Goal: Task Accomplishment & Management: Complete application form

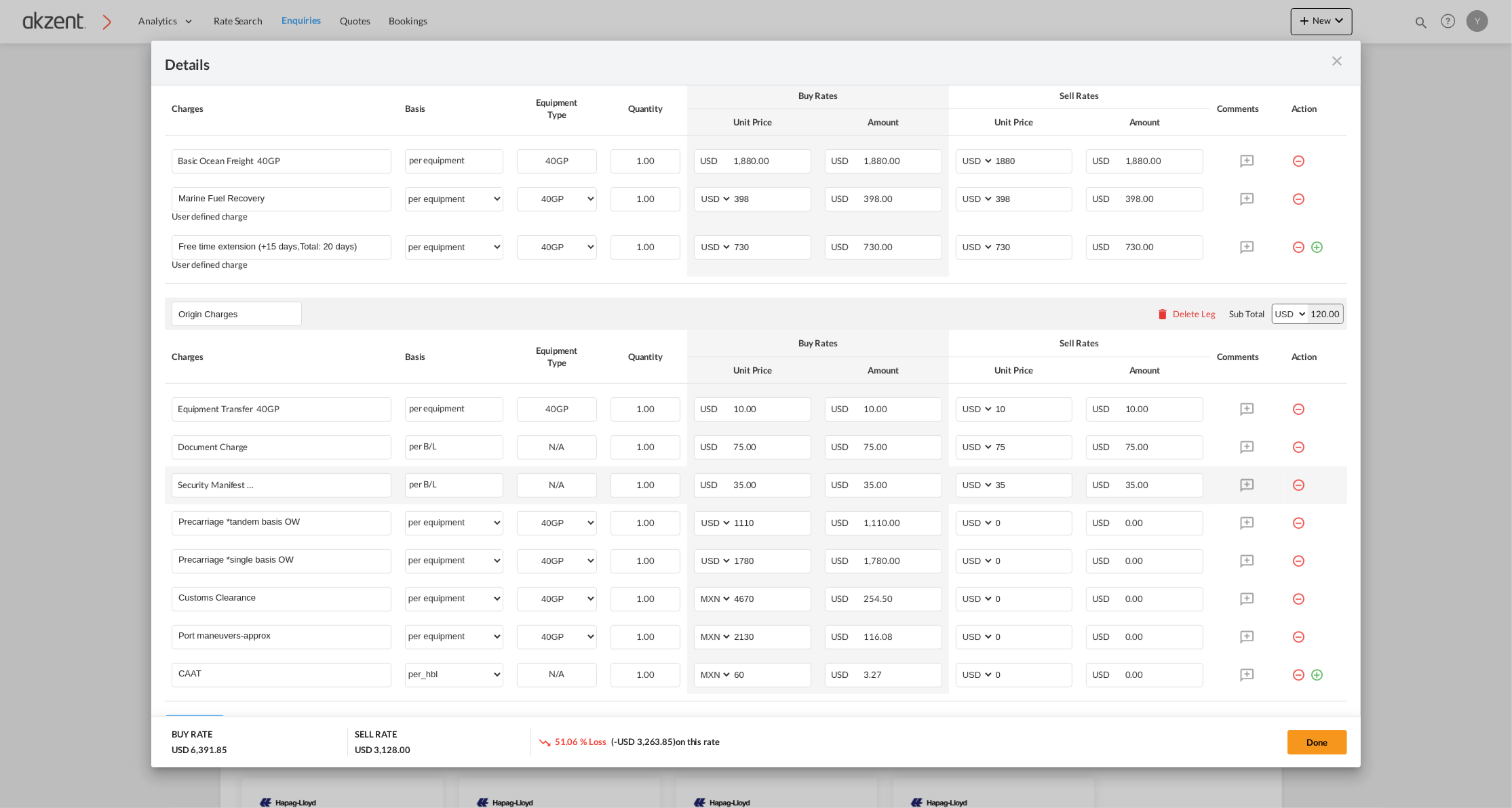
scroll to position [348, 0]
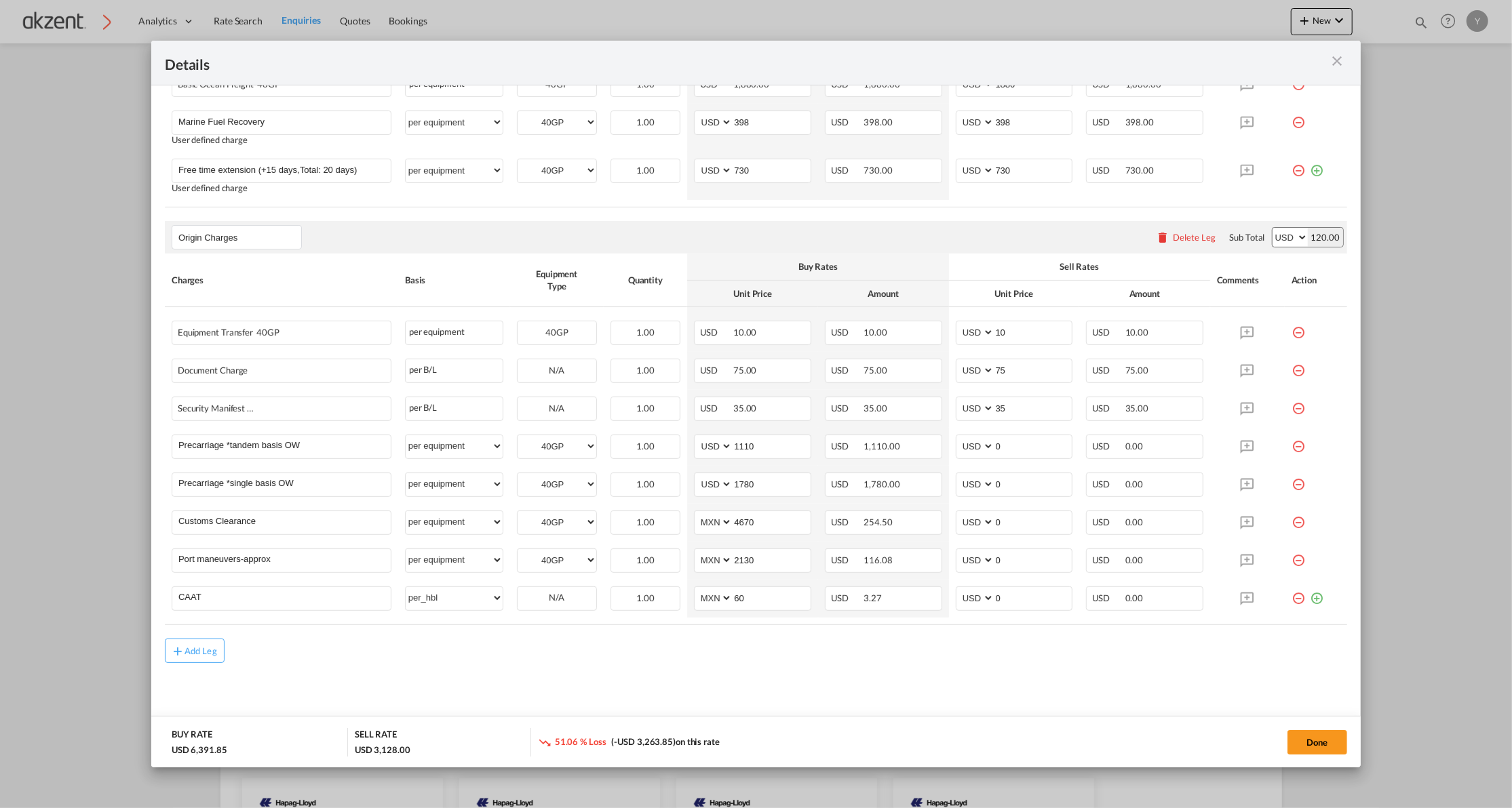
click at [563, 659] on div "Add Leg" at bounding box center [756, 650] width 1182 height 24
click at [760, 443] on input "1110" at bounding box center [771, 445] width 78 height 20
click at [763, 481] on input "1780" at bounding box center [771, 483] width 78 height 20
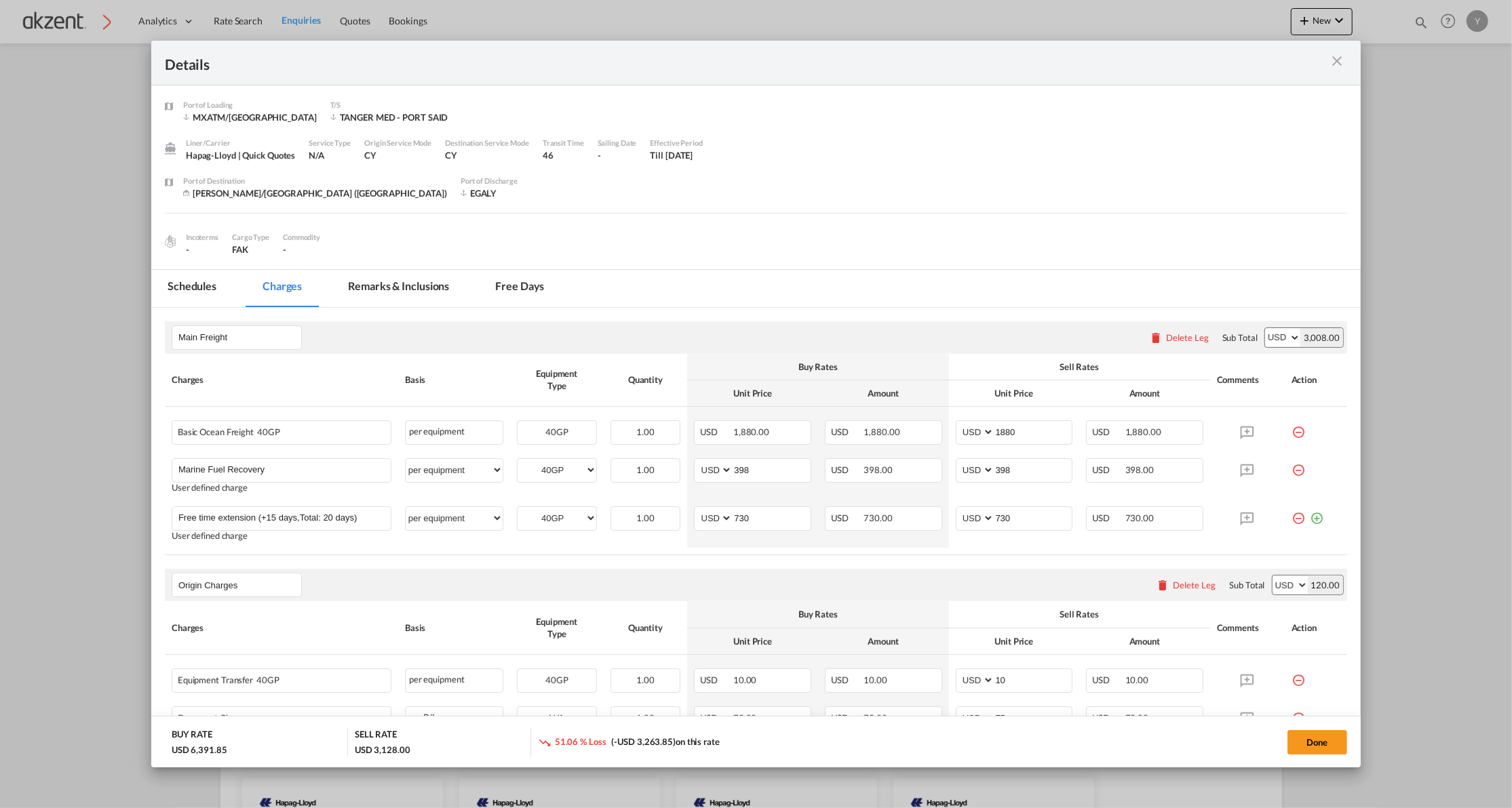
click at [375, 292] on md-tab-item "Remarks & Inclusions" at bounding box center [398, 288] width 133 height 37
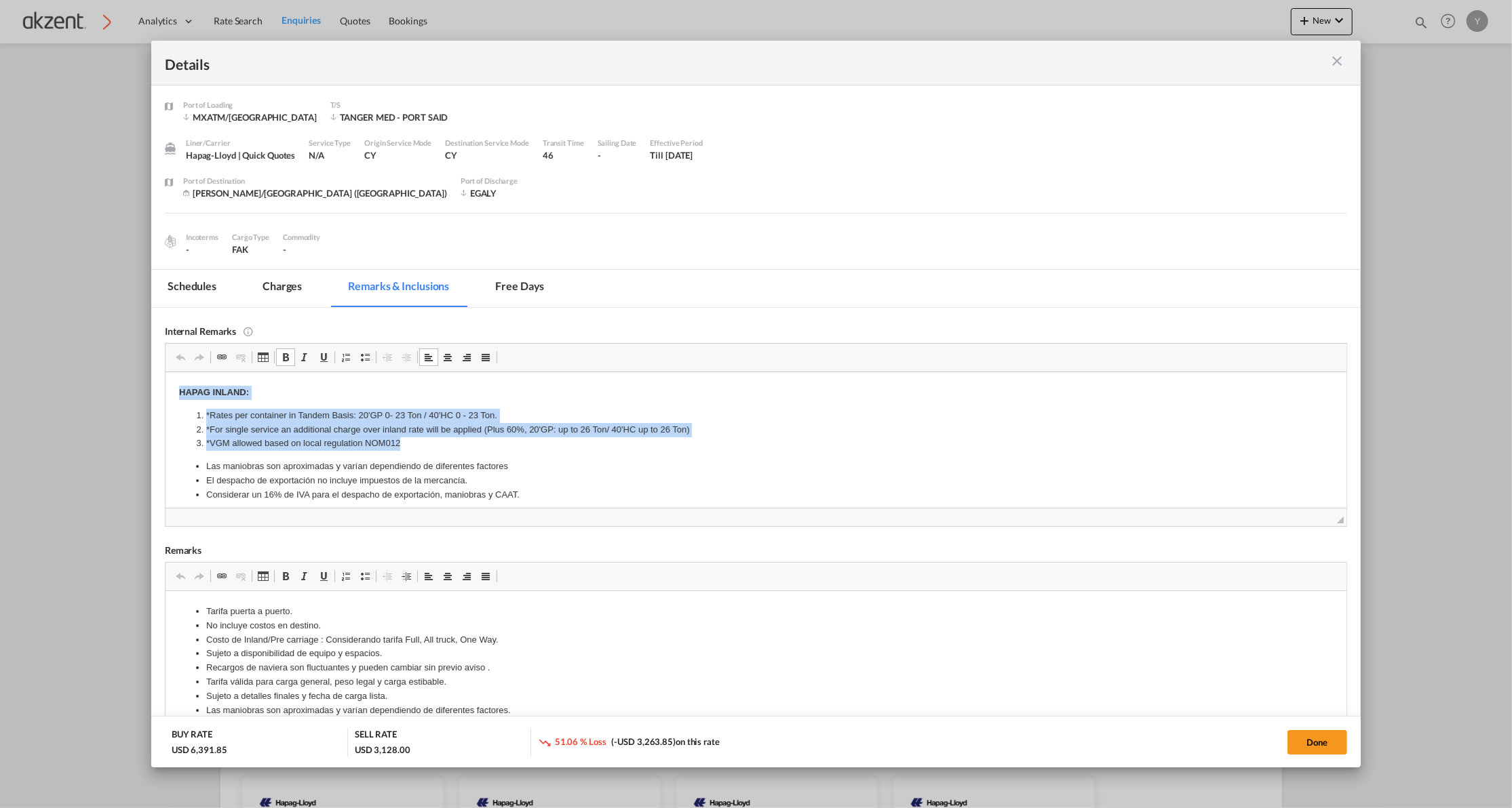
drag, startPoint x: 175, startPoint y: 392, endPoint x: 400, endPoint y: 436, distance: 229.3
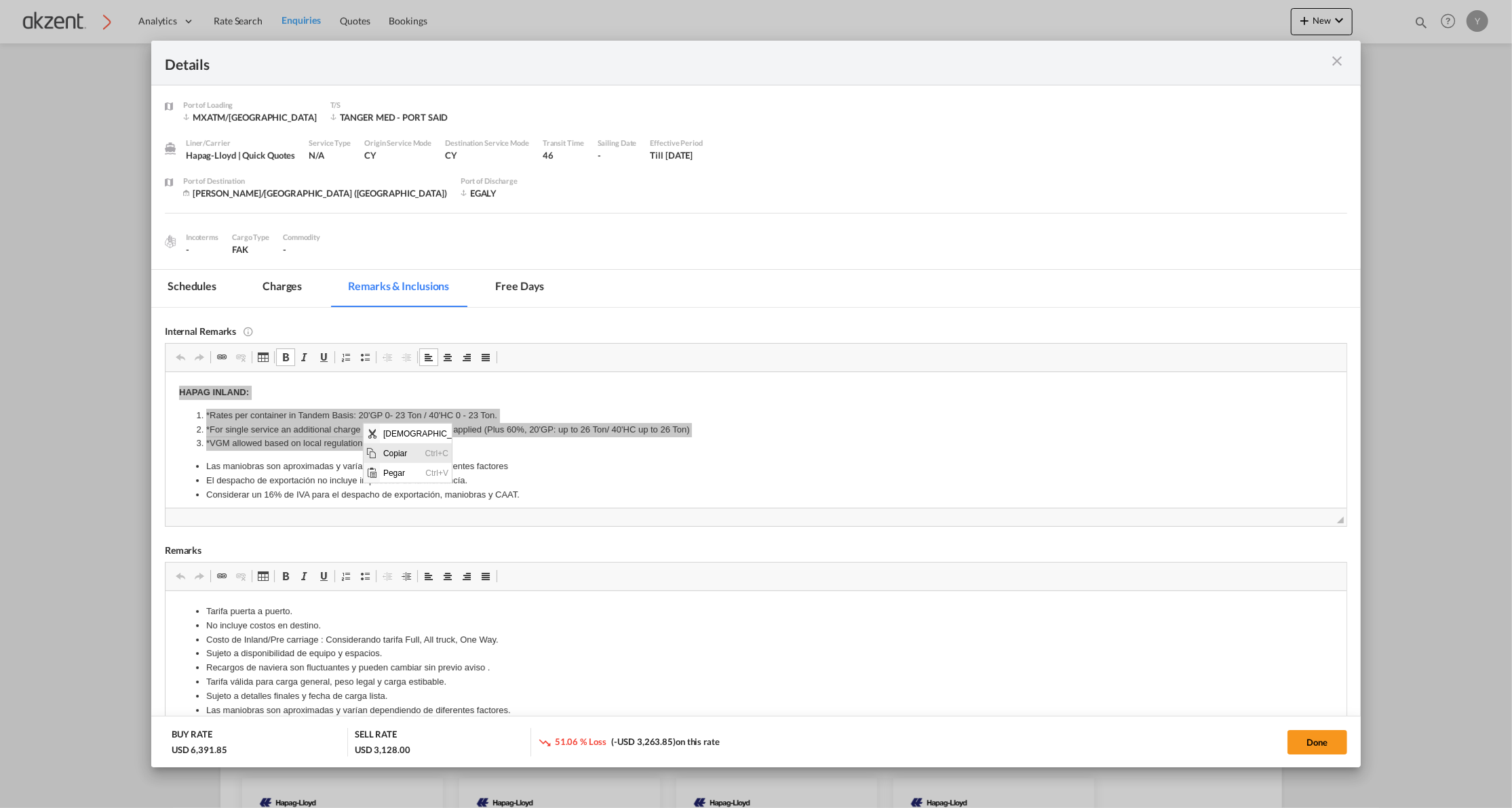
click at [379, 448] on span "Copiar" at bounding box center [401, 452] width 42 height 19
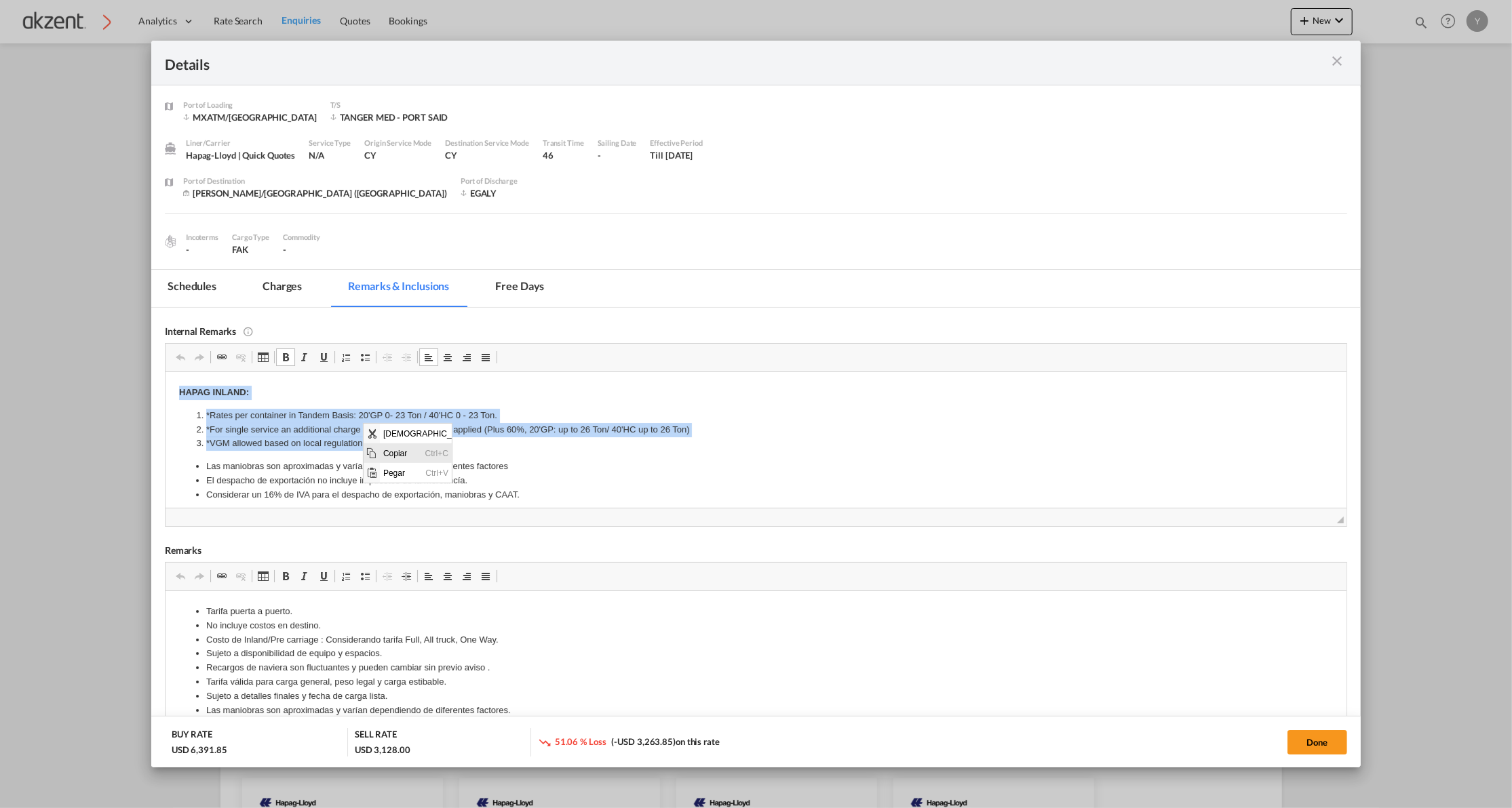
copy body "HAPAG INLAND: *Rates per container in Tandem Basis: 20'GP 0- 23 Ton / 40'HC 0 -…"
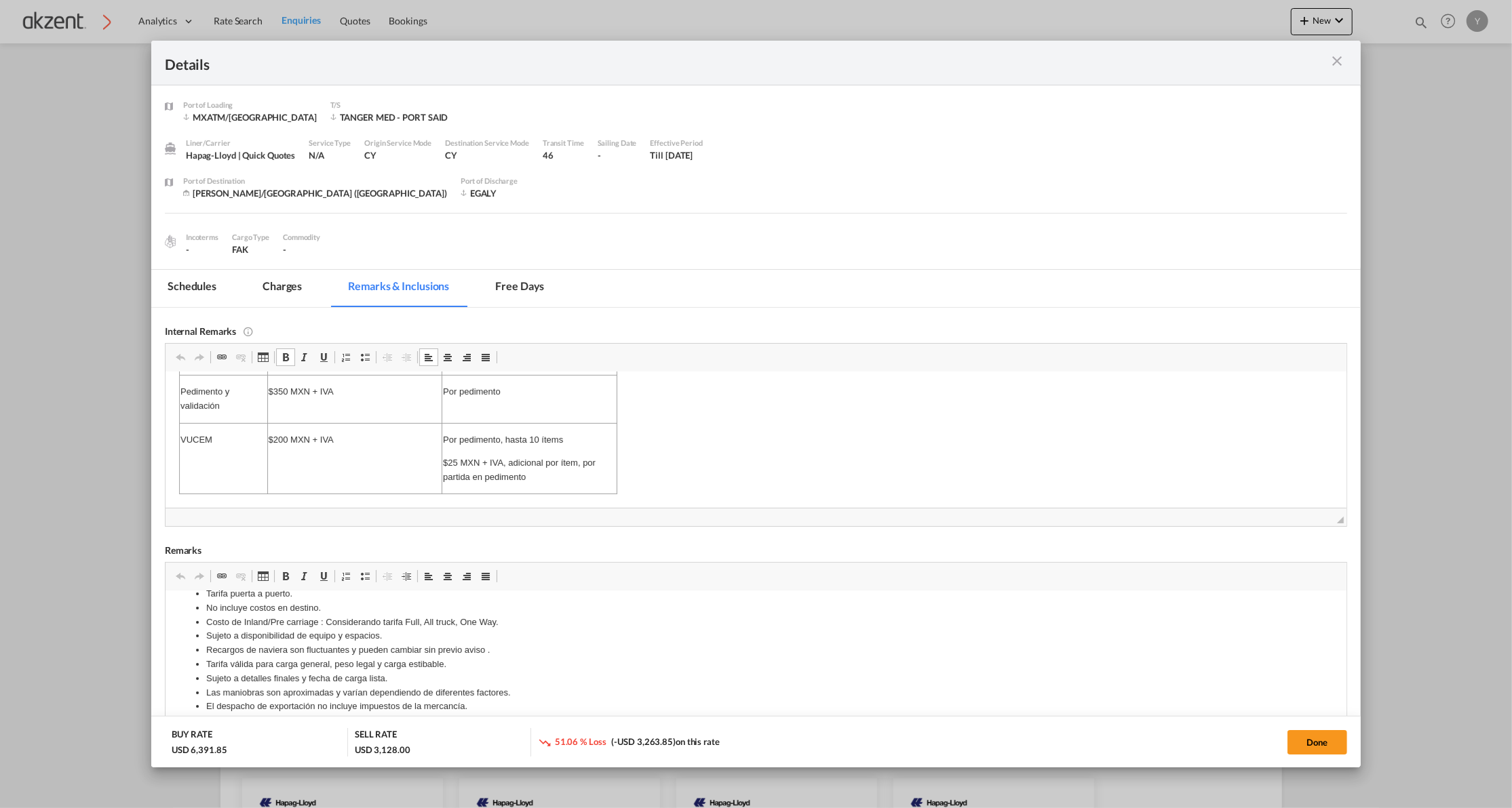
click at [293, 296] on md-tab-item "Charges" at bounding box center [282, 288] width 71 height 37
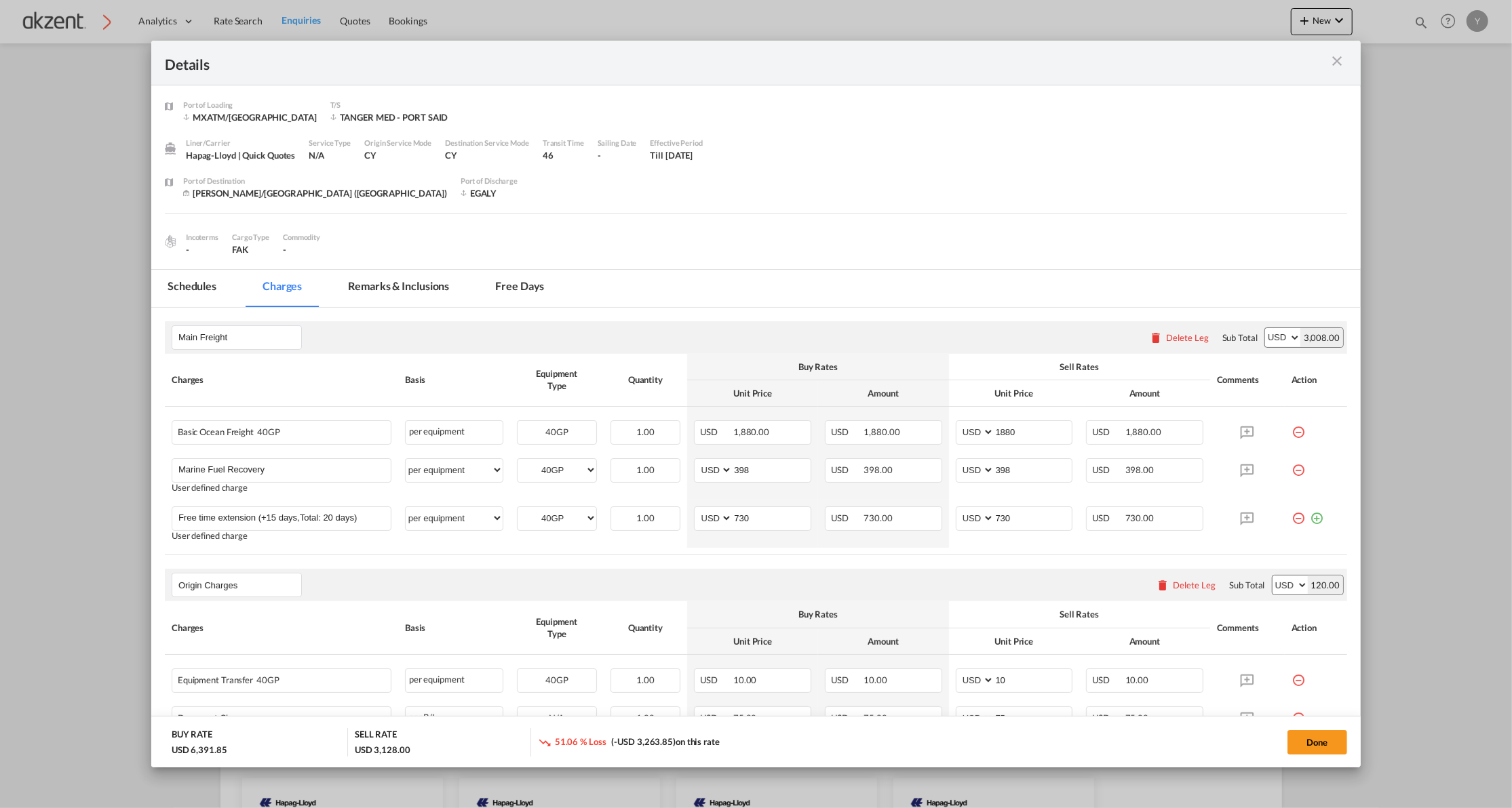
click at [535, 293] on md-tab-item "Free days" at bounding box center [519, 288] width 81 height 37
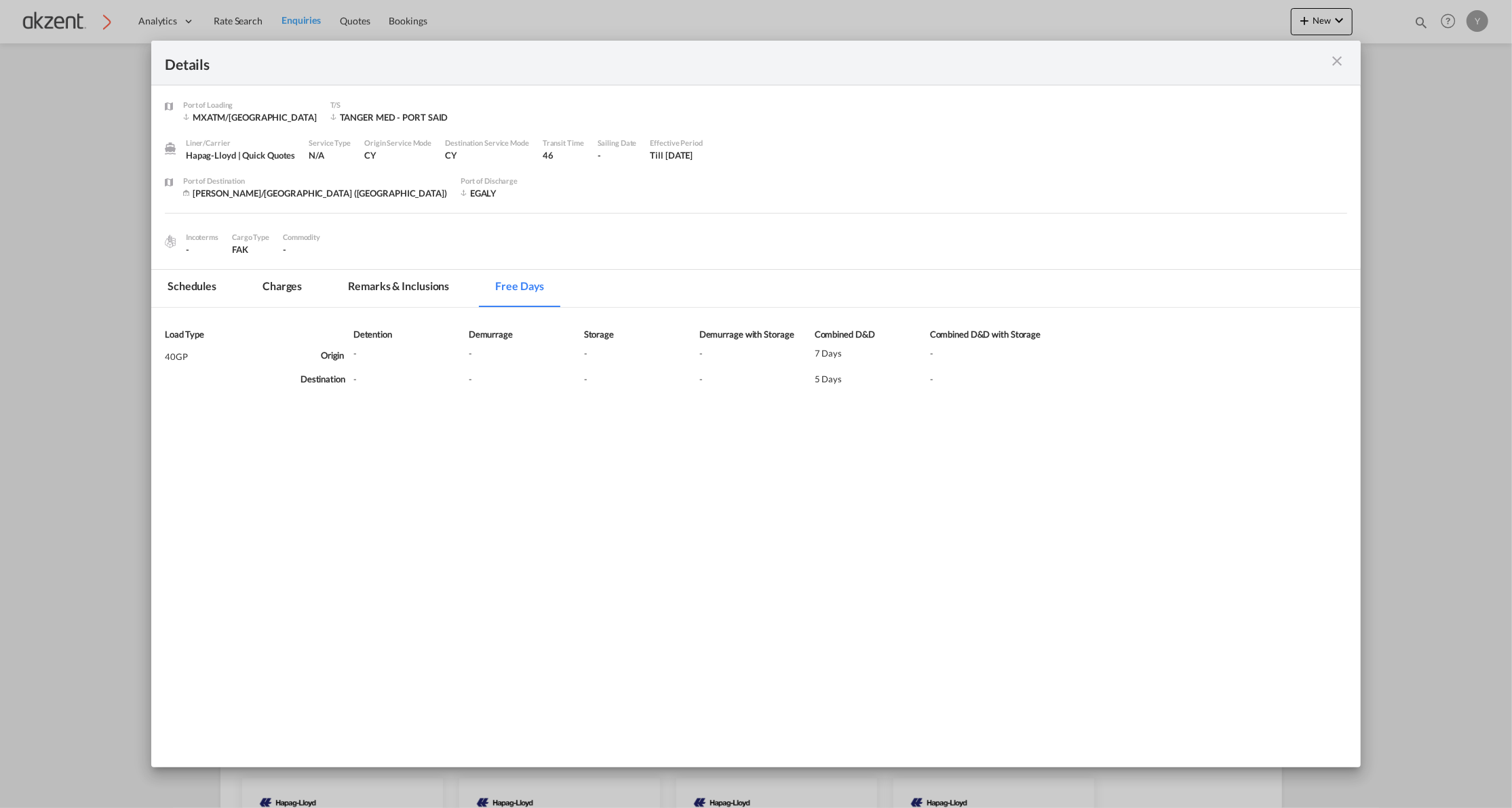
click at [383, 290] on md-tab-item "Remarks & Inclusions" at bounding box center [398, 288] width 133 height 37
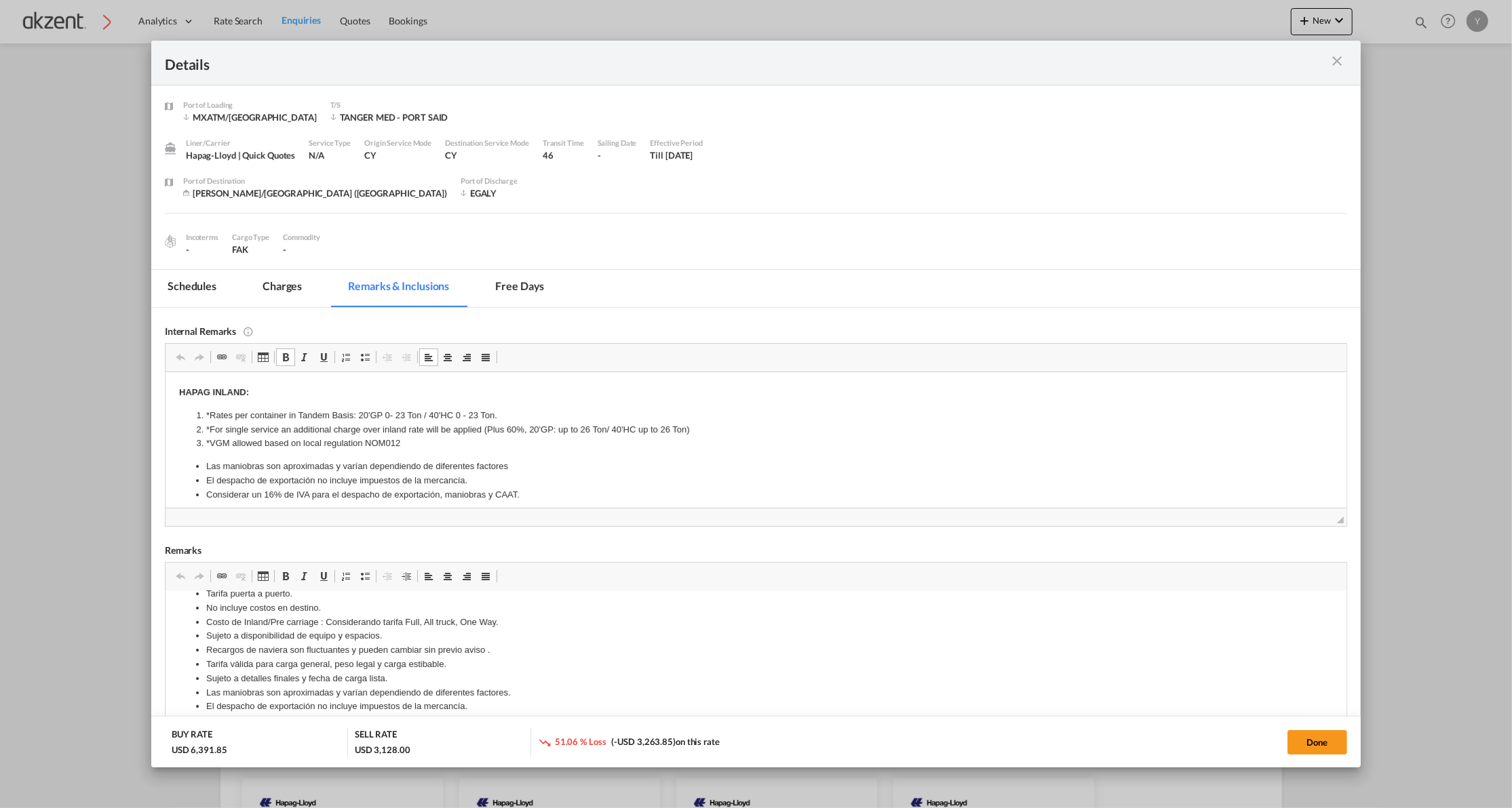
click at [302, 288] on md-tab-item "Charges" at bounding box center [282, 288] width 71 height 37
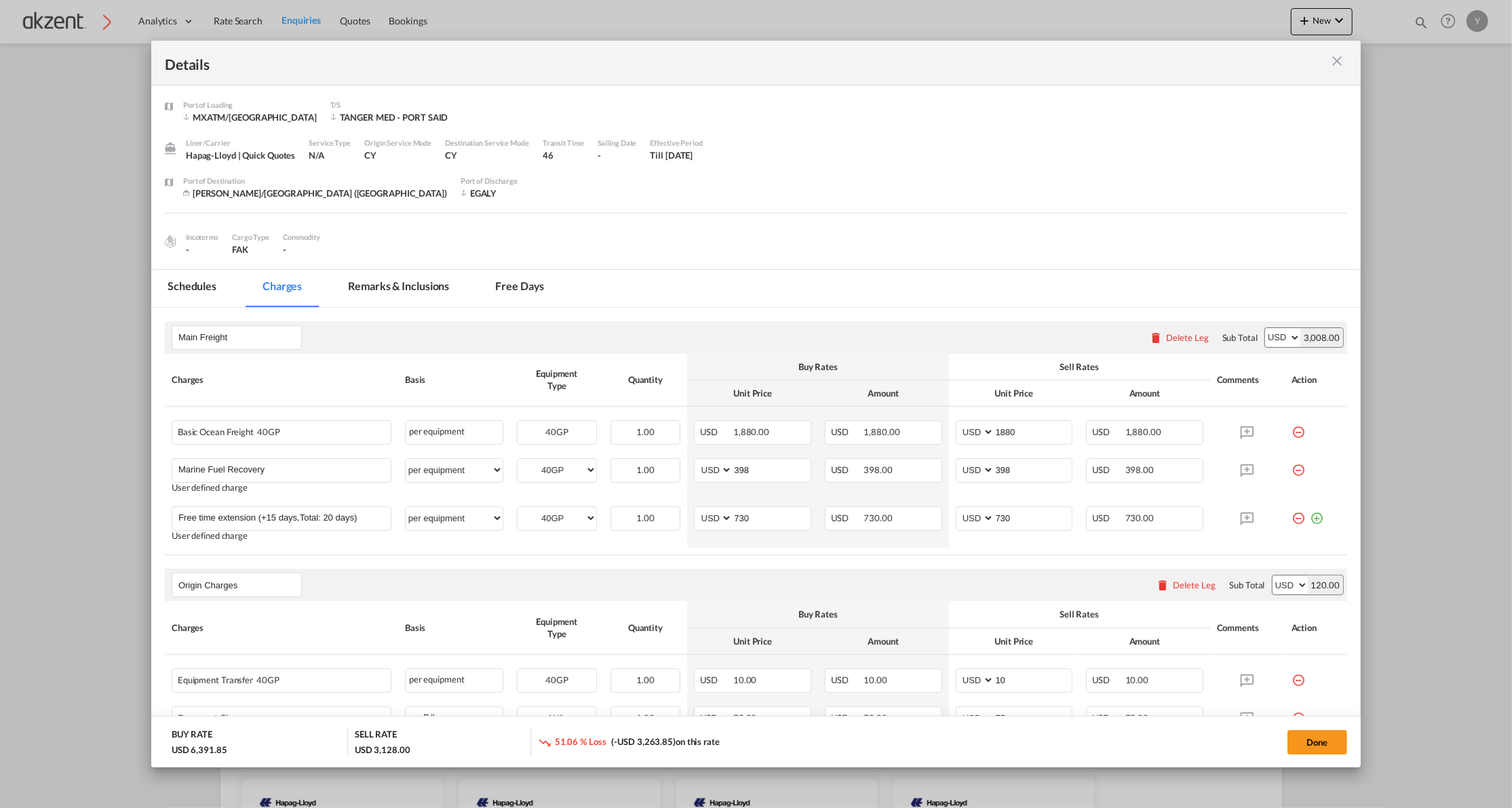
click at [383, 282] on md-tab-item "Remarks & Inclusions" at bounding box center [398, 288] width 133 height 37
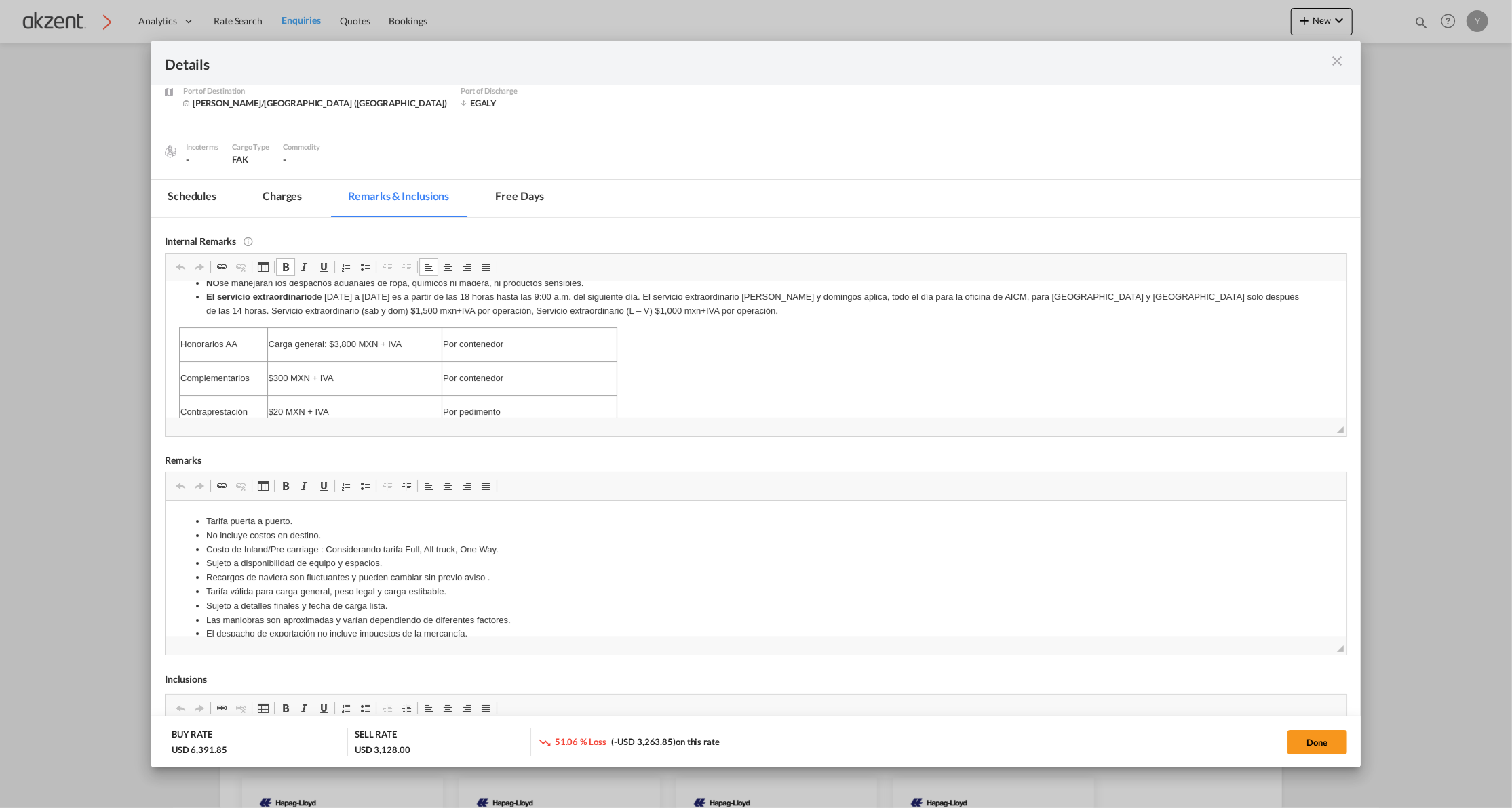
scroll to position [188, 0]
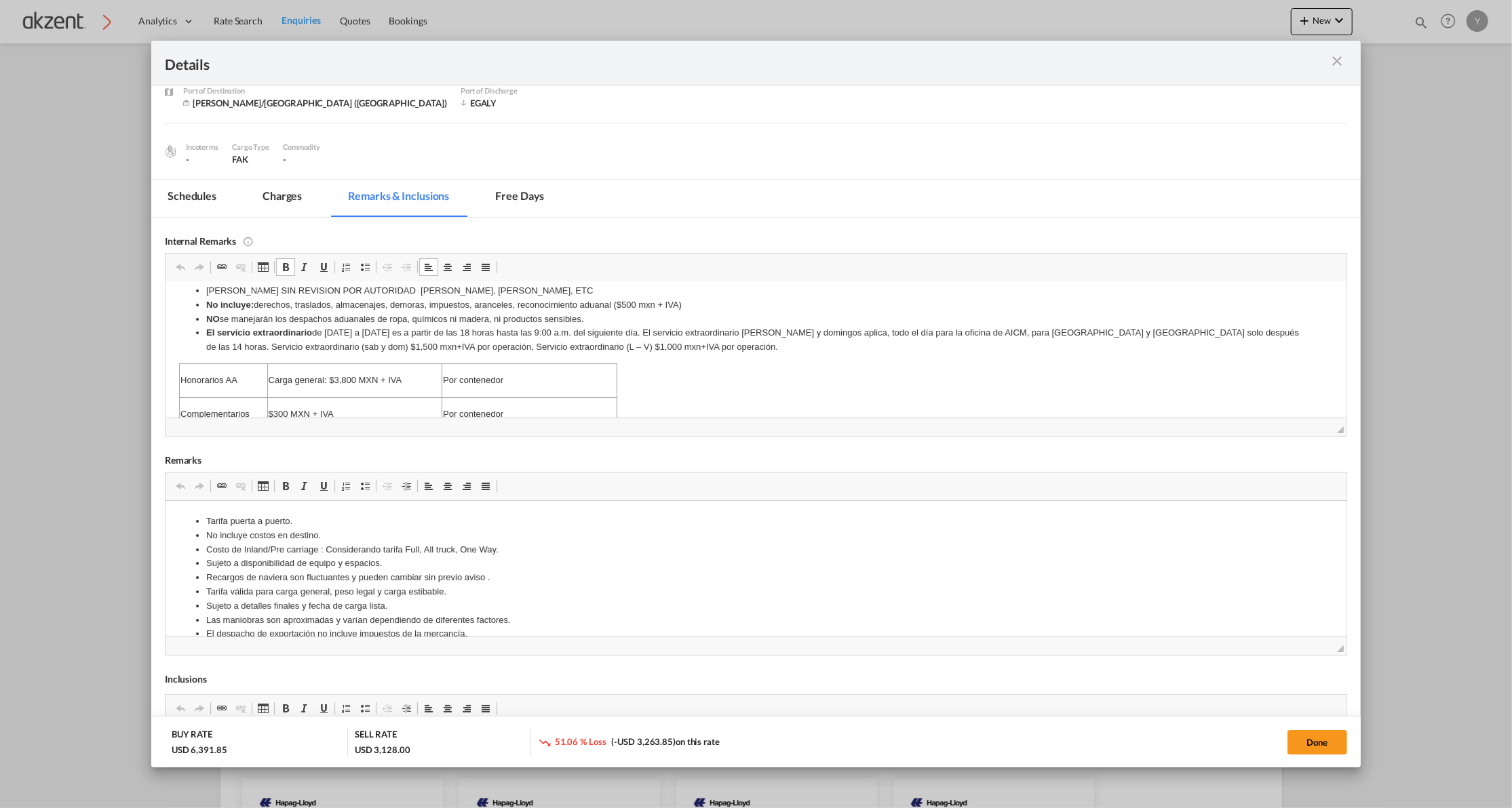
click at [285, 201] on md-tab-item "Charges" at bounding box center [282, 198] width 71 height 37
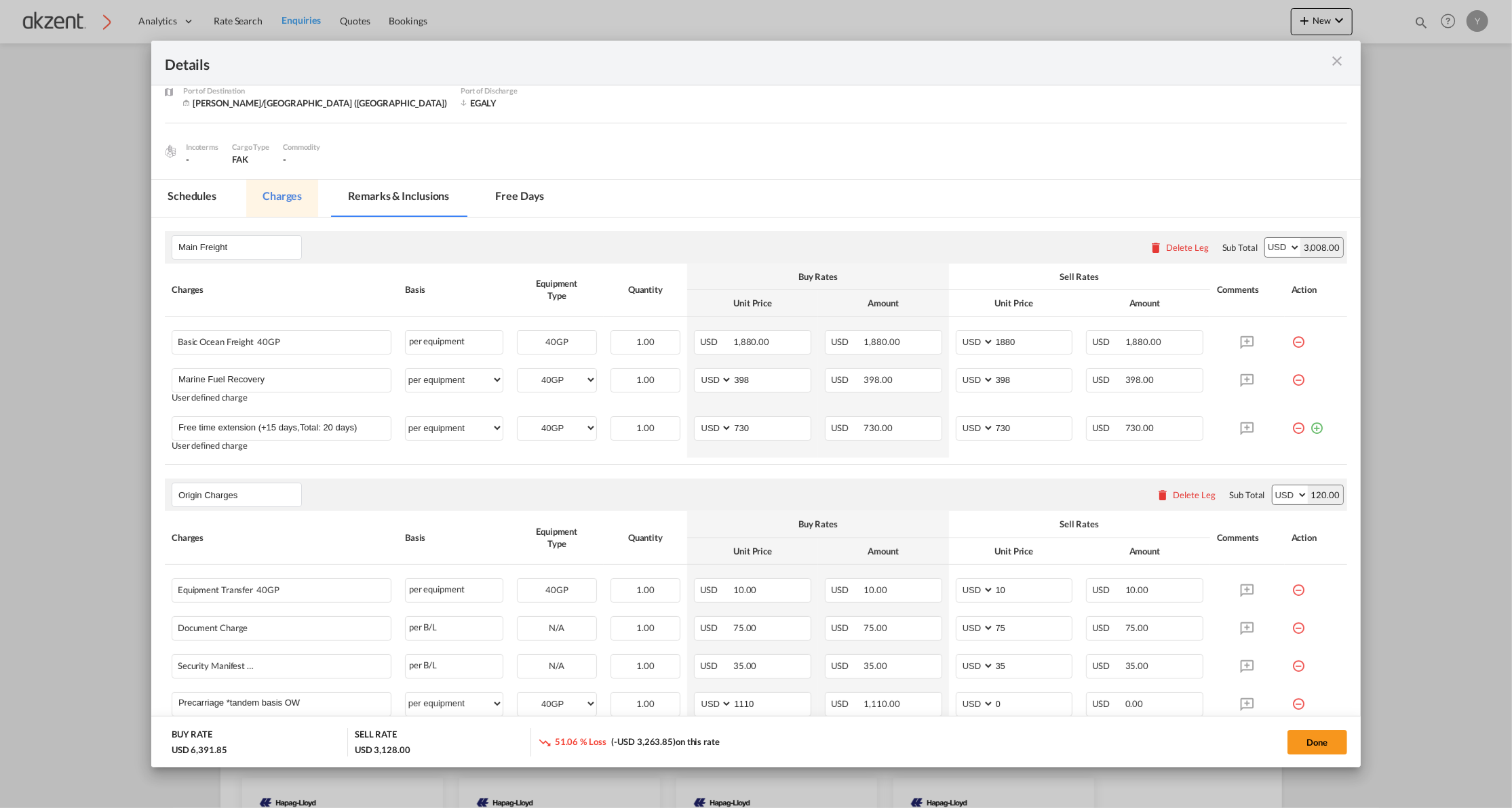
scroll to position [0, 0]
click at [234, 423] on input "Free time extension (+15 days,Total: 20 days)" at bounding box center [284, 426] width 212 height 20
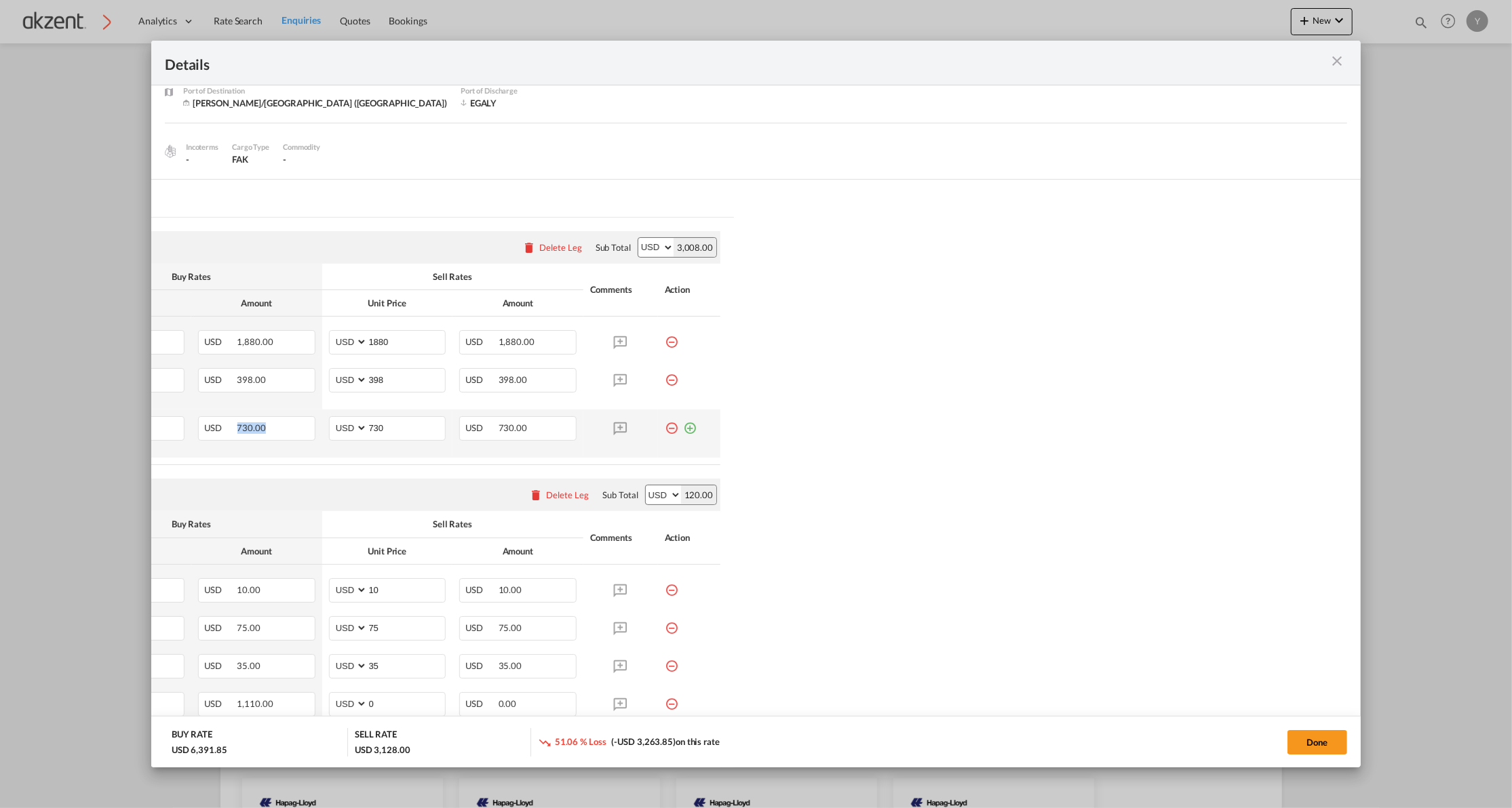
click at [237, 423] on span "730.00" at bounding box center [251, 427] width 28 height 11
click at [847, 691] on md-tabs "Schedules Charges Remarks & Inclusions Free days Schedules Charges Remarks & In…" at bounding box center [756, 603] width 1209 height 846
click at [1338, 63] on md-icon "icon-close m-3 fg-AAA8AD cursor" at bounding box center [1337, 61] width 16 height 16
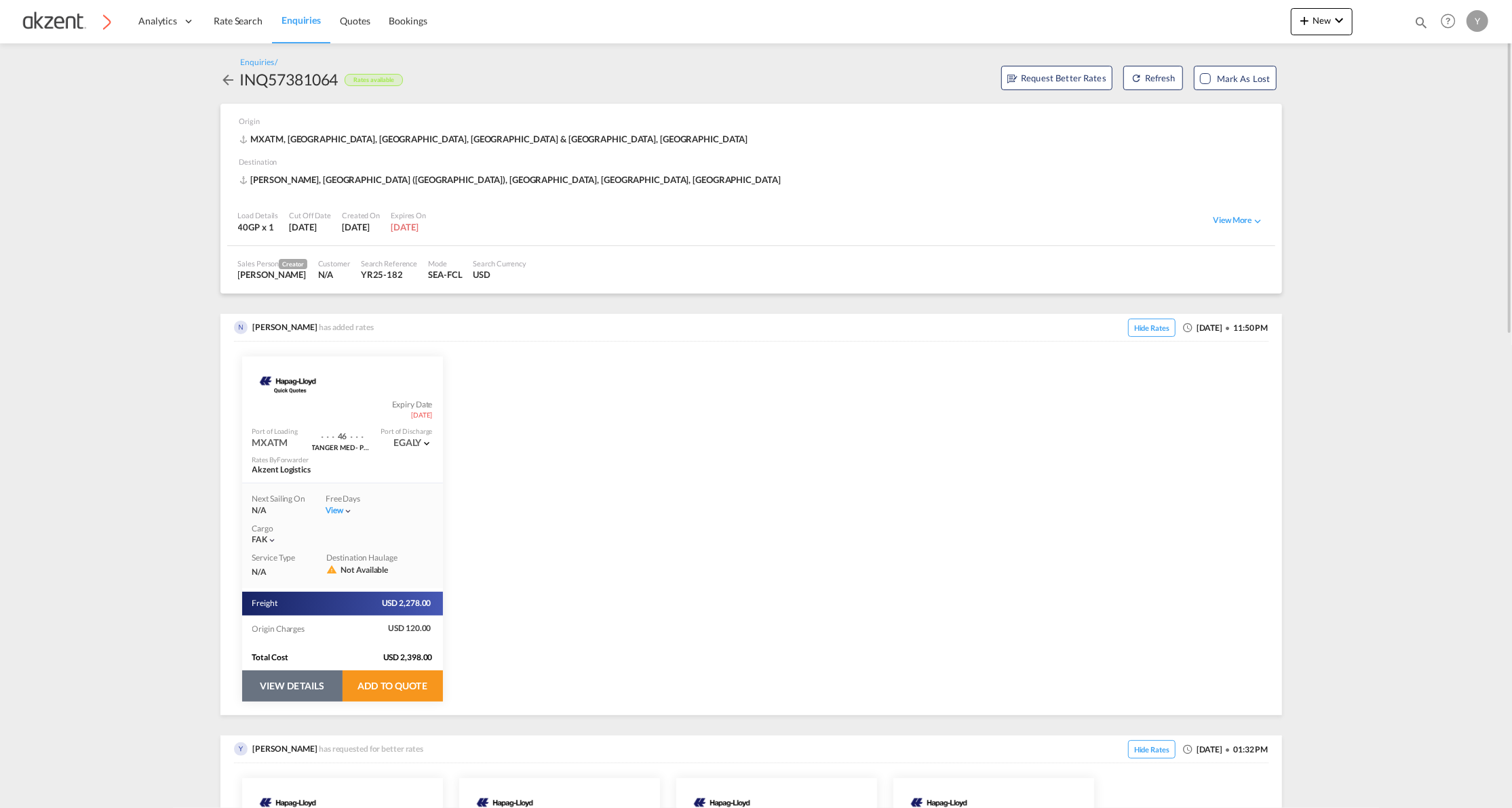
click at [279, 687] on button "VIEW DETAILS" at bounding box center [292, 686] width 101 height 31
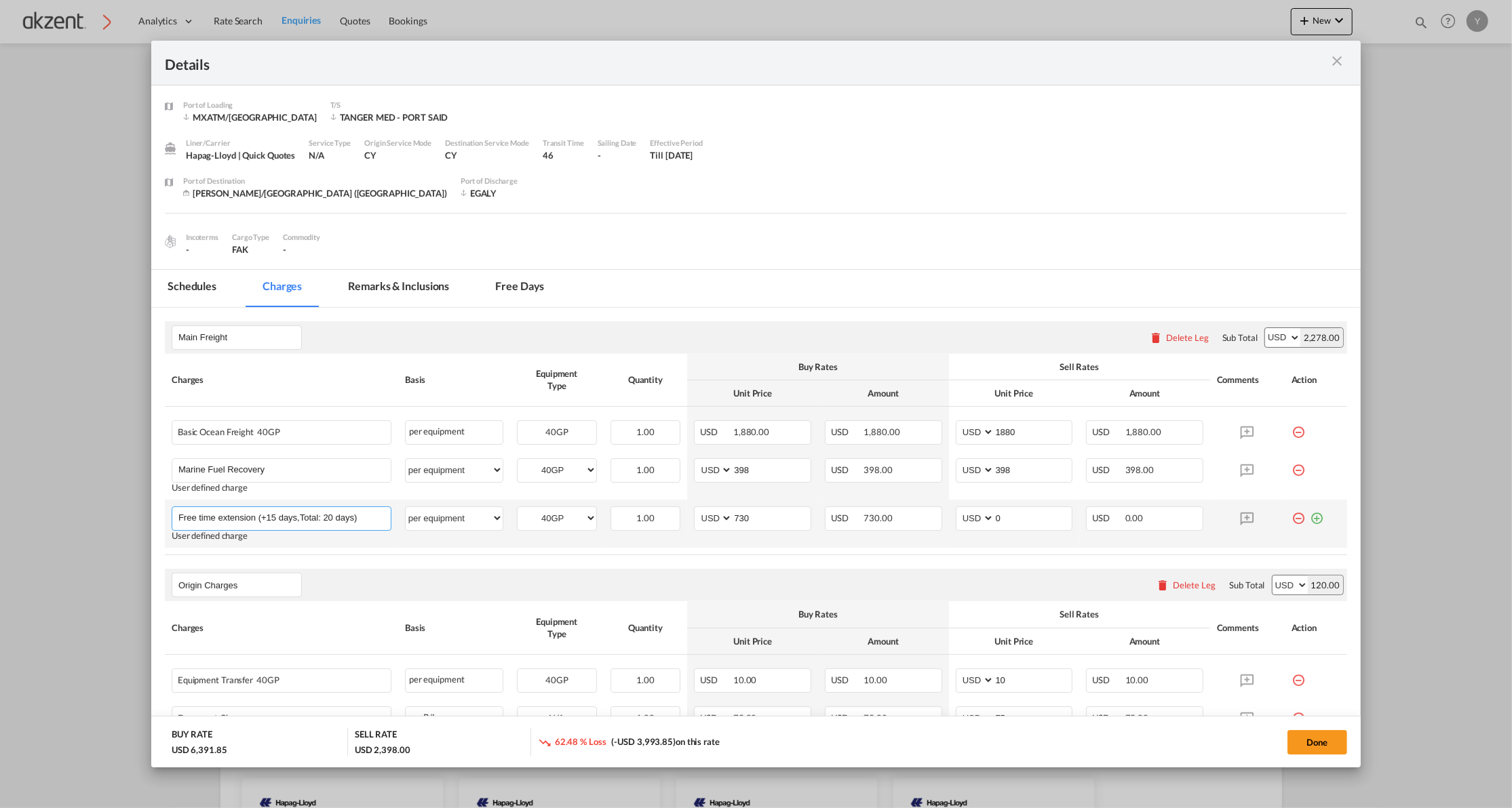
click at [196, 521] on input "Free time extension (+15 days,Total: 20 days)" at bounding box center [284, 516] width 212 height 20
drag, startPoint x: 178, startPoint y: 521, endPoint x: 377, endPoint y: 524, distance: 199.0
click at [377, 524] on input "Free time extension (+15 days,Total: 20 days)" at bounding box center [284, 516] width 212 height 20
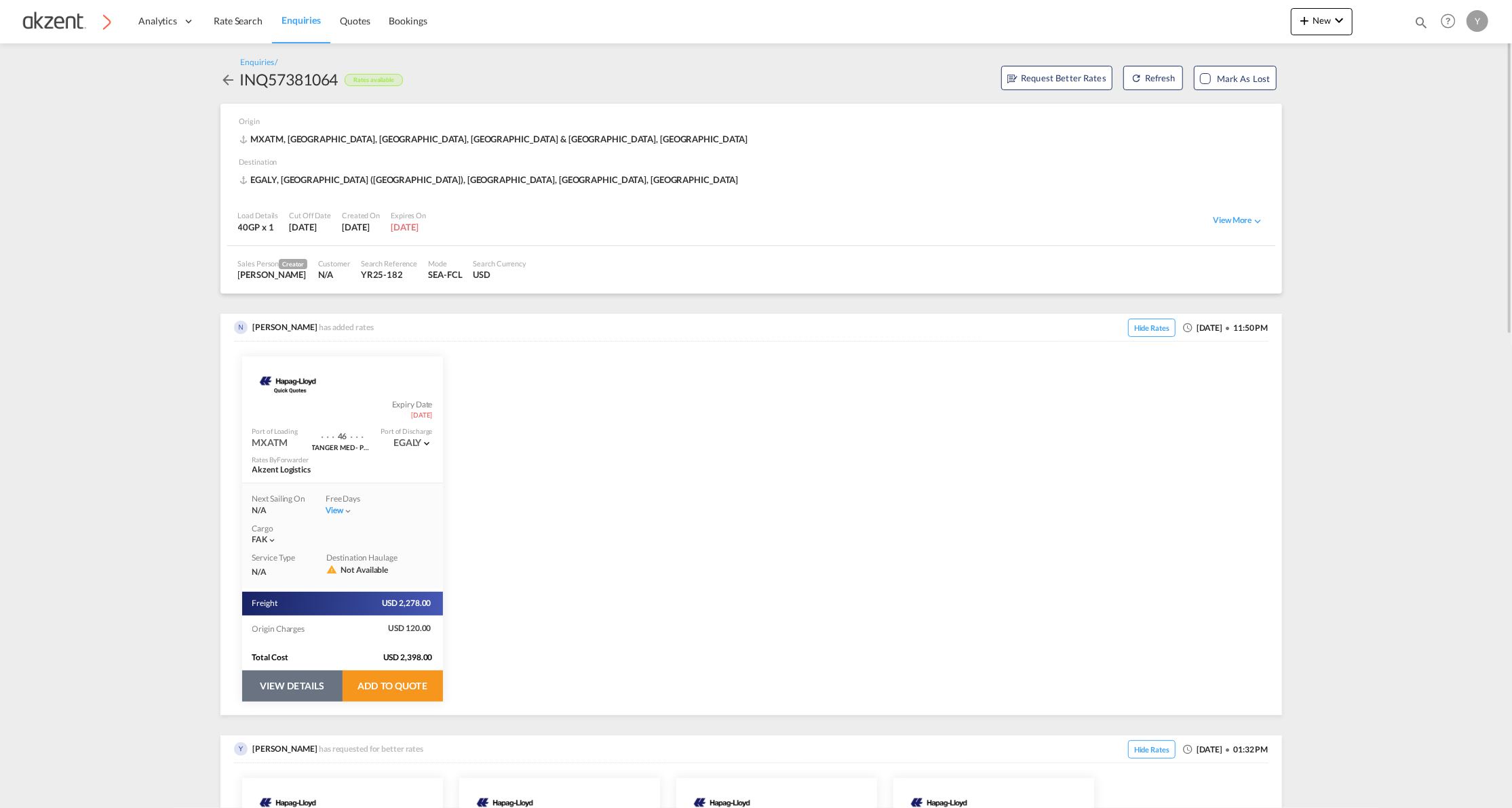
click at [275, 687] on button "VIEW DETAILS" at bounding box center [292, 686] width 101 height 31
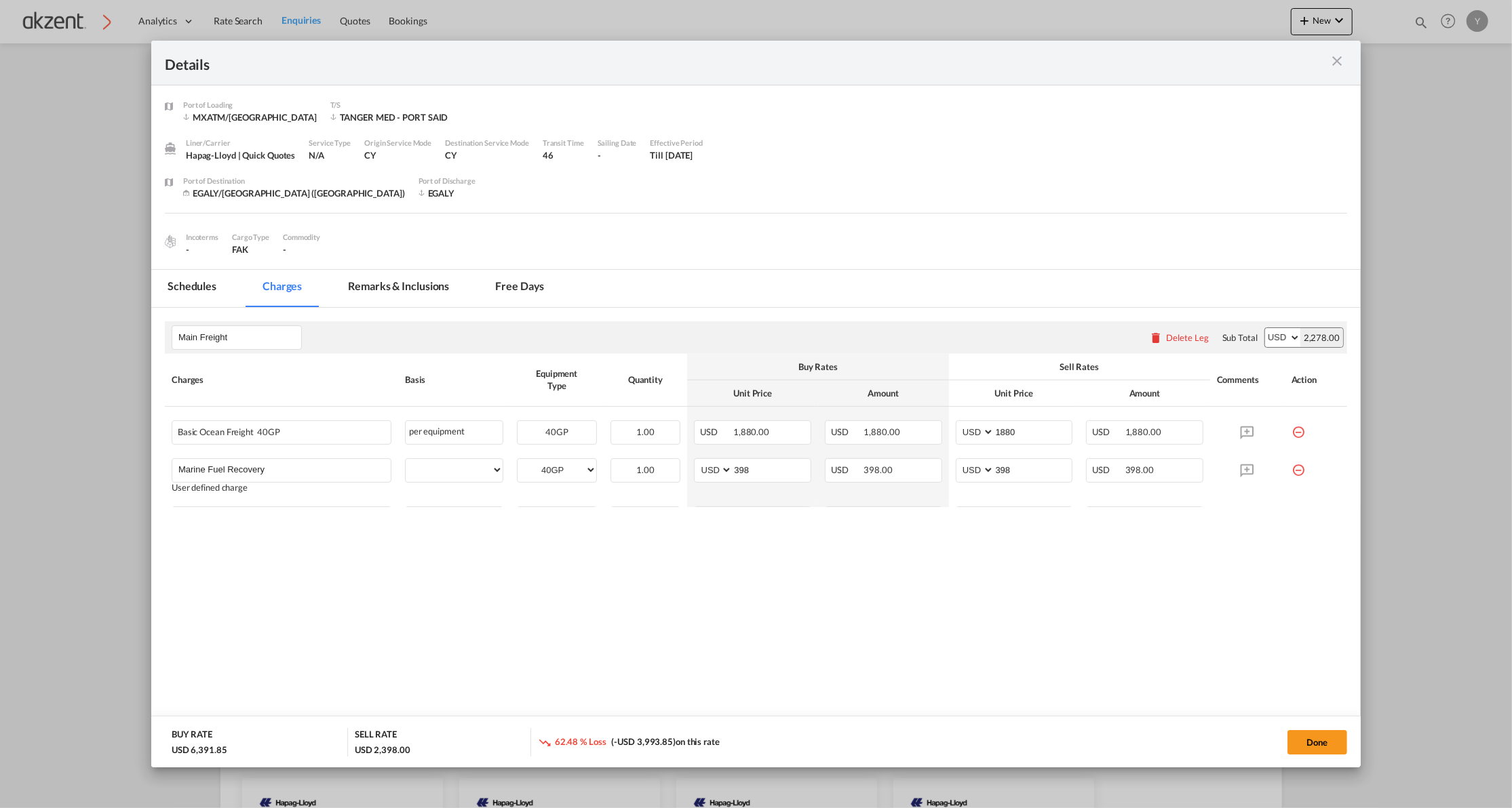
select select "per equipment"
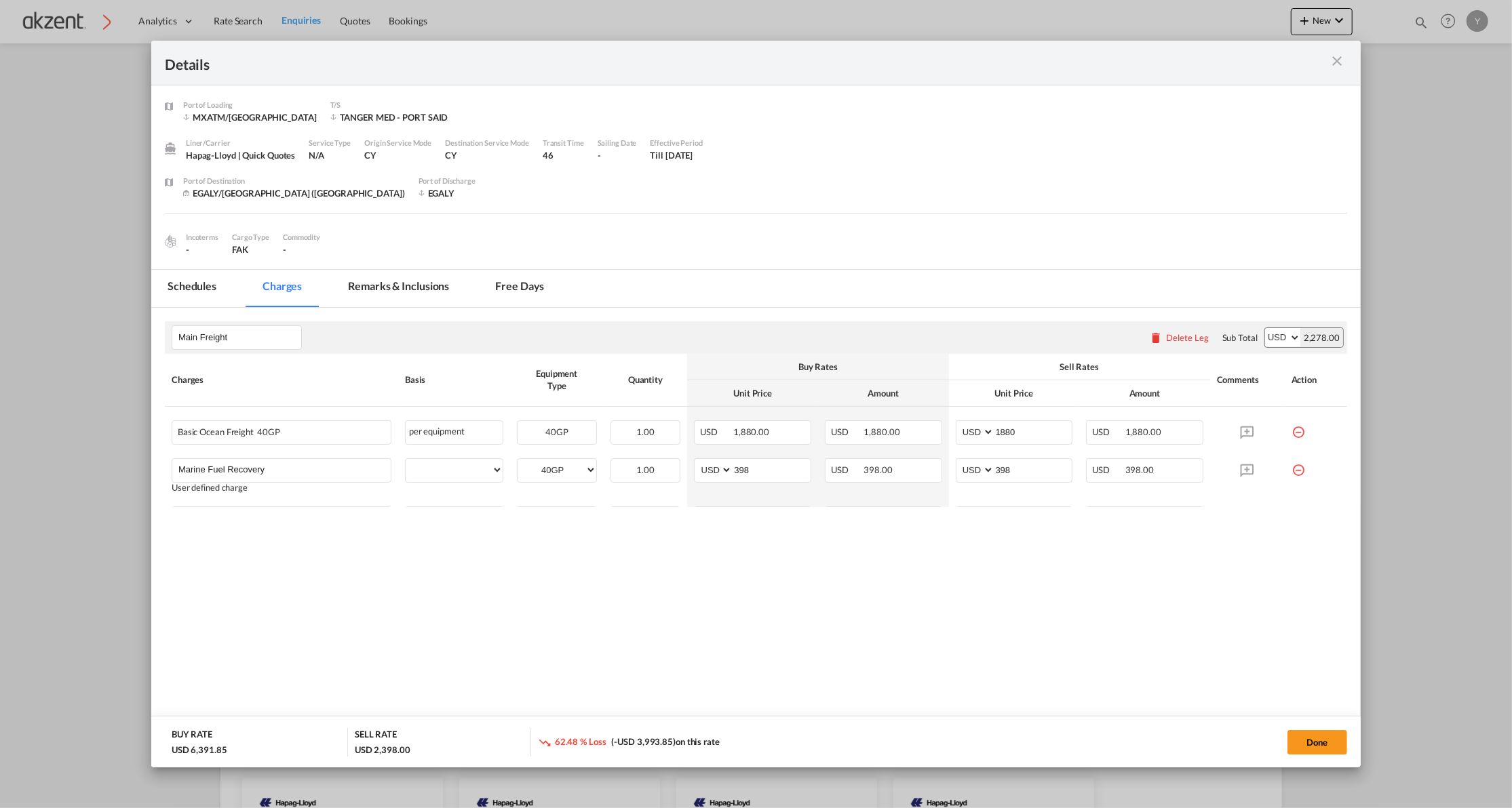
select select "per equipment"
select select "per_hbl"
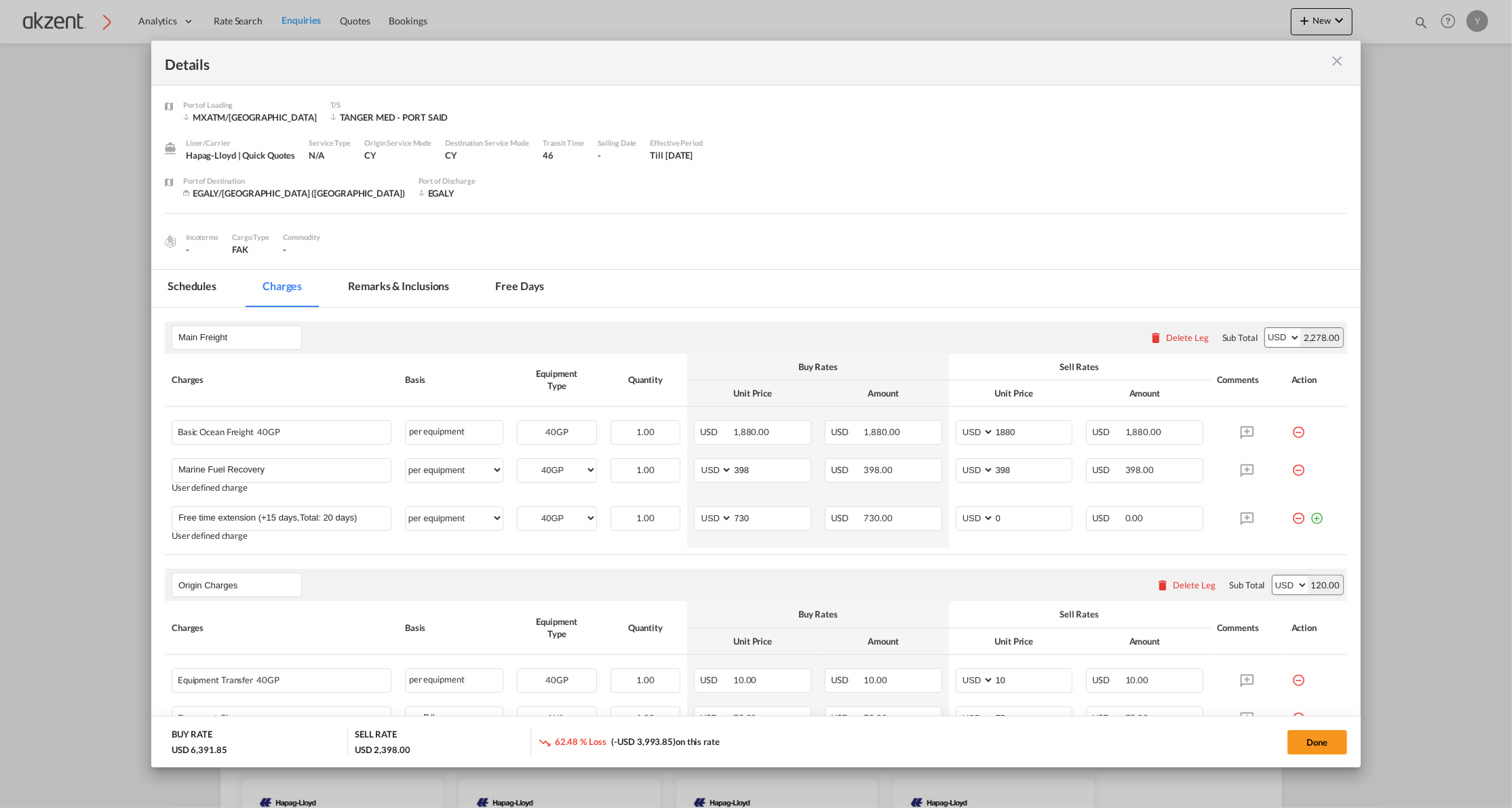
click at [373, 297] on md-tab-item "Remarks & Inclusions" at bounding box center [398, 288] width 133 height 37
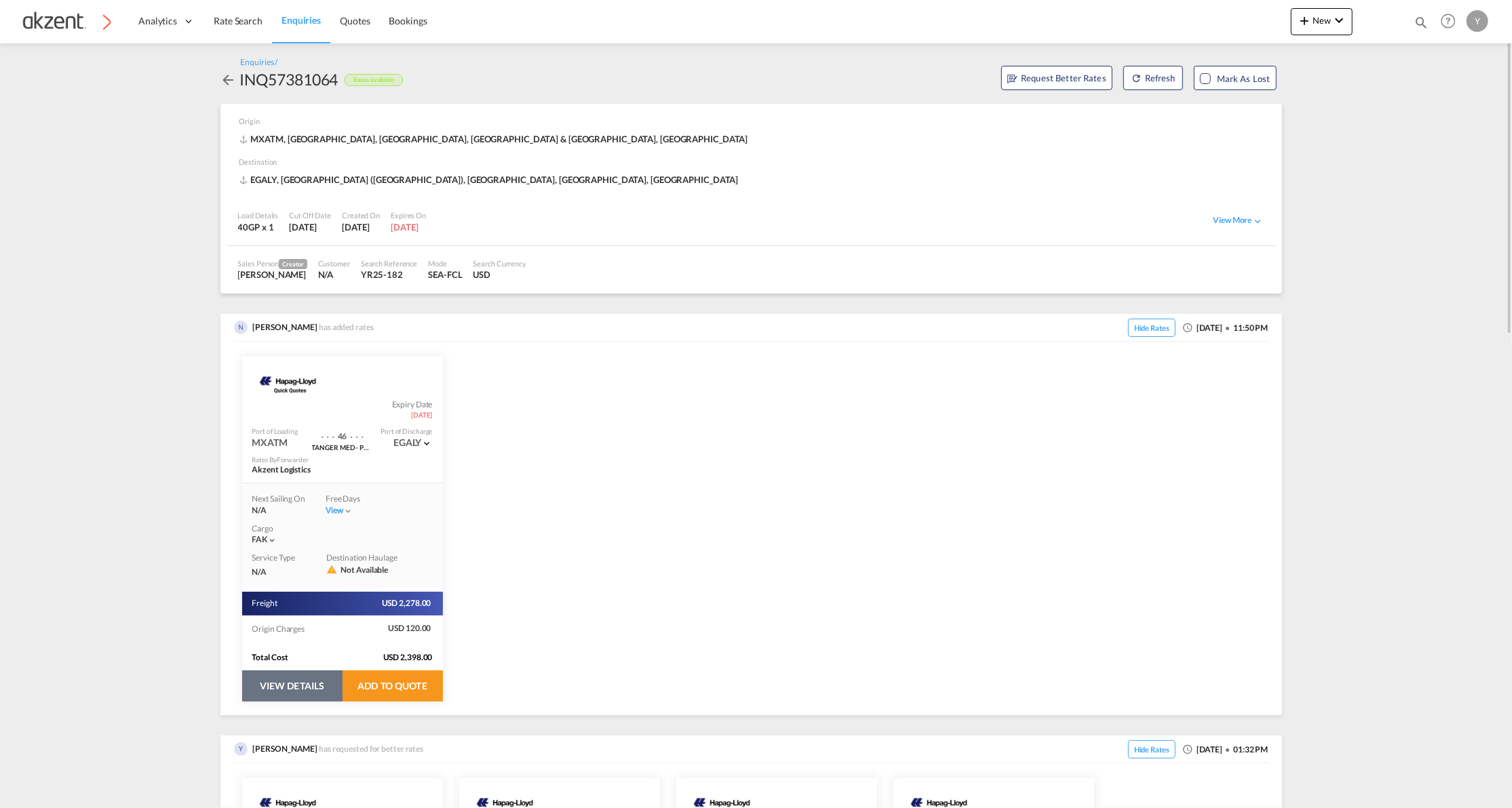
click at [321, 687] on button "VIEW DETAILS" at bounding box center [292, 686] width 101 height 31
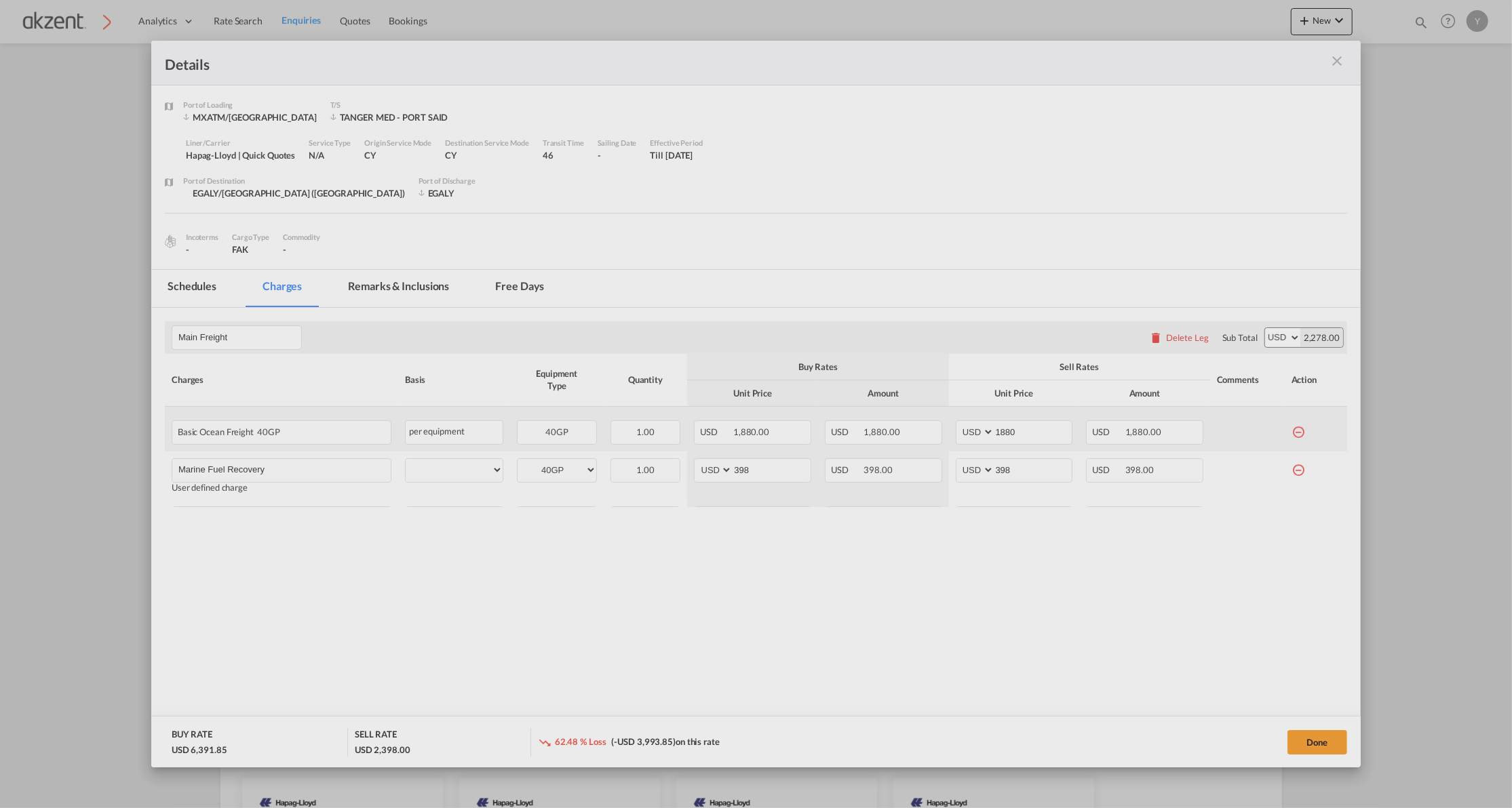
select select "per equipment"
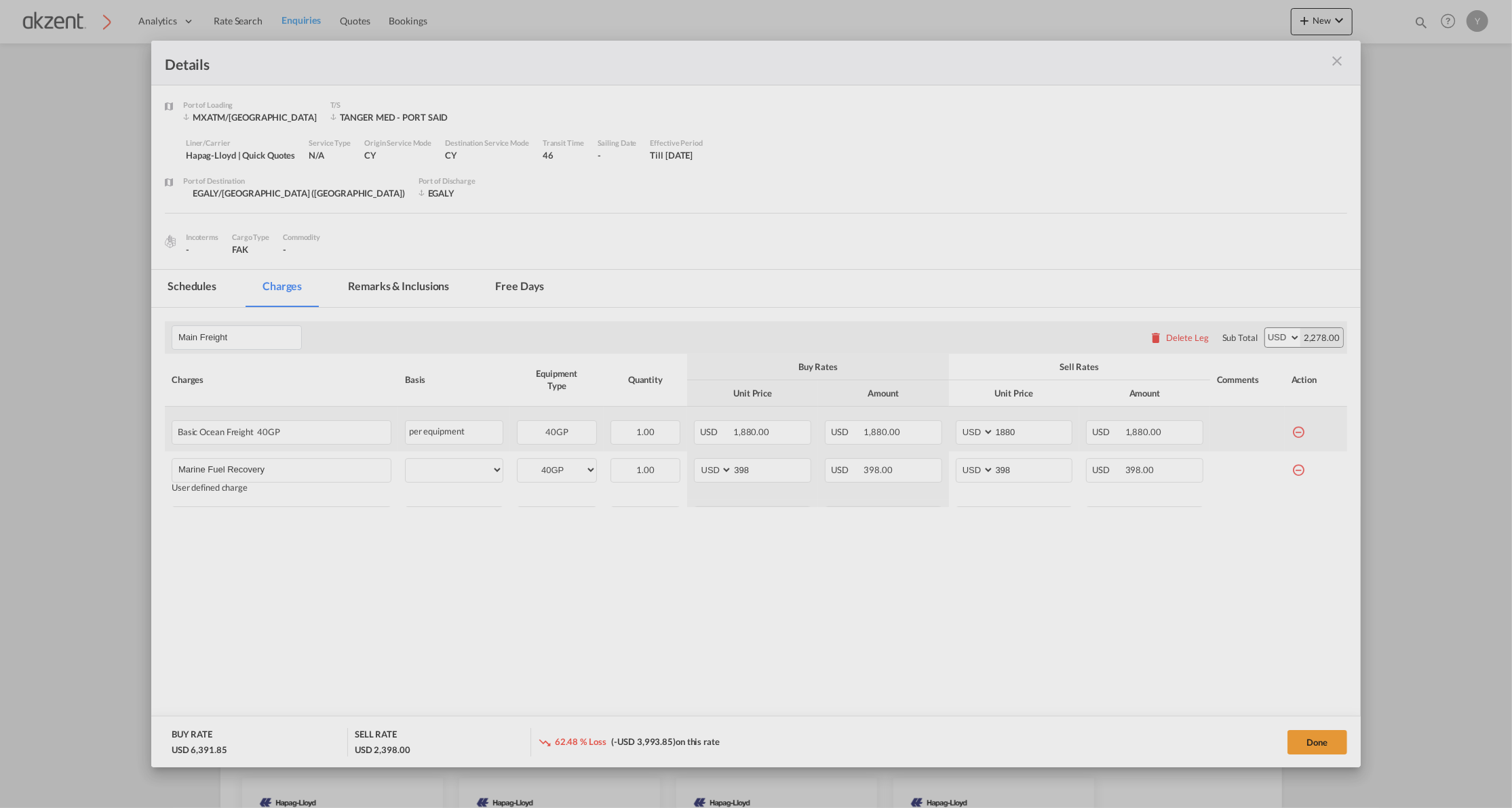
select select "per equipment"
select select "per_hbl"
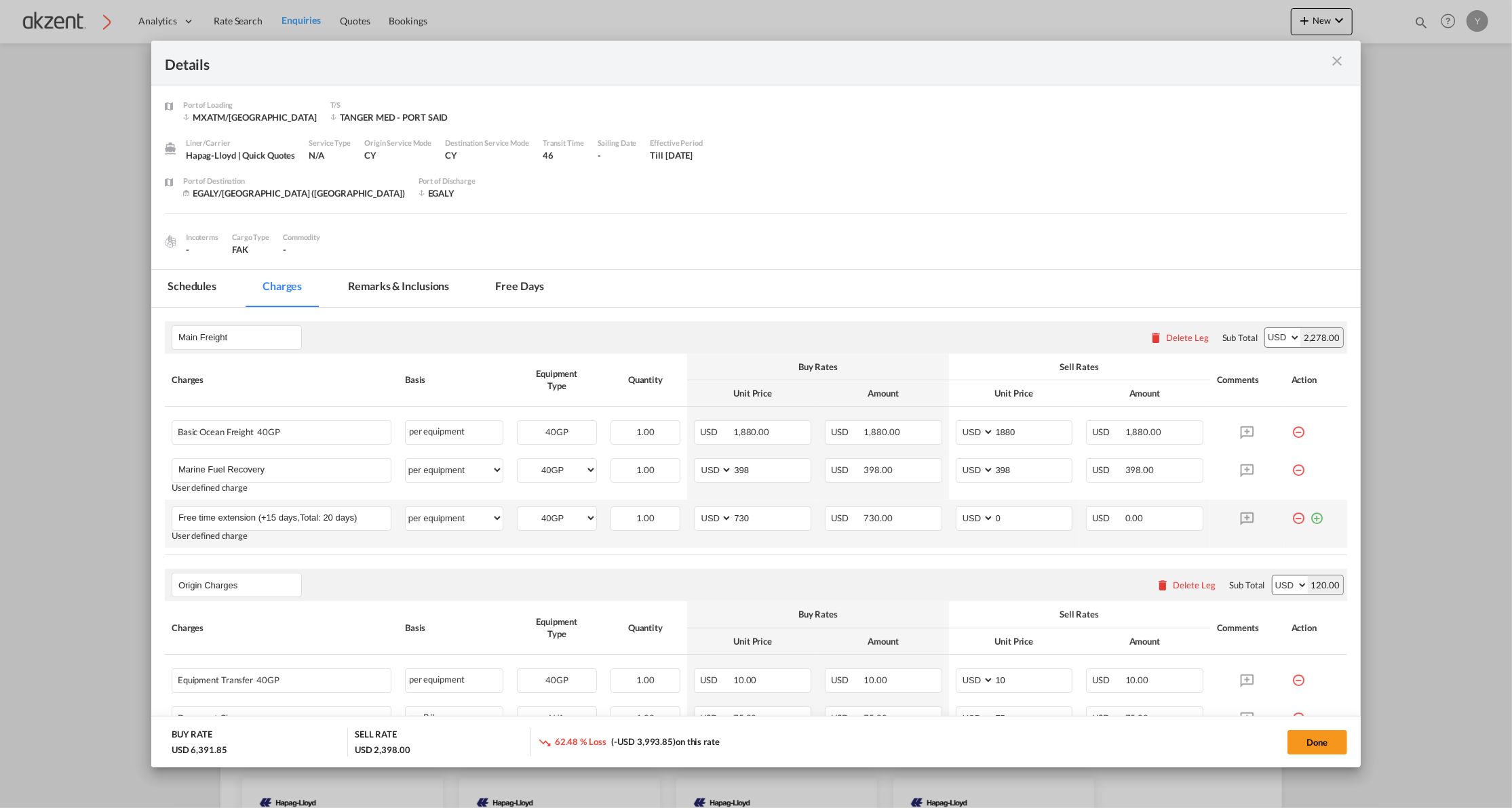
click at [1291, 518] on md-icon "icon-minus-circle-outline red-400-fg" at bounding box center [1298, 513] width 14 height 14
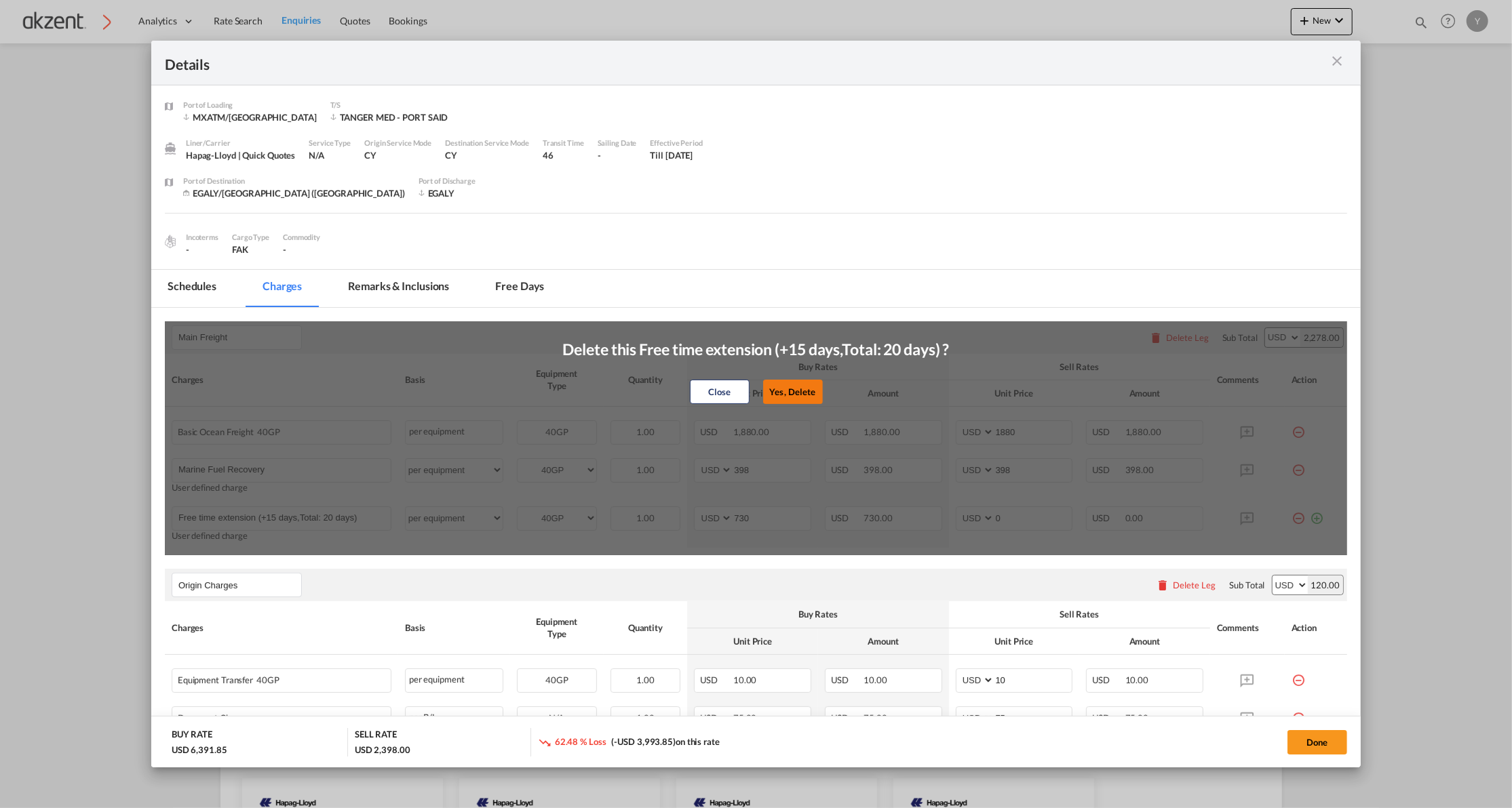
click at [784, 391] on button "Yes, Delete" at bounding box center [791, 391] width 59 height 24
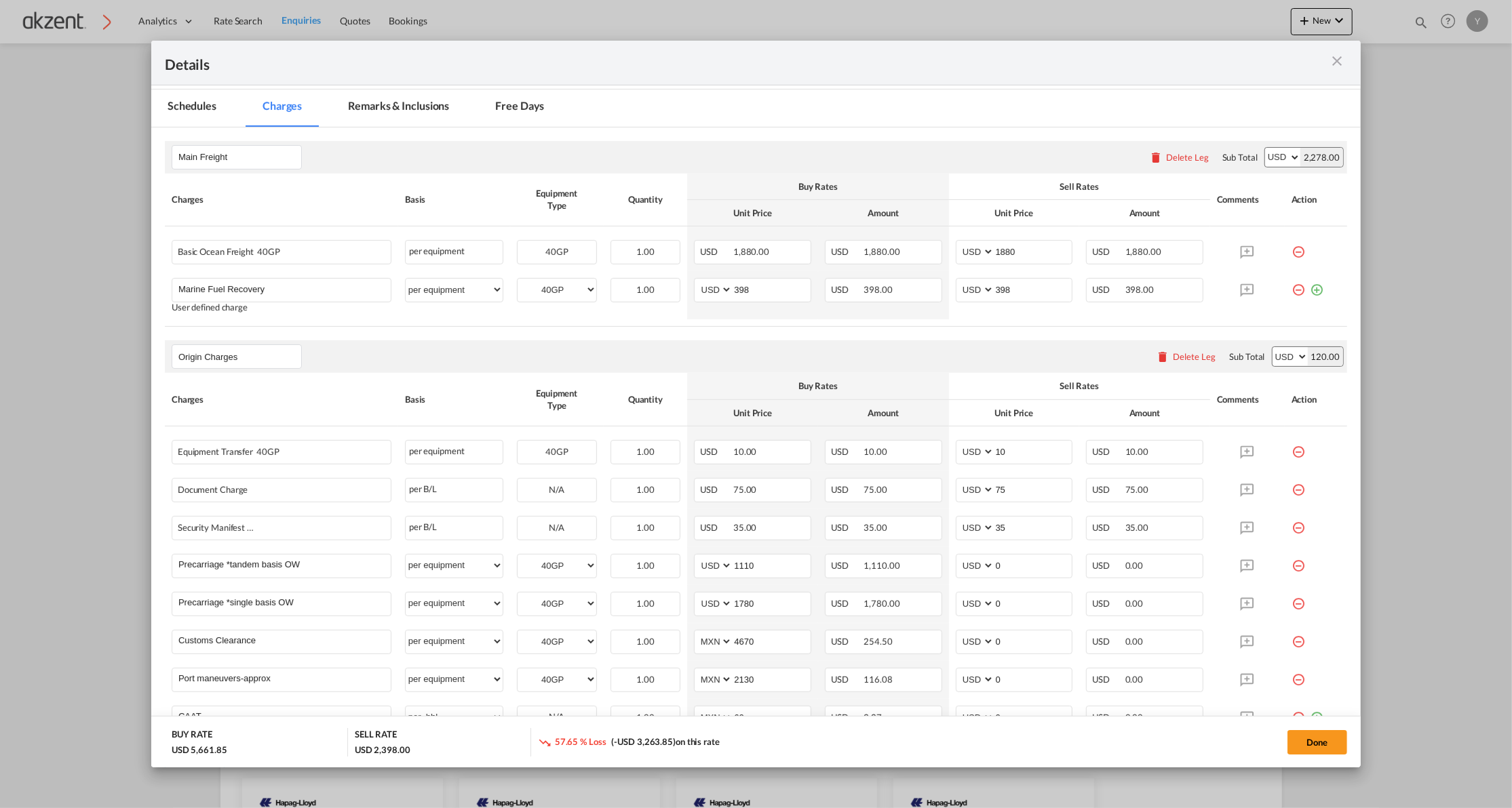
scroll to position [271, 0]
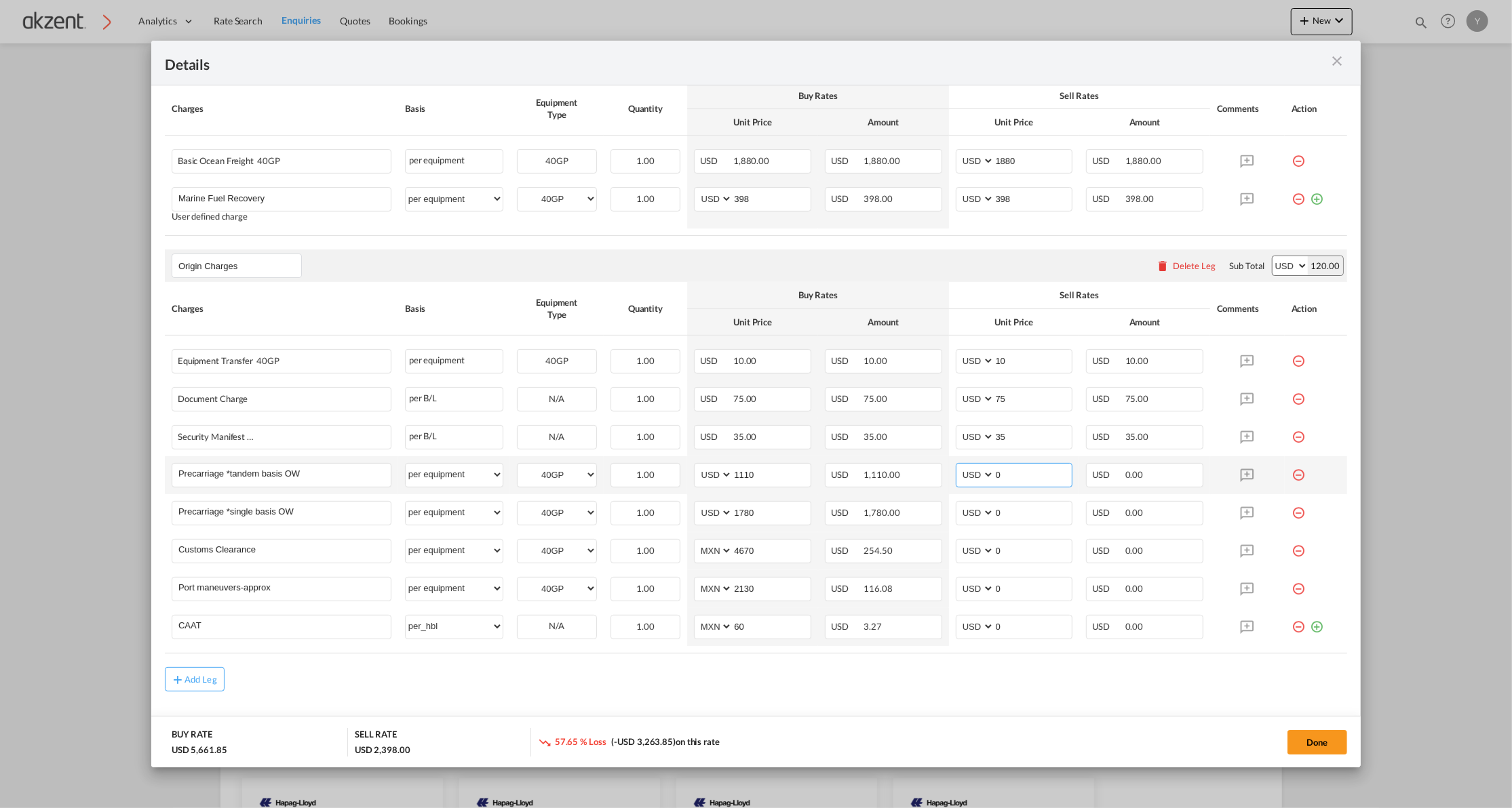
click at [1024, 481] on input "0" at bounding box center [1033, 473] width 78 height 20
type input "1360"
click at [1038, 510] on input "0" at bounding box center [1033, 512] width 78 height 20
click at [1291, 473] on md-icon "icon-minus-circle-outline red-400-fg" at bounding box center [1298, 469] width 14 height 14
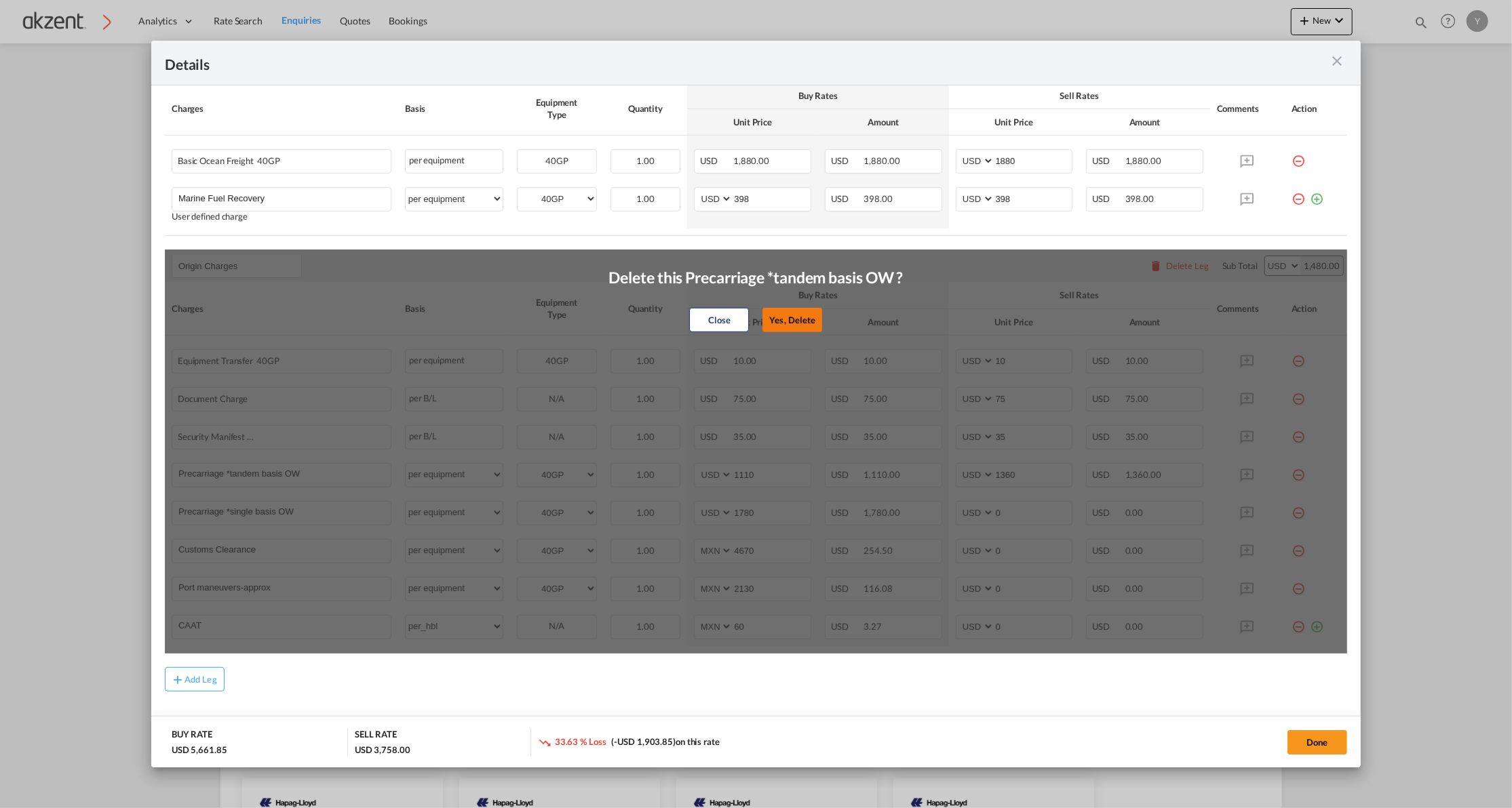
click at [804, 320] on button "Yes, Delete" at bounding box center [792, 320] width 59 height 24
type input "Precarriage *single basis OW"
type input "1780"
type input "0"
type input "Customs Clearance"
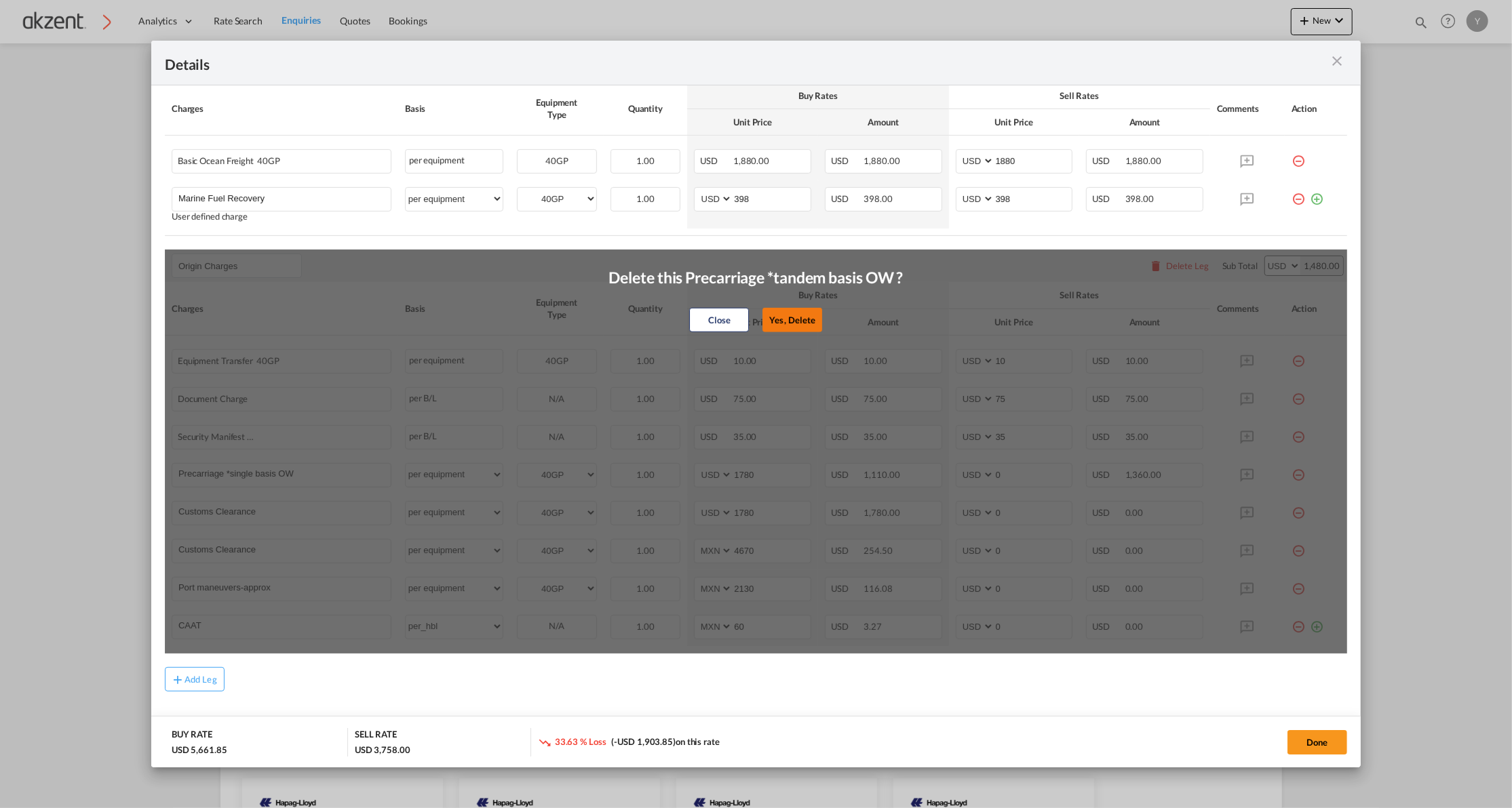
select select "string:MXN"
type input "4670"
type input "Port maneuvers-approx"
type input "2130"
type input "CAAT"
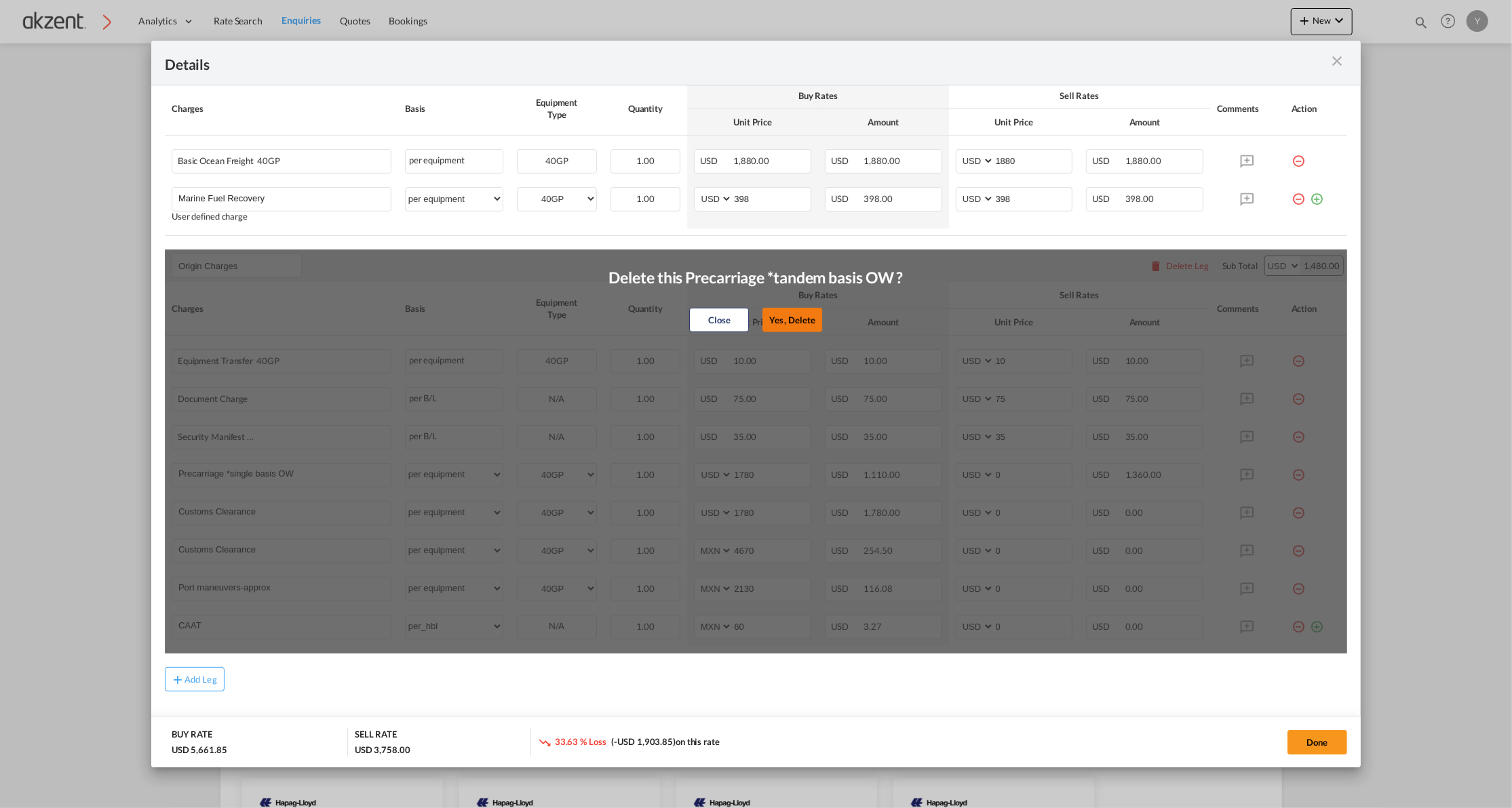
select select "per_hbl"
type input "60"
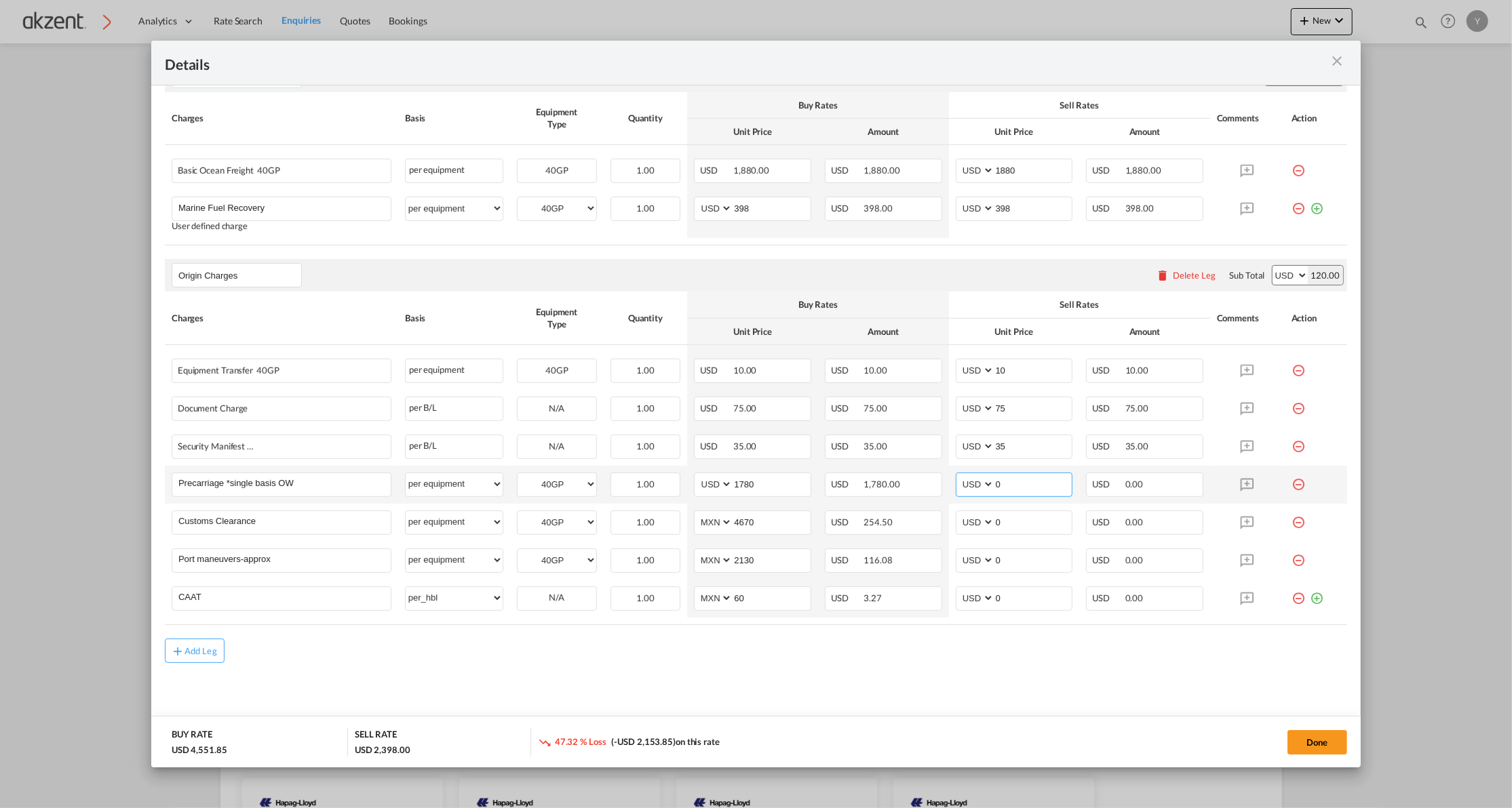
click at [1025, 489] on input "0" at bounding box center [1033, 483] width 78 height 20
type input "2030"
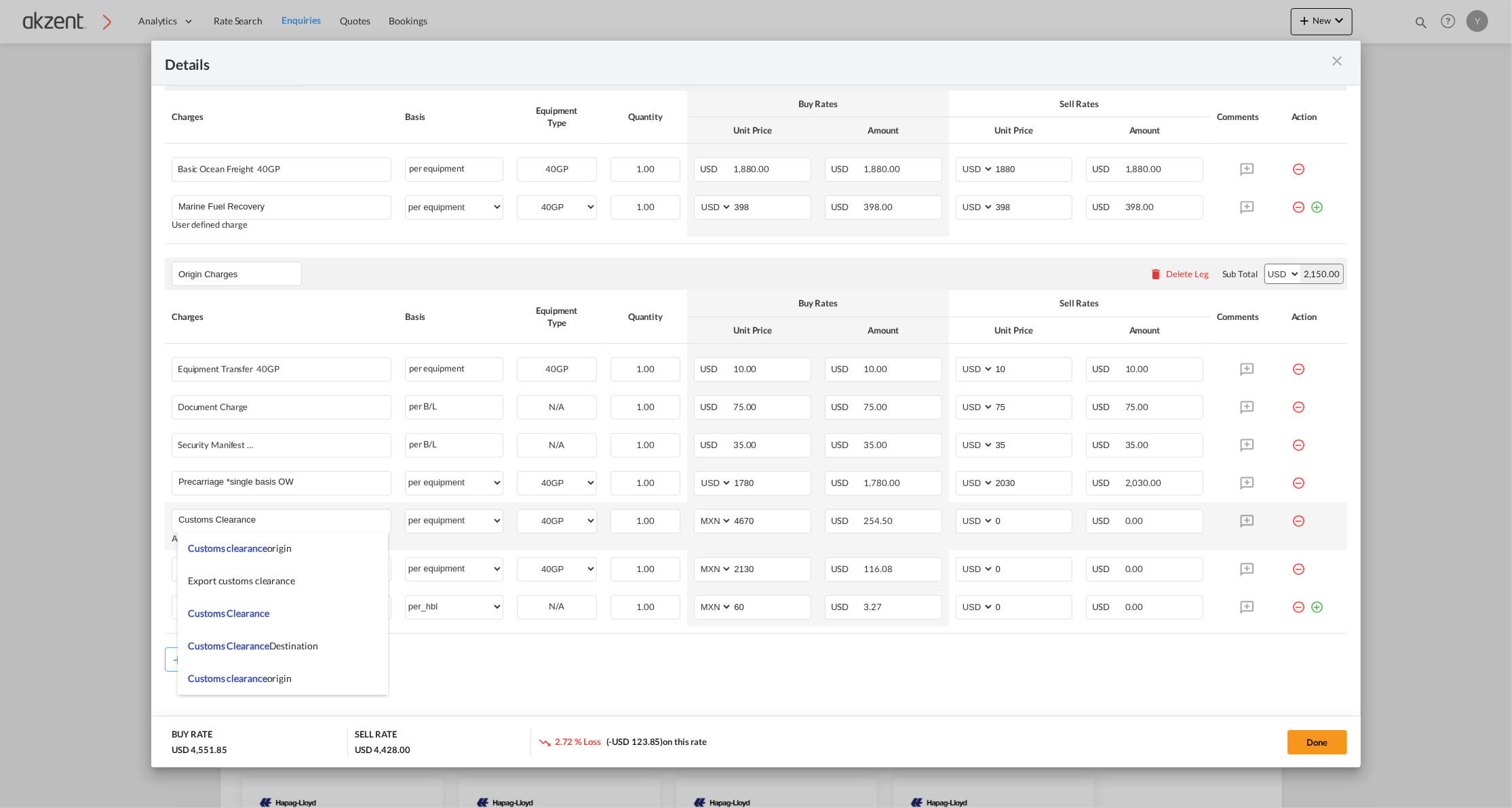
click at [1328, 525] on td "Port of Loading ..." at bounding box center [1315, 526] width 63 height 48
click at [1033, 526] on input "0" at bounding box center [1033, 520] width 78 height 20
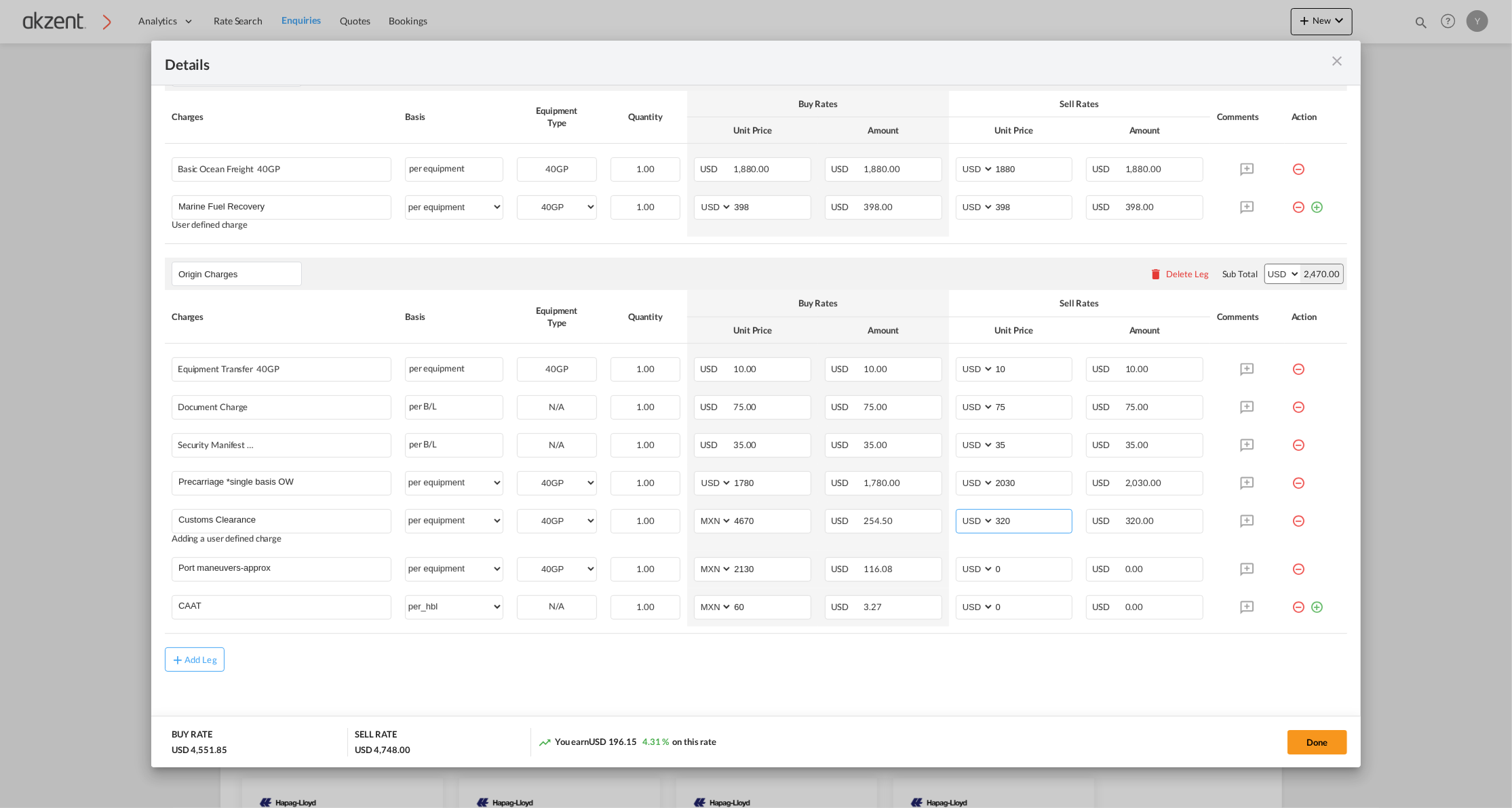
type input "320"
click at [1025, 614] on input "0" at bounding box center [1033, 606] width 78 height 20
type input "35"
click at [1020, 571] on input "0" at bounding box center [1033, 568] width 78 height 20
type input "280"
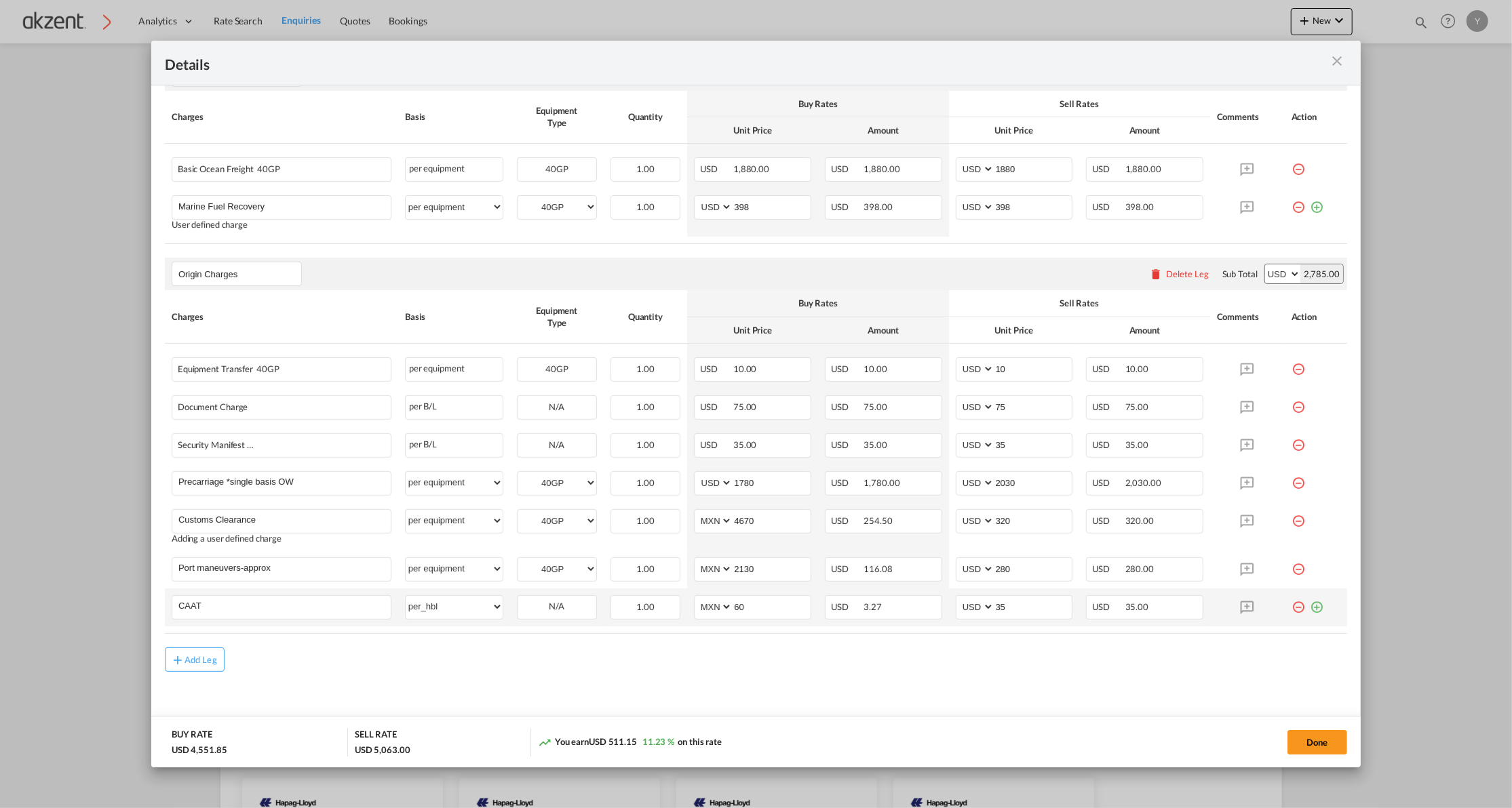
drag, startPoint x: 1305, startPoint y: 609, endPoint x: 1294, endPoint y: 609, distance: 11.0
click at [1310, 609] on md-icon "icon-plus-circle-outline green-400-fg" at bounding box center [1316, 602] width 14 height 14
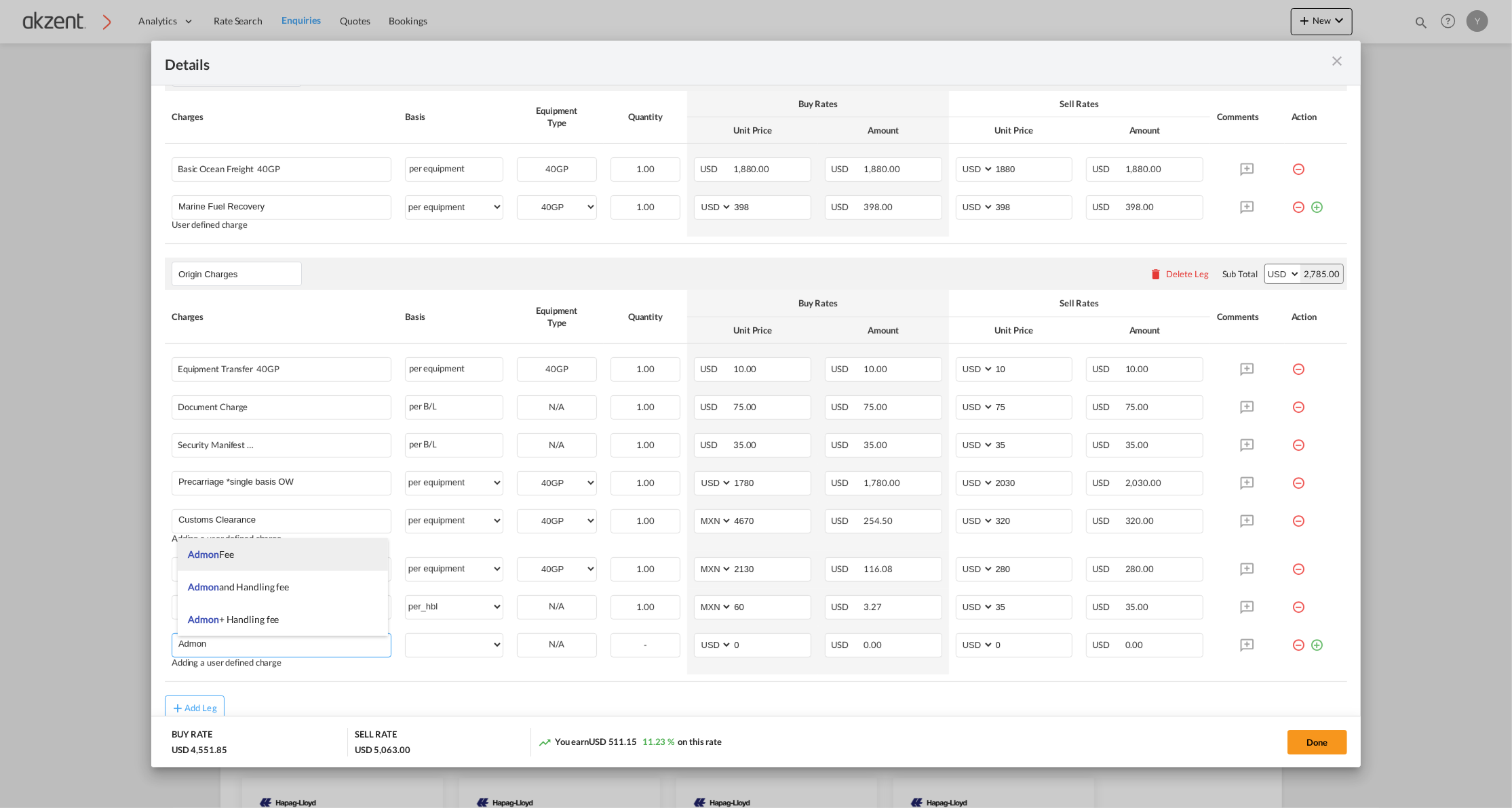
click at [264, 564] on li "Admon Fee" at bounding box center [283, 555] width 210 height 32
type input "Admon Fee"
select select "per container"
click at [1302, 654] on td "Port of Loading ..." at bounding box center [1315, 645] width 63 height 38
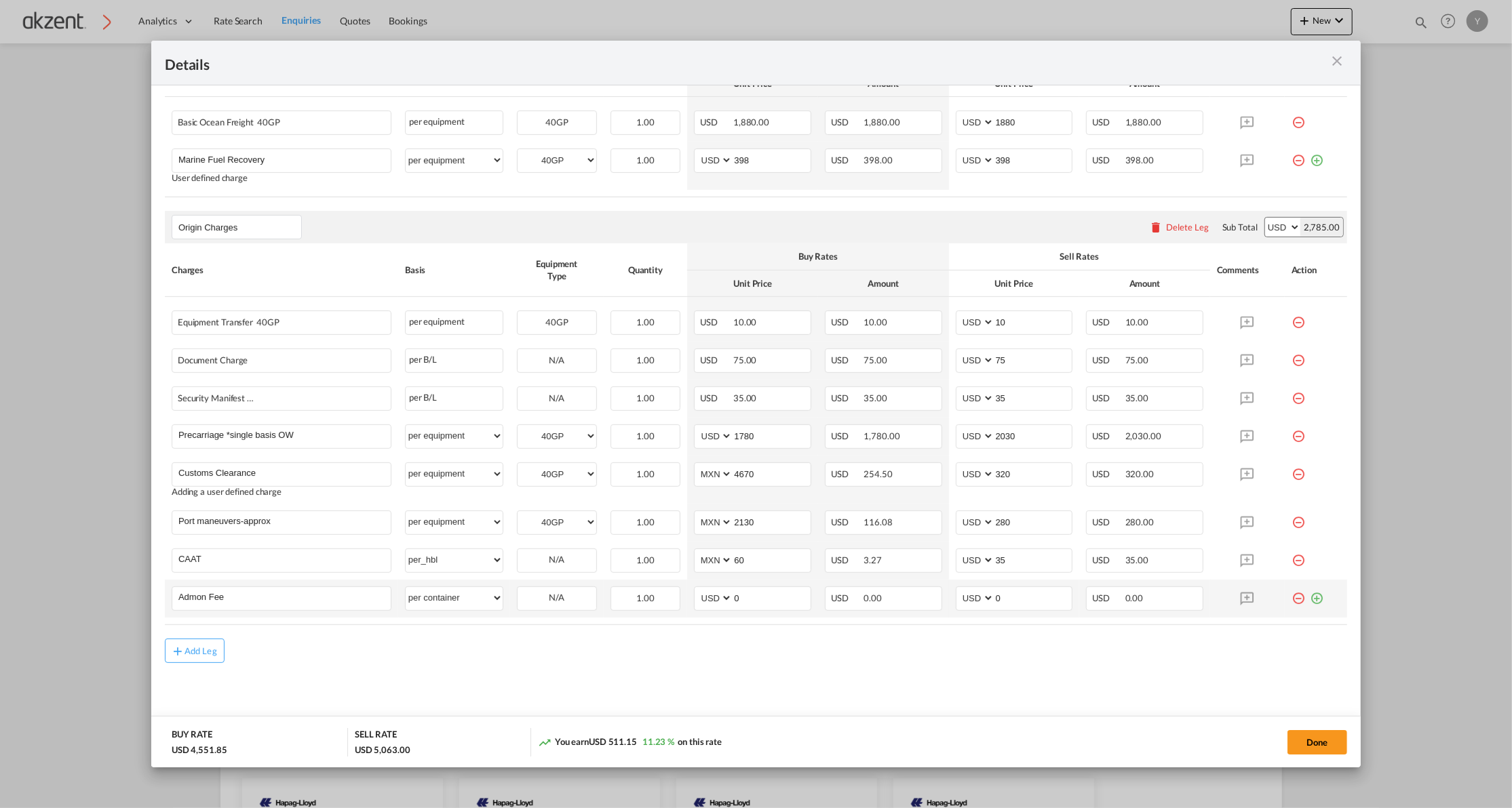
click at [1310, 597] on md-icon "icon-plus-circle-outline green-400-fg" at bounding box center [1316, 593] width 14 height 14
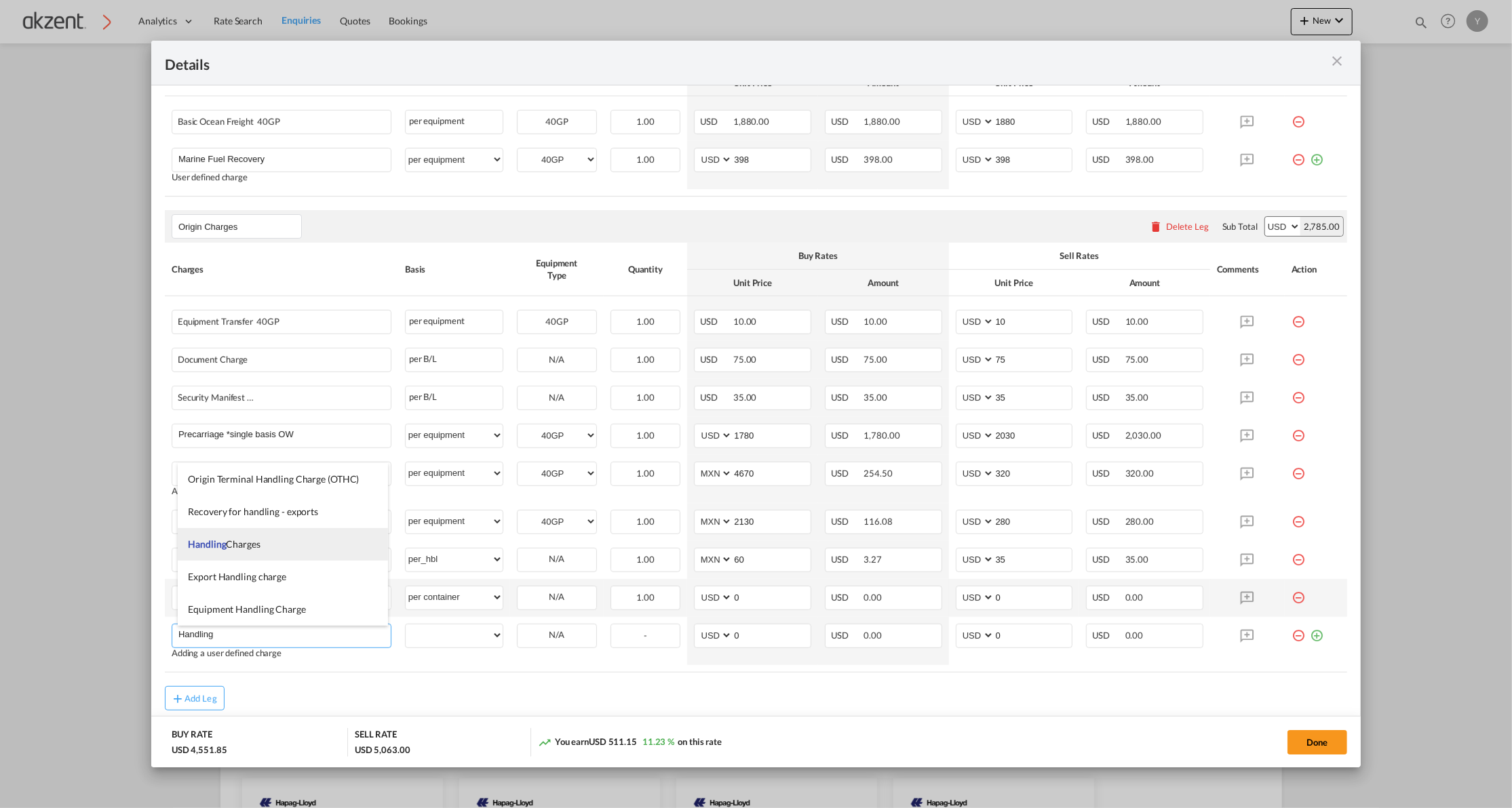
click at [237, 547] on span "Handling Charges" at bounding box center [223, 544] width 72 height 11
type input "Handling Charges"
select select "per equipment"
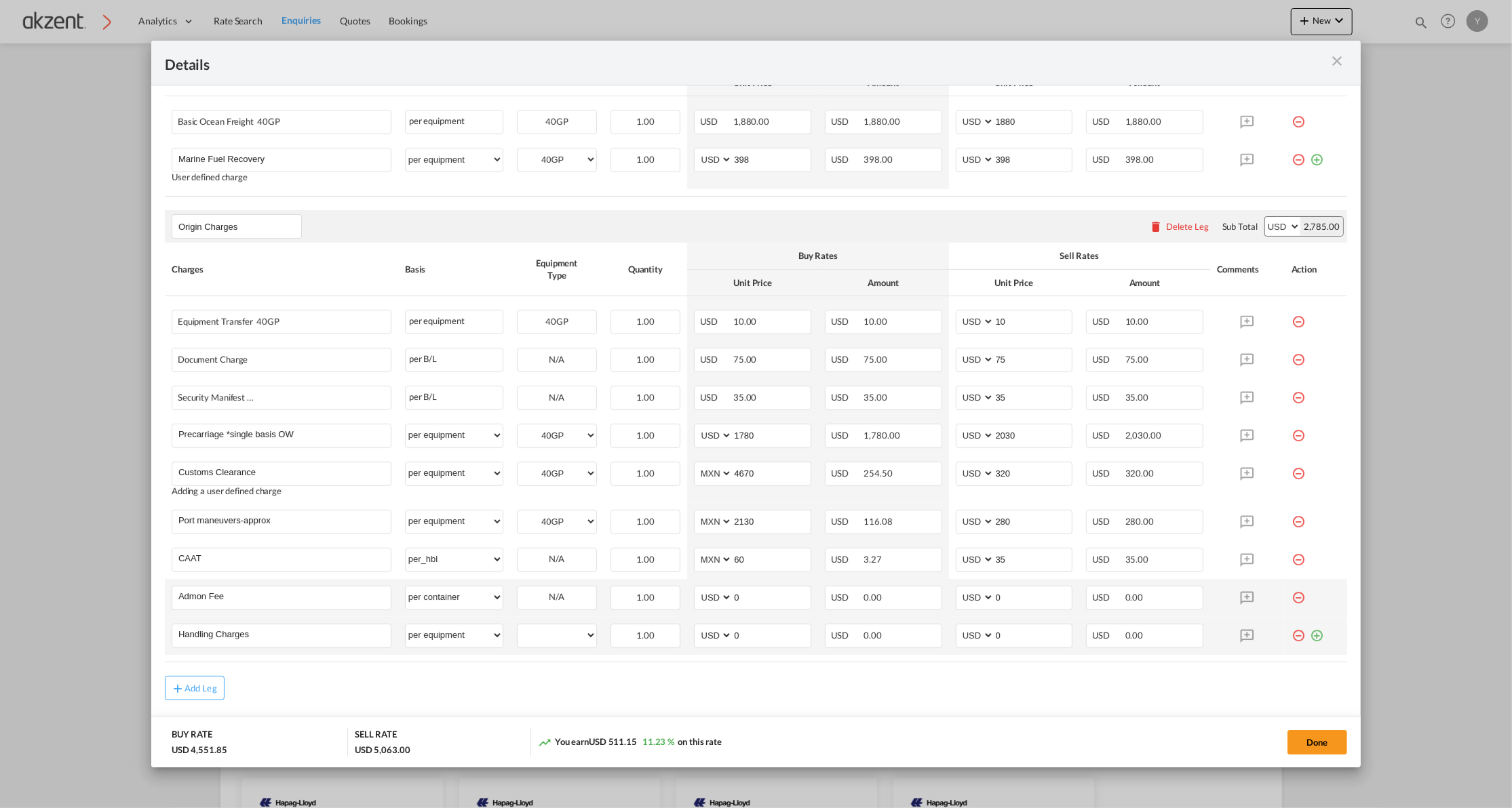
click at [1310, 637] on md-icon "icon-plus-circle-outline green-400-fg" at bounding box center [1316, 630] width 14 height 14
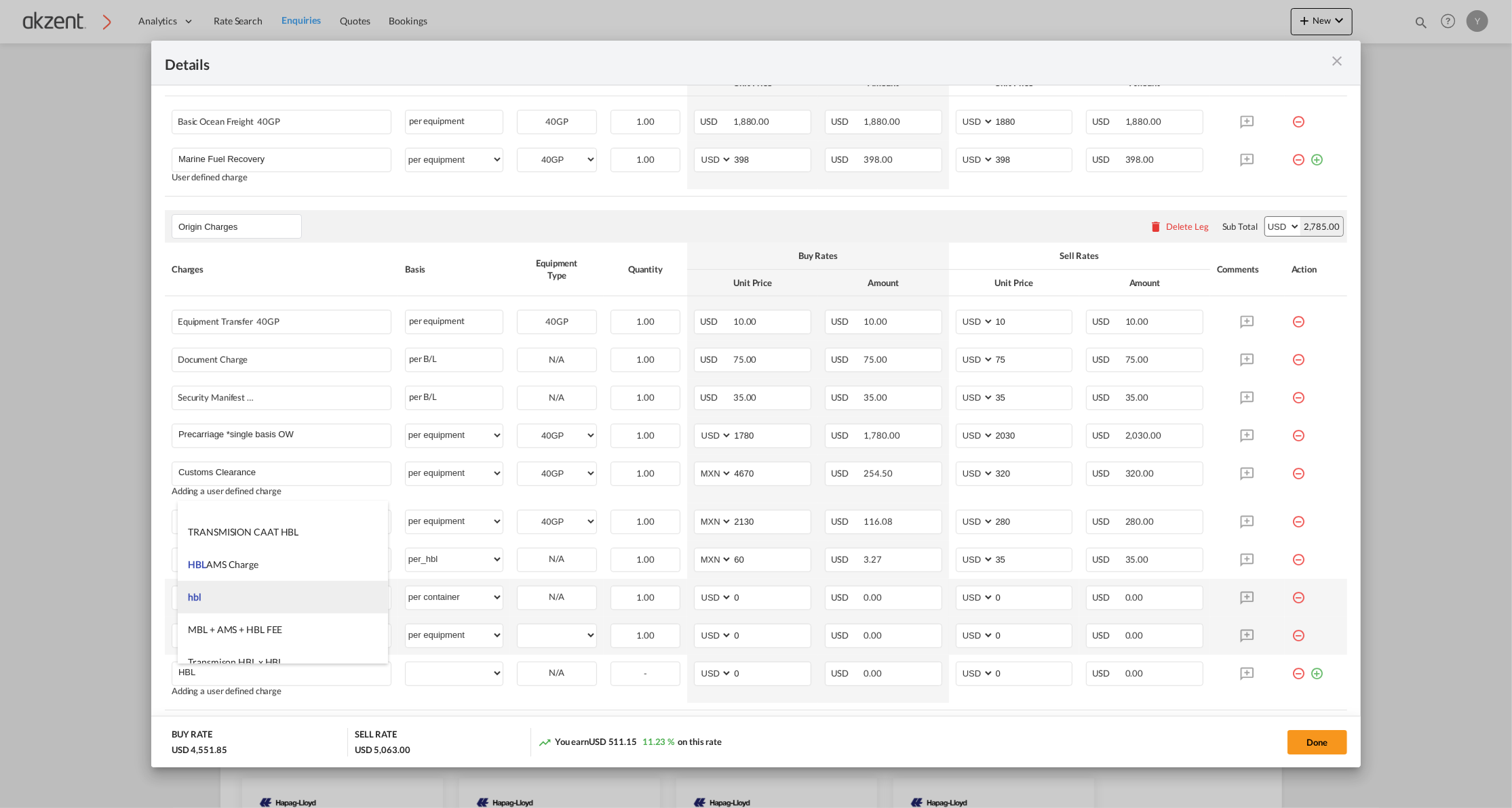
scroll to position [293, 0]
click at [278, 642] on li "HBL Telex Release" at bounding box center [283, 647] width 210 height 32
type input "HBL Telex Release"
select select "per_hbl"
click at [470, 630] on select "per equipment per container per B/L per shipping bill per shipment per pallet p…" at bounding box center [453, 635] width 97 height 22
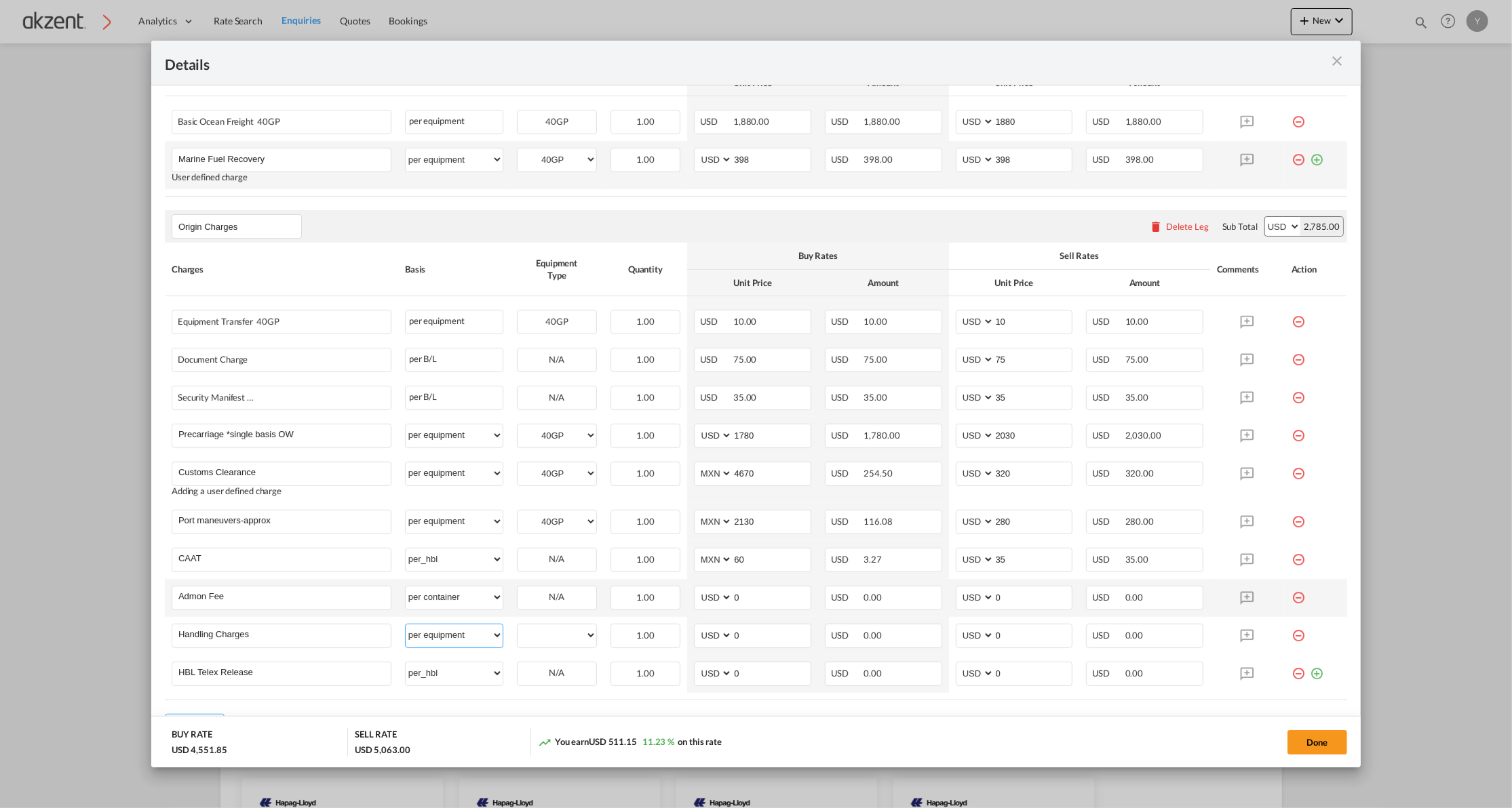
select select "per container"
click at [405, 625] on select "per equipment per container per B/L per shipping bill per shipment per pallet p…" at bounding box center [453, 635] width 97 height 22
click at [453, 678] on select "per equipment per container per B/L per shipping bill per shipment per pallet p…" at bounding box center [453, 672] width 97 height 22
select select "per B/L"
click at [405, 663] on select "per equipment per container per B/L per shipping bill per shipment per pallet p…" at bounding box center [453, 672] width 97 height 22
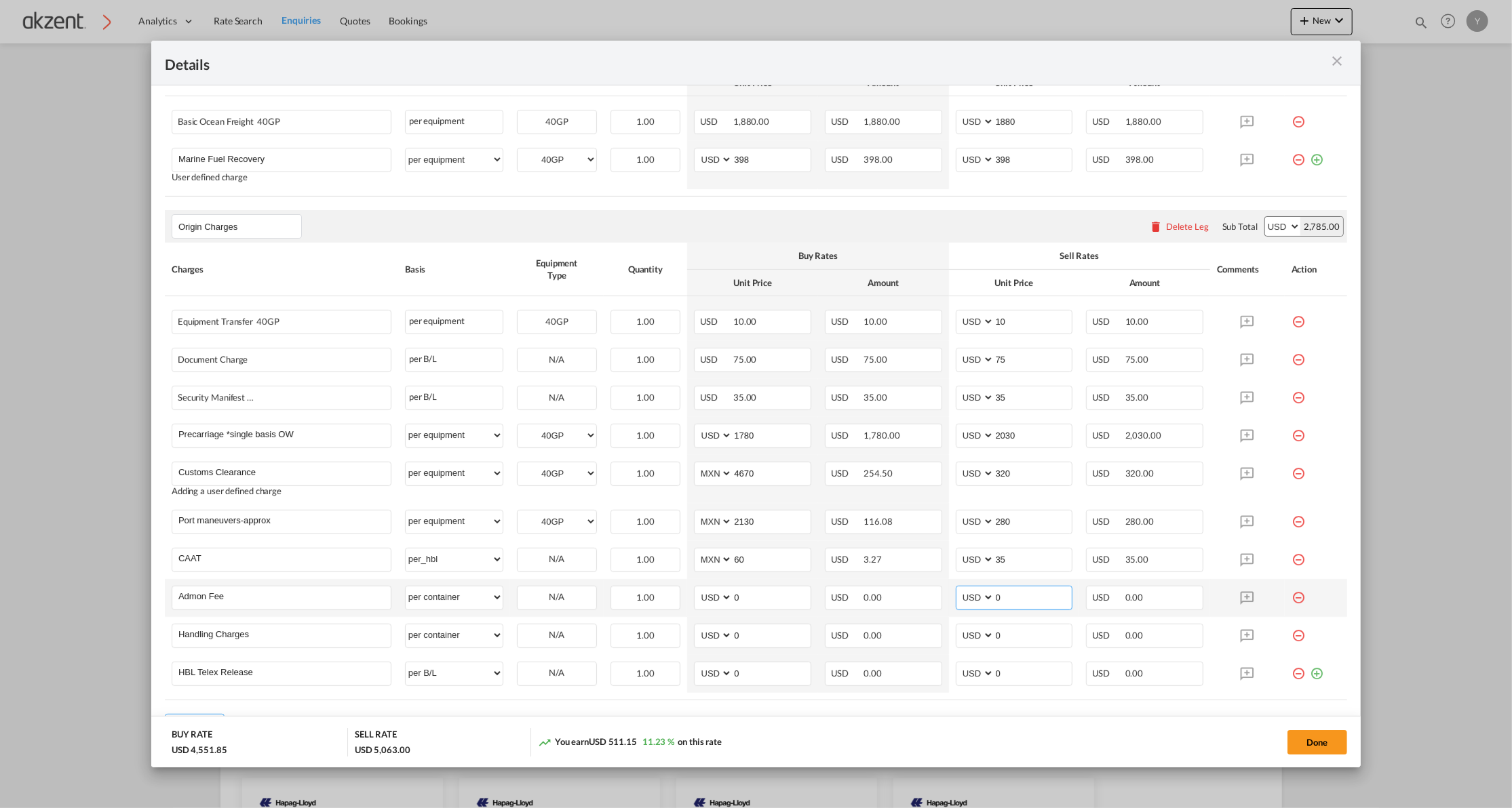
click at [1035, 597] on input "0" at bounding box center [1033, 596] width 78 height 20
type input "50"
click at [1031, 633] on input "0" at bounding box center [1033, 634] width 78 height 20
type input "50"
click at [1009, 676] on input "0" at bounding box center [1033, 672] width 78 height 20
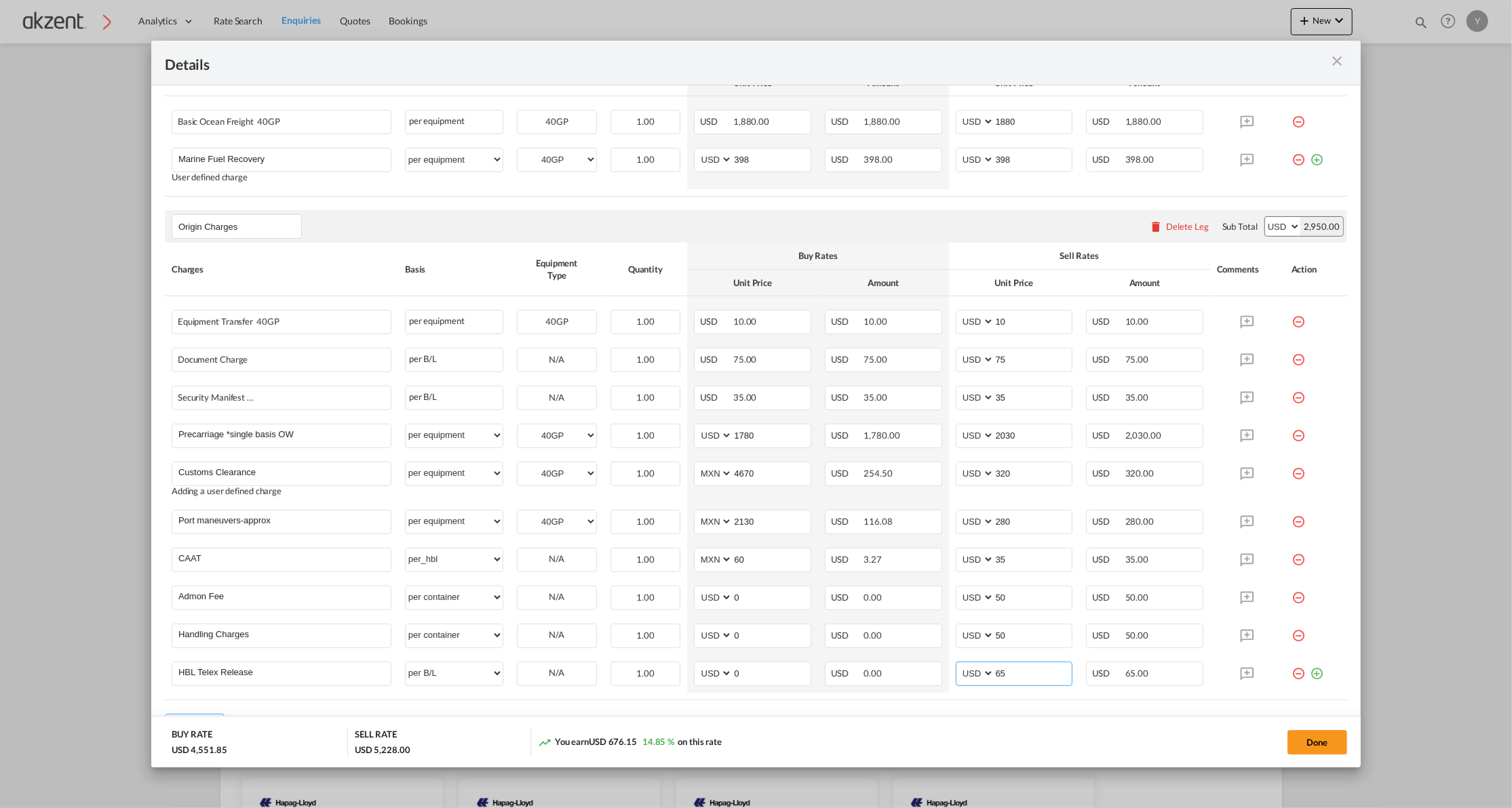
type input "65"
click at [890, 717] on md-dialog-actions "BUY RATE USD 4,551.85 SELL RATE USD 5,228.00 You earn USD 676.15 14.85 % on thi…" at bounding box center [756, 741] width 1209 height 51
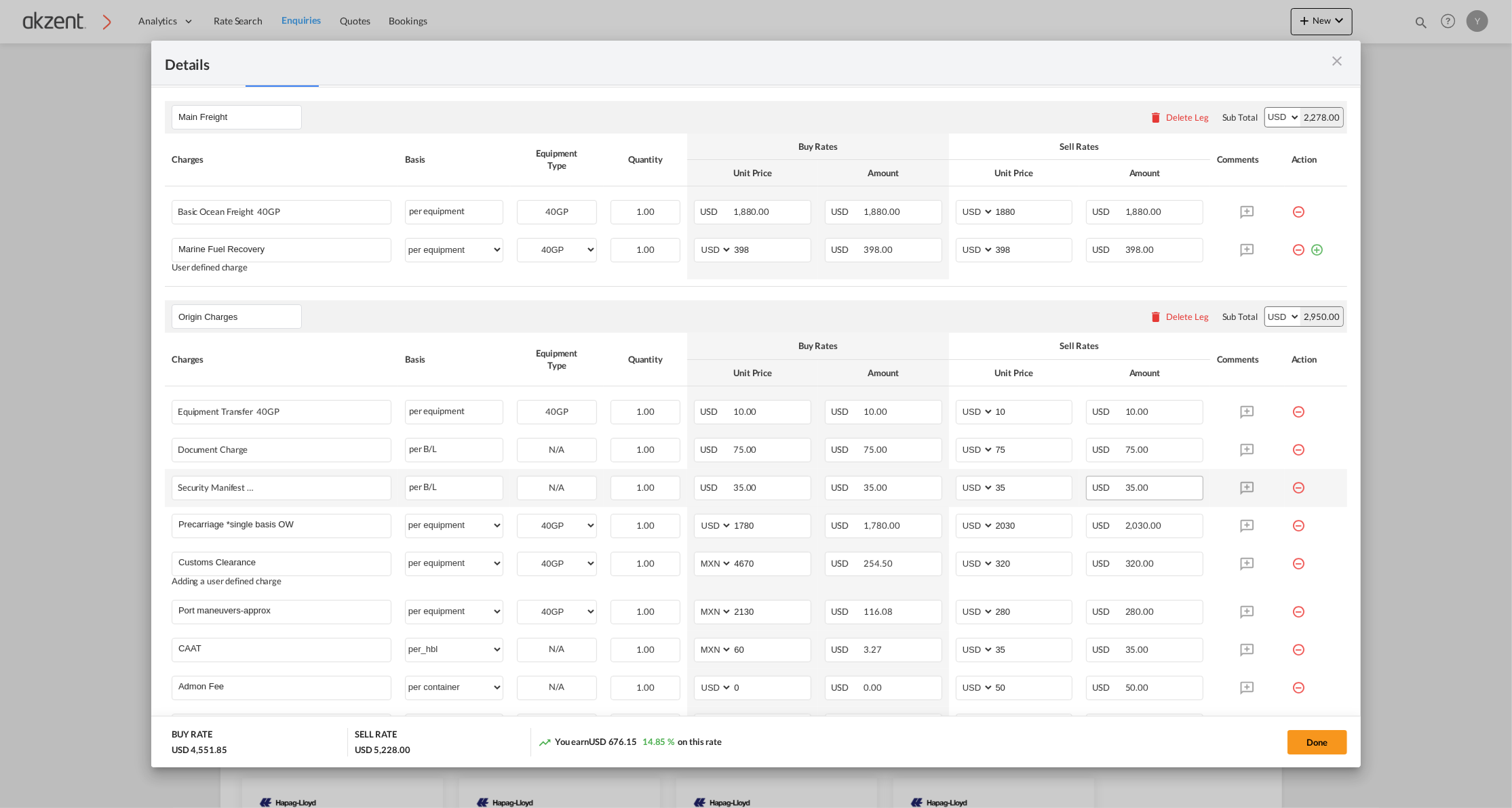
scroll to position [387, 0]
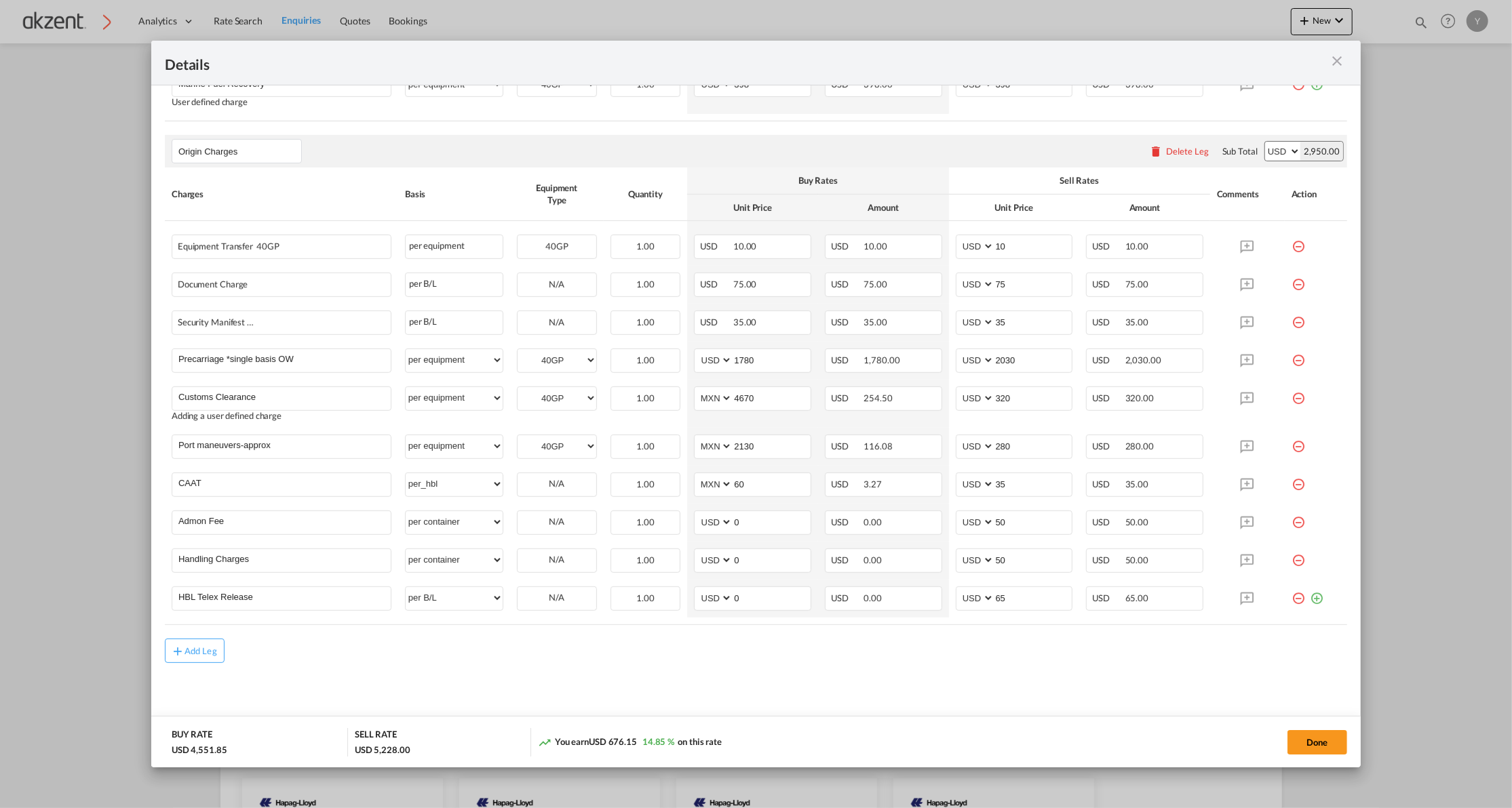
click at [844, 648] on div "Add Leg" at bounding box center [756, 650] width 1182 height 24
click at [1319, 748] on button "Done" at bounding box center [1316, 742] width 59 height 24
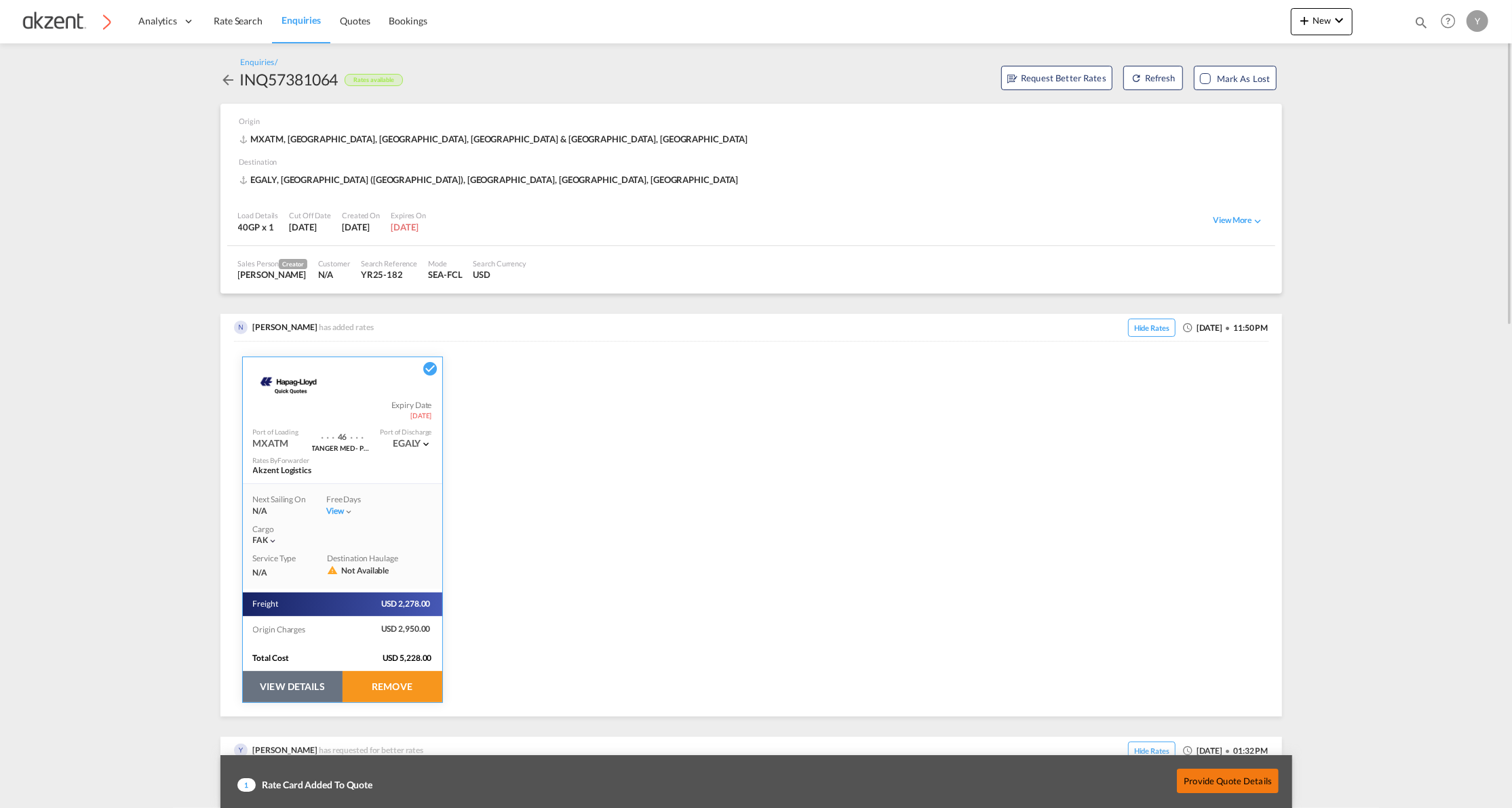
click at [1214, 785] on button "Provide Quote Details" at bounding box center [1227, 781] width 102 height 24
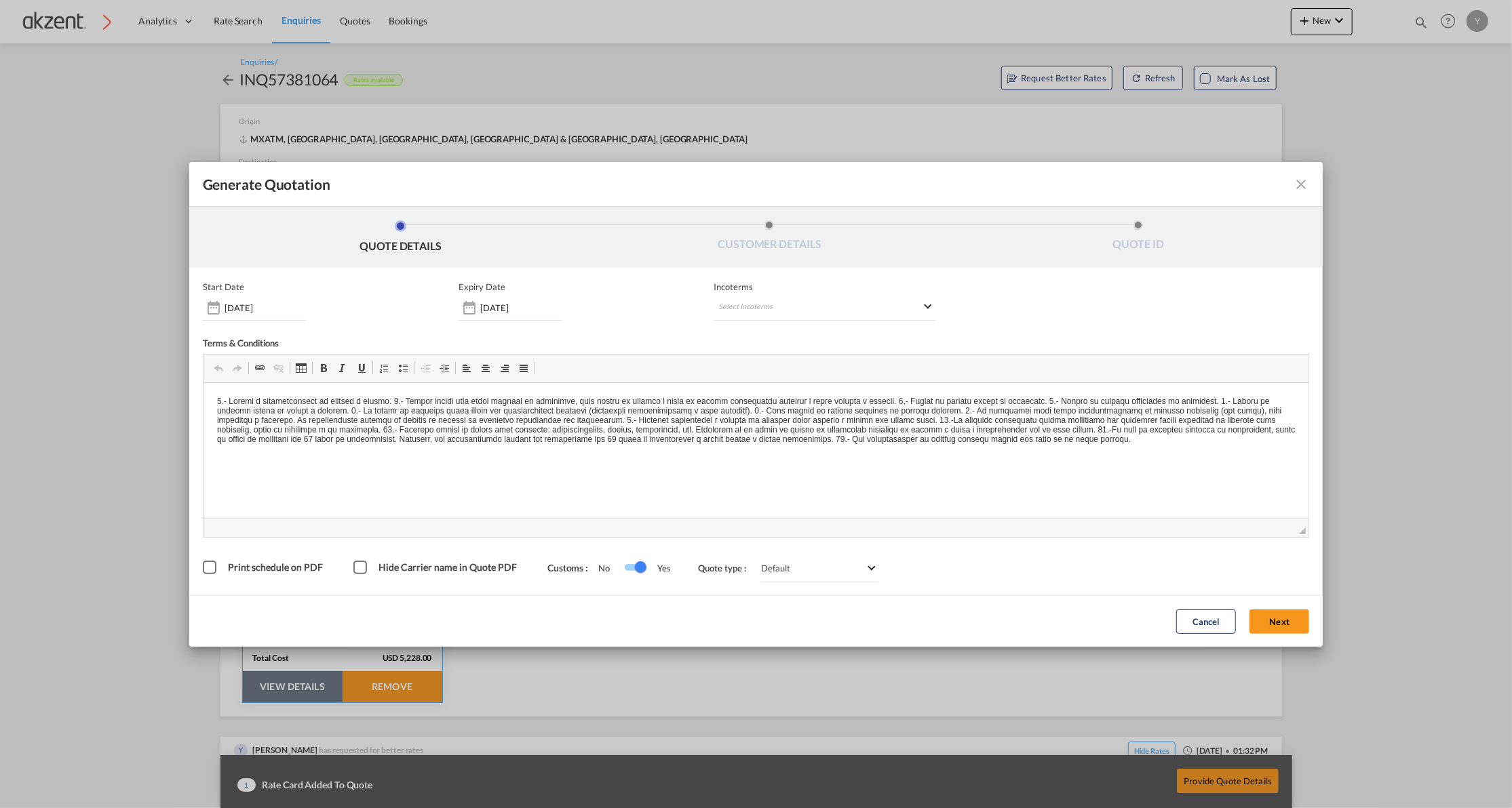
scroll to position [0, 0]
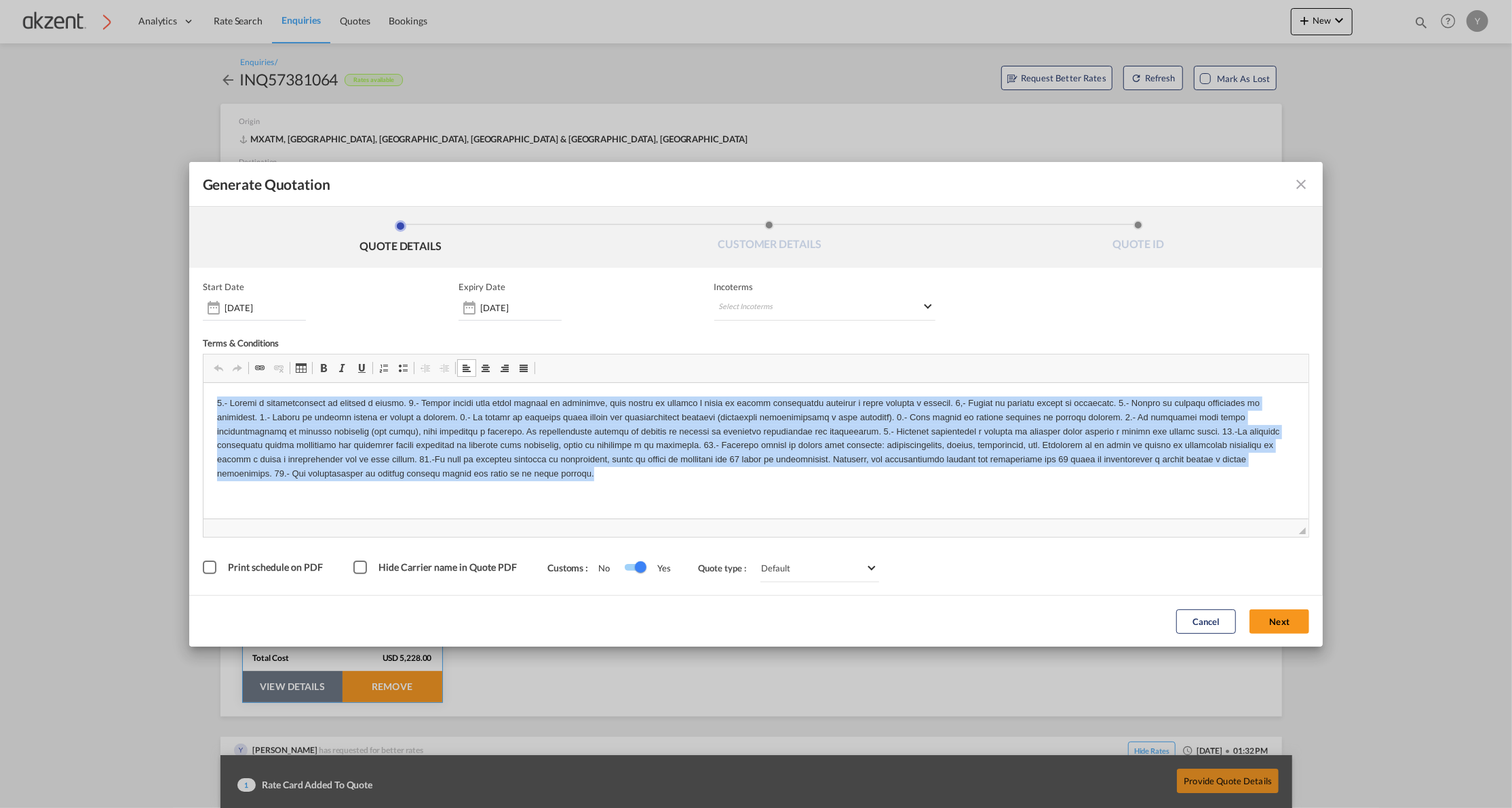
drag, startPoint x: 479, startPoint y: 477, endPoint x: 180, endPoint y: 401, distance: 308.5
click at [203, 401] on html at bounding box center [756, 439] width 1106 height 112
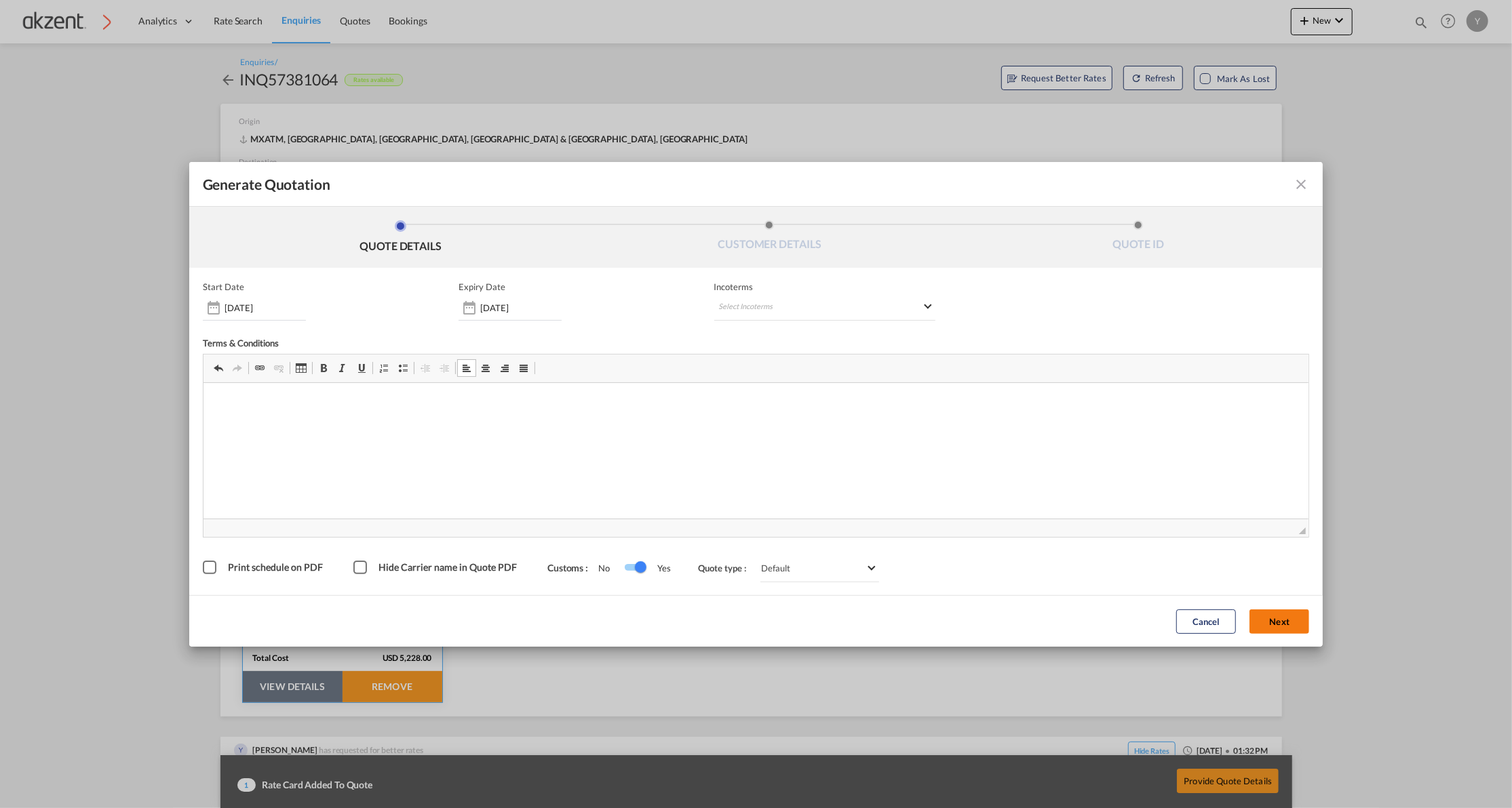
click at [1270, 624] on button "Next" at bounding box center [1278, 621] width 59 height 24
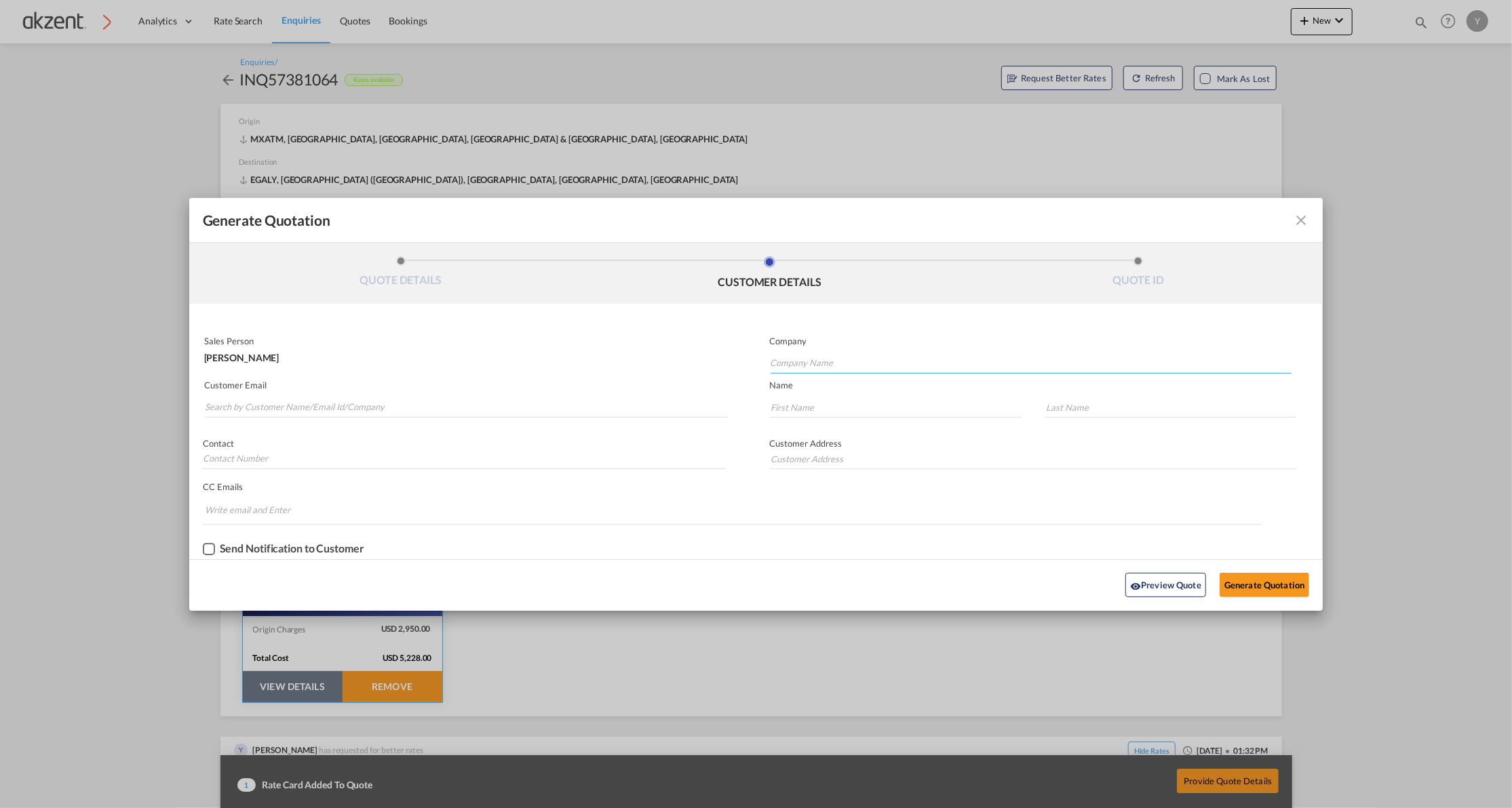
click at [798, 365] on input "Company Name" at bounding box center [1030, 363] width 521 height 20
paste input "Link Logistics"
type input "Link Logistics"
click at [393, 404] on input "Search by Customer Name/Email Id/Company" at bounding box center [466, 407] width 523 height 20
click at [429, 391] on md-autocomplete-wrap "Generate QuotationQUOTE ..." at bounding box center [466, 404] width 524 height 27
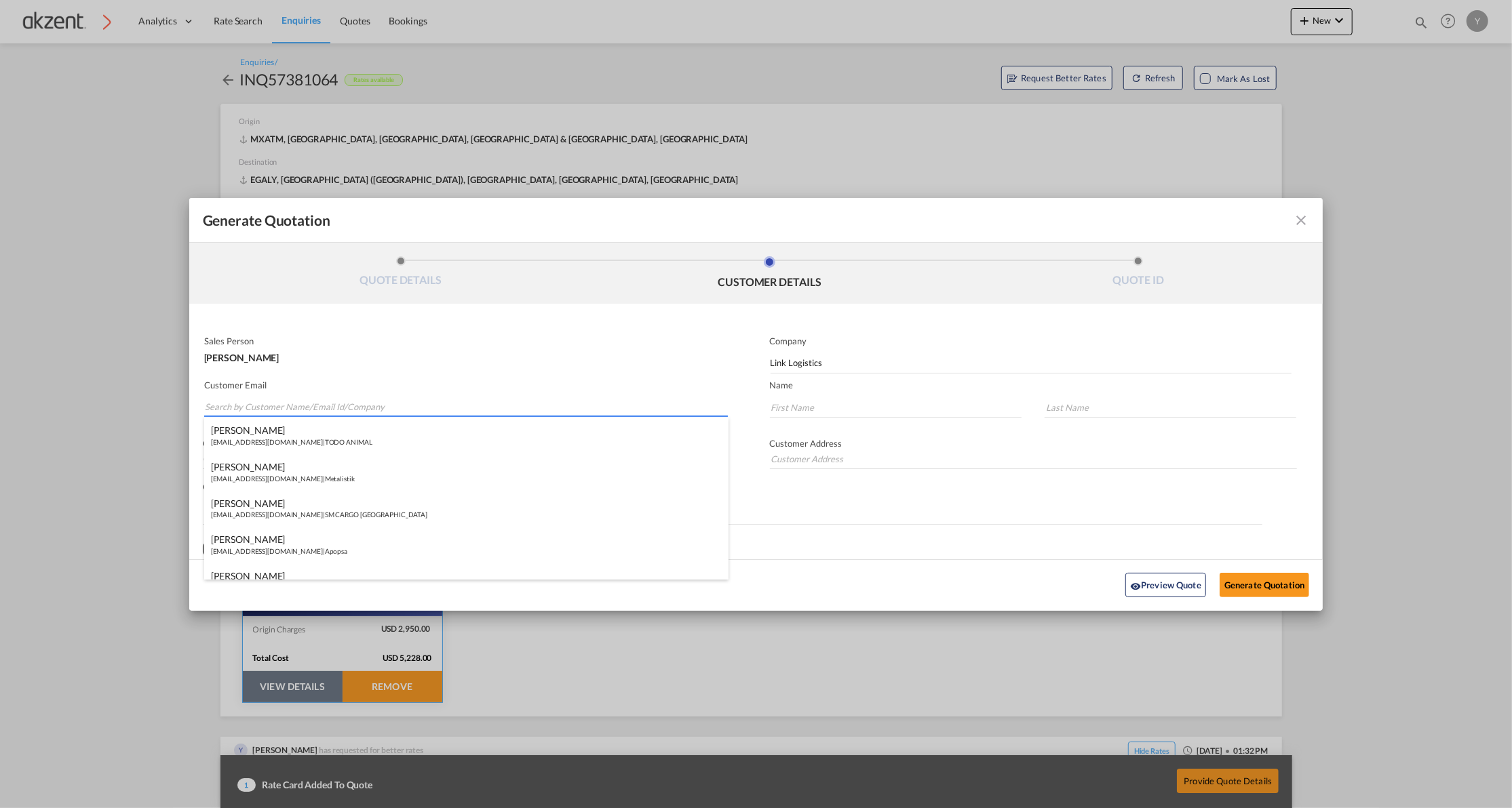
click at [411, 404] on input "Search by Customer Name/Email Id/Company" at bounding box center [466, 407] width 523 height 20
paste input "Smahmoud@link4logistics.net"
type input "Smahmoud@link4logistics.net"
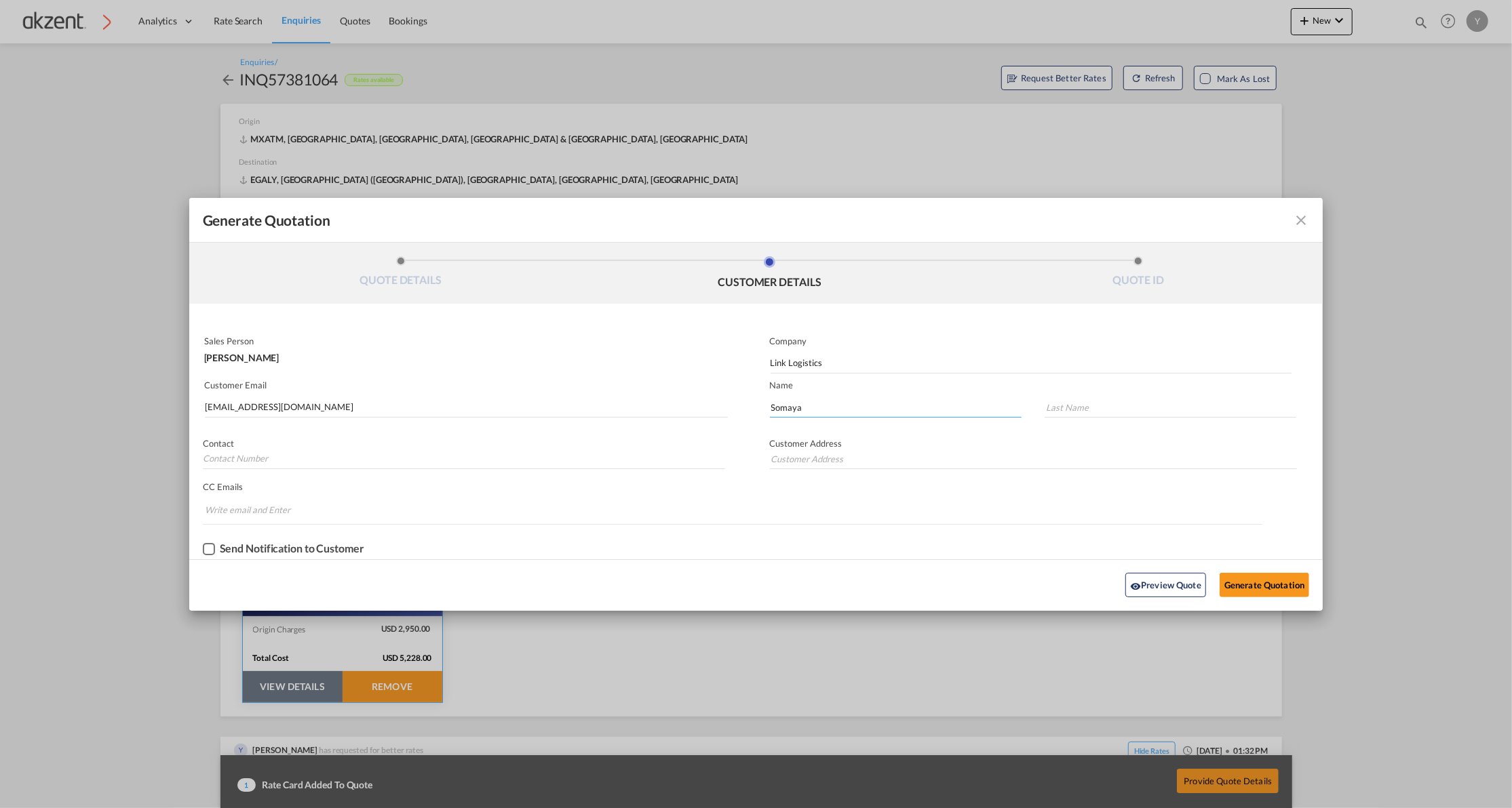
type input "Somaya"
click at [1068, 413] on input "Generate QuotationQUOTE ..." at bounding box center [1170, 407] width 252 height 20
paste input "Mahmoud"
type input "Mahmoud"
click at [326, 462] on input "Generate QuotationQUOTE ..." at bounding box center [465, 459] width 523 height 20
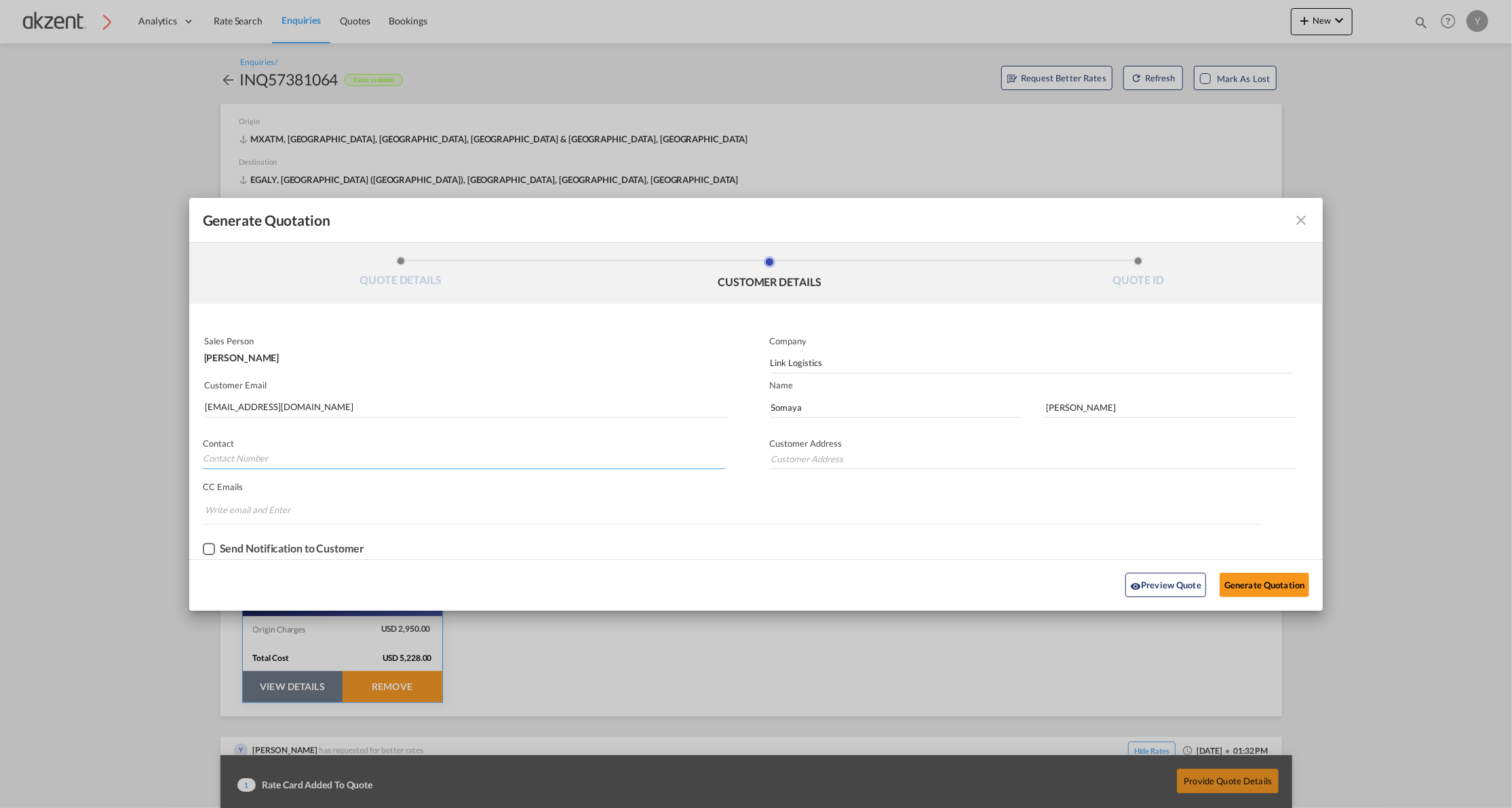
paste input "+2 01066673354"
type input "+2 01066673354"
click at [883, 449] on input "Generate QuotationQUOTE ..." at bounding box center [1033, 459] width 527 height 20
paste input "Cairo- Egypt."
type input "Cairo- Egypt"
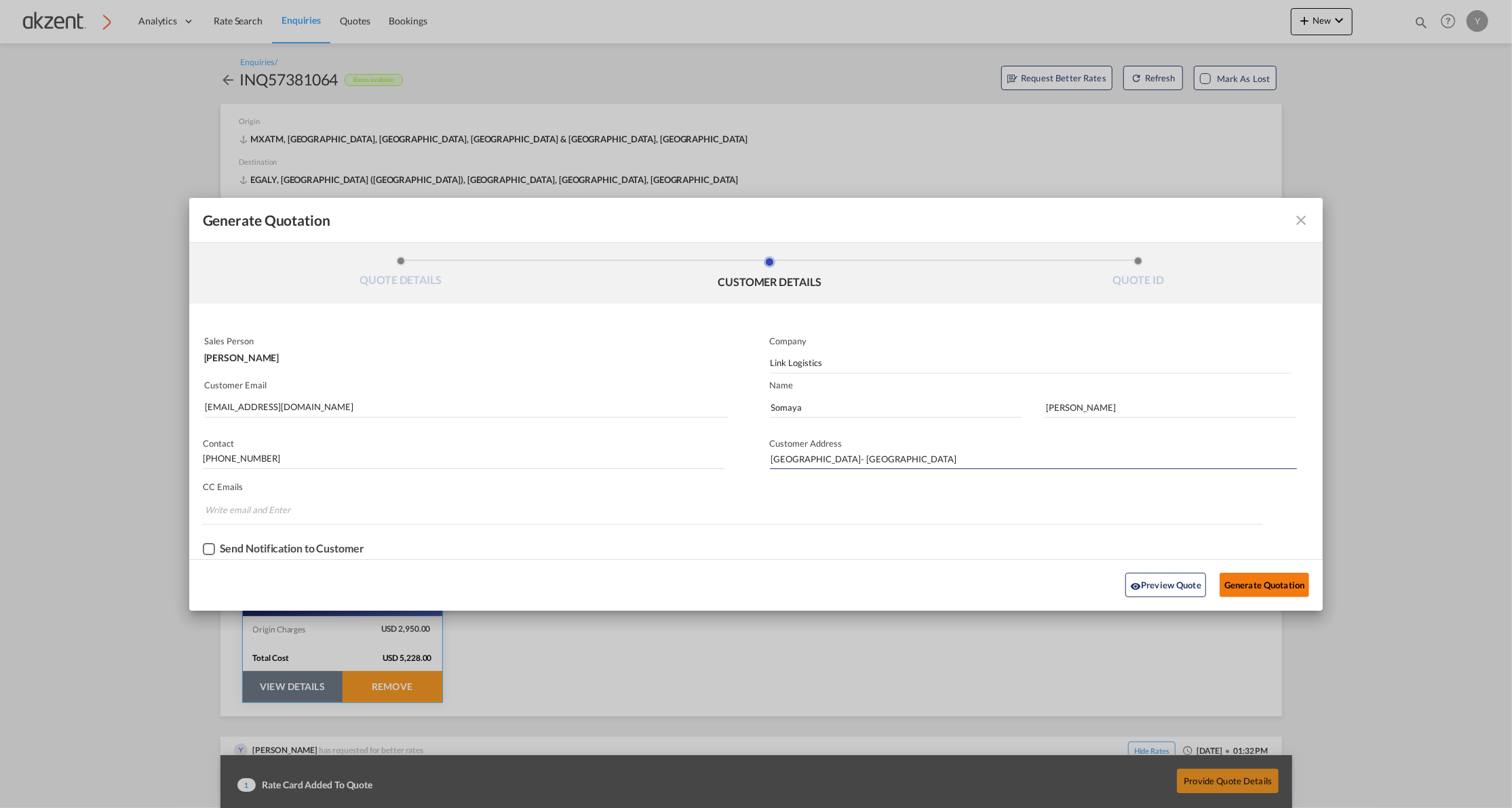
click at [1249, 587] on button "Generate Quotation" at bounding box center [1264, 585] width 89 height 24
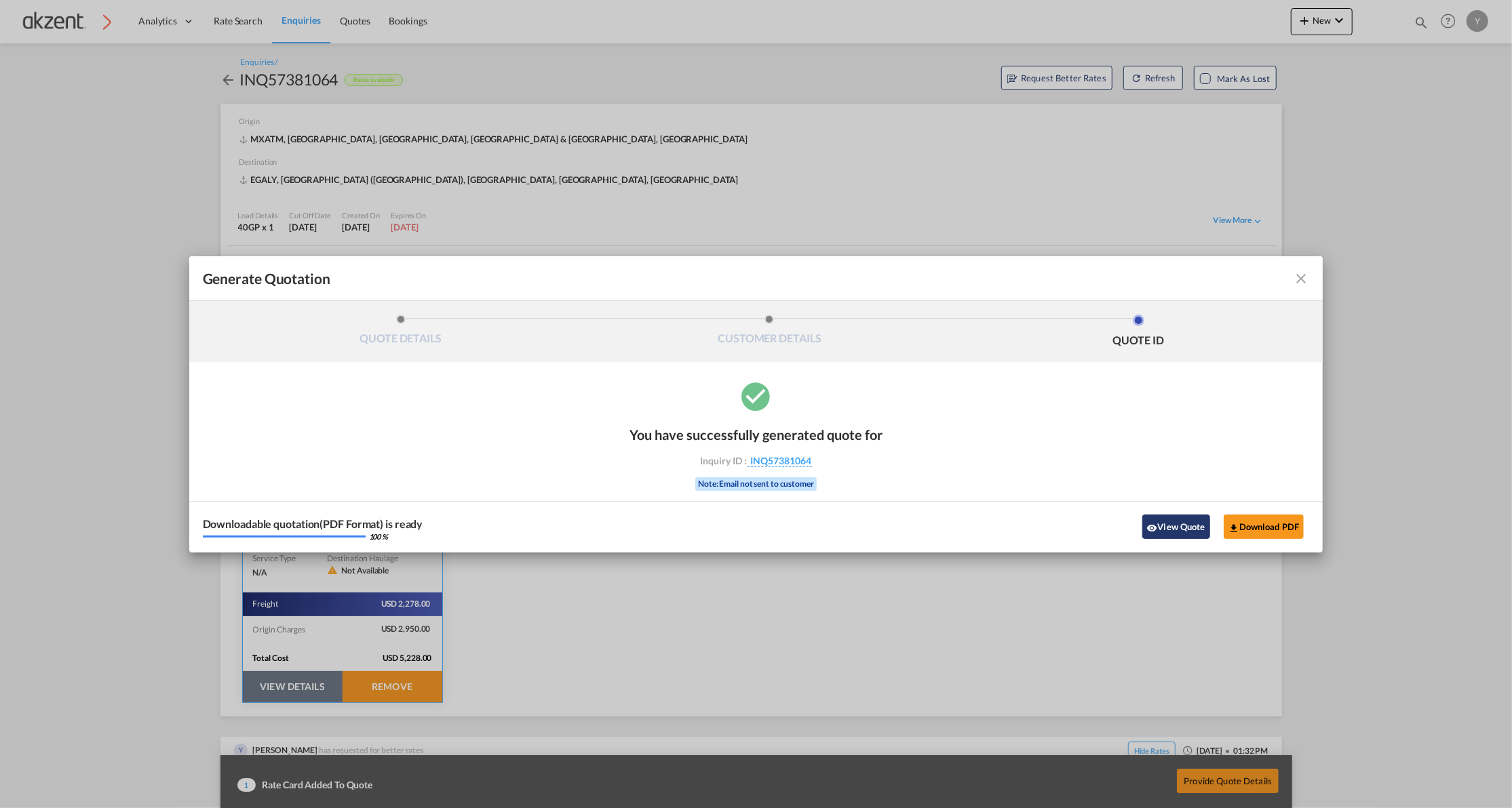
click at [1168, 522] on button "View Quote" at bounding box center [1176, 527] width 67 height 24
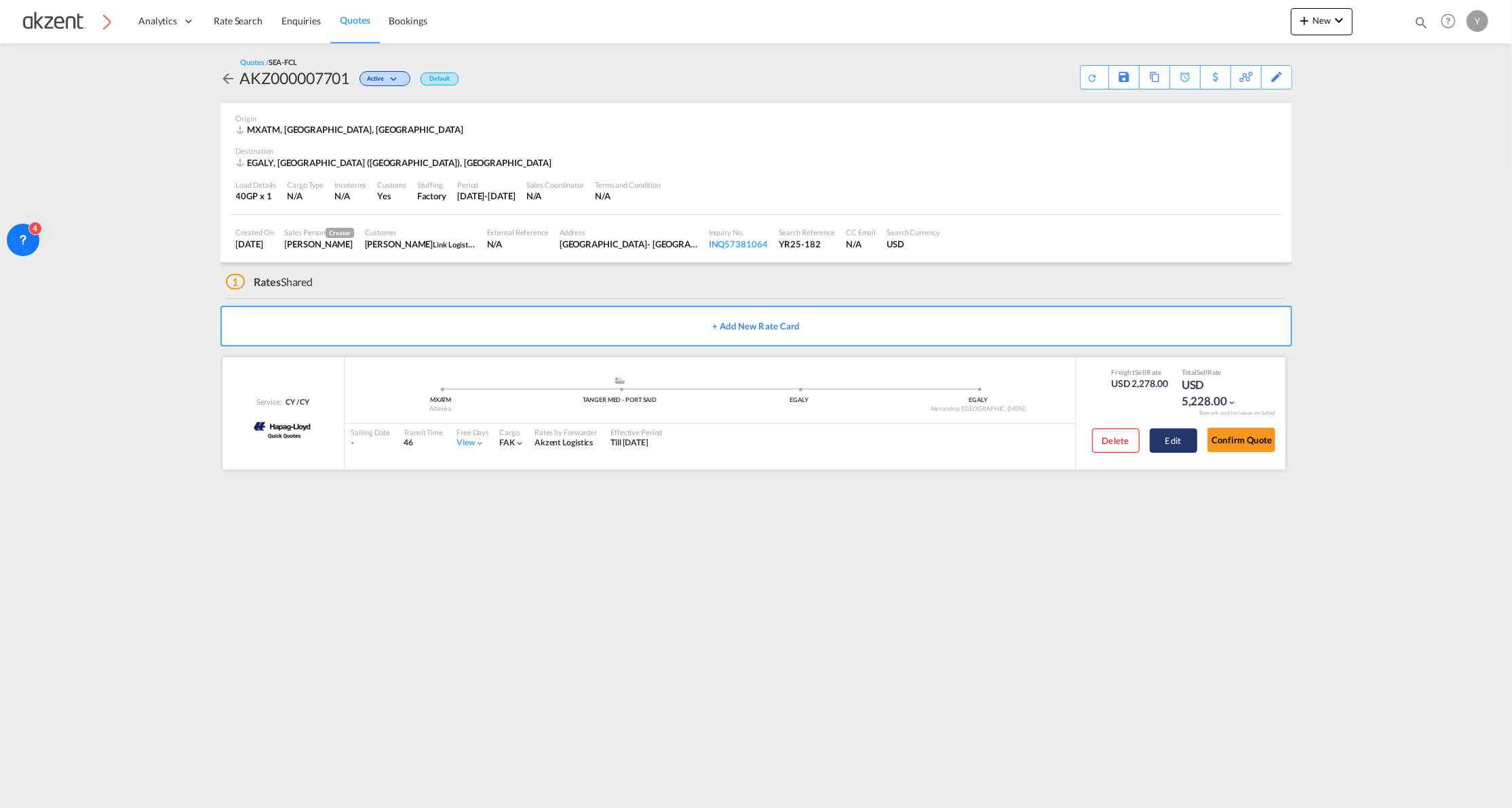
click at [1163, 441] on button "Edit" at bounding box center [1173, 441] width 47 height 24
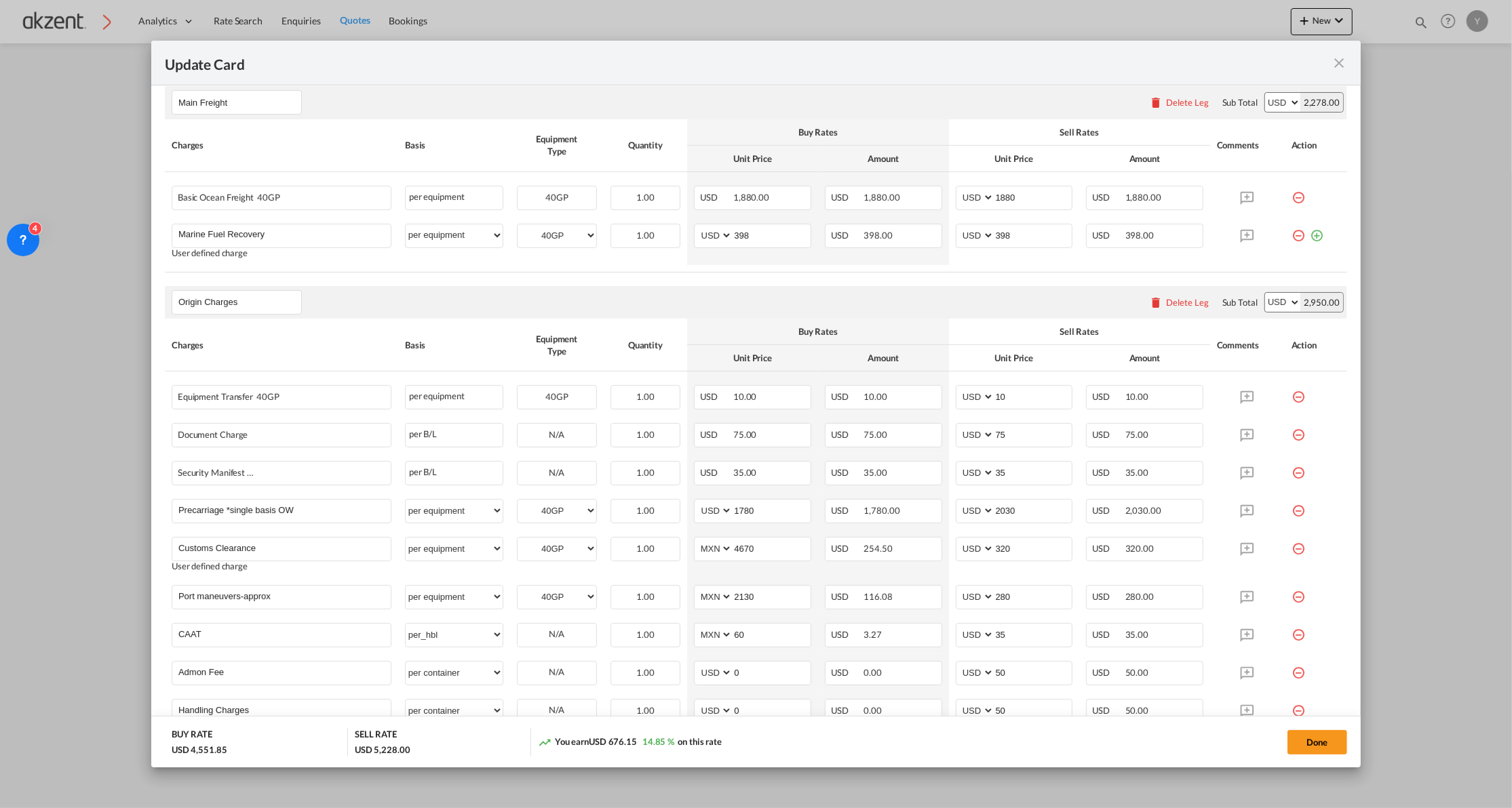
scroll to position [525, 0]
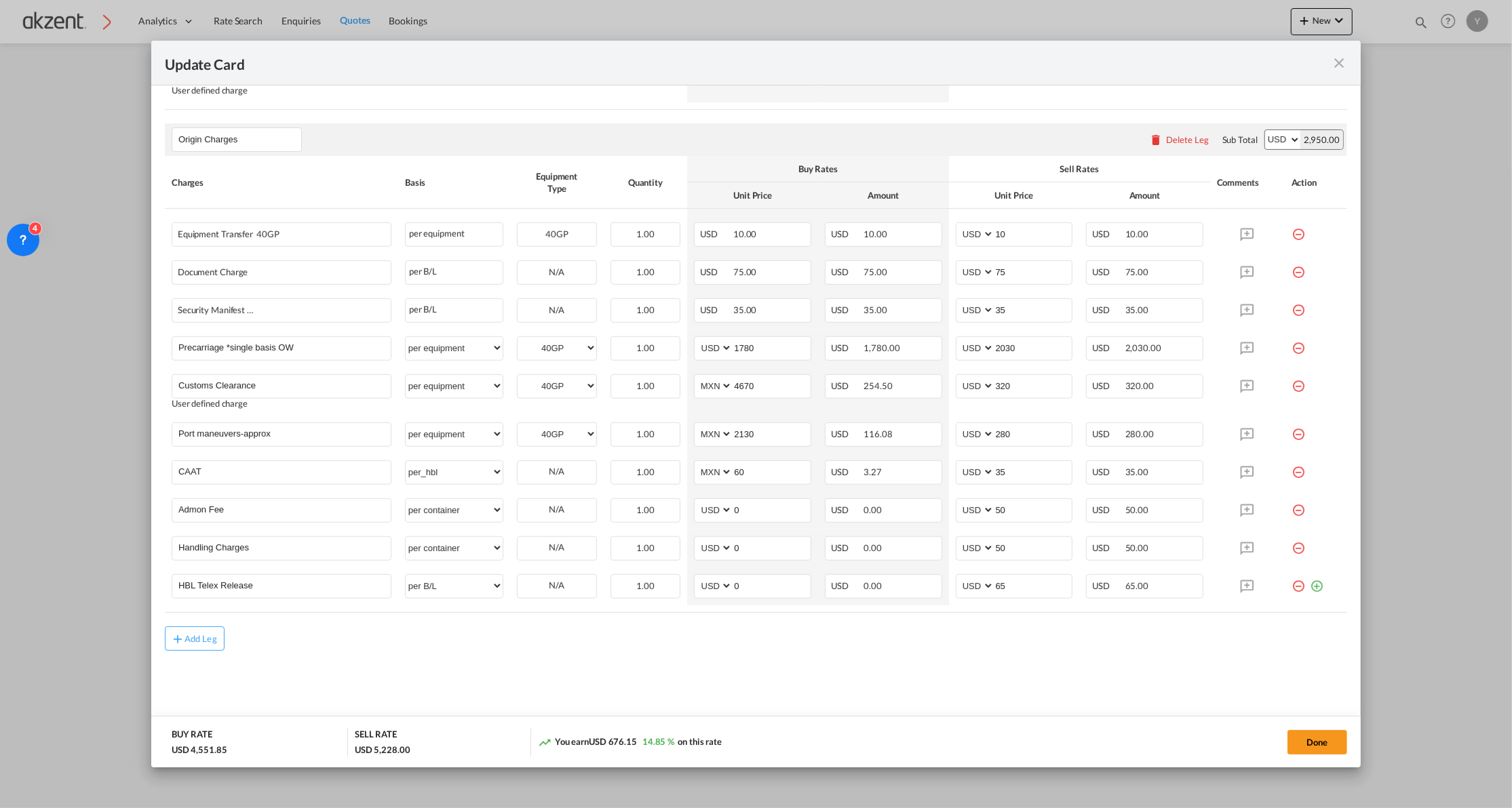
click at [614, 741] on span "USD 676.15" at bounding box center [613, 741] width 48 height 11
drag, startPoint x: 636, startPoint y: 741, endPoint x: 609, endPoint y: 741, distance: 27.0
click at [609, 741] on span "USD 676.15" at bounding box center [613, 741] width 48 height 11
copy span "676.15"
click at [1324, 737] on button "Done" at bounding box center [1316, 742] width 59 height 24
